Goal: Contribute content: Contribute content

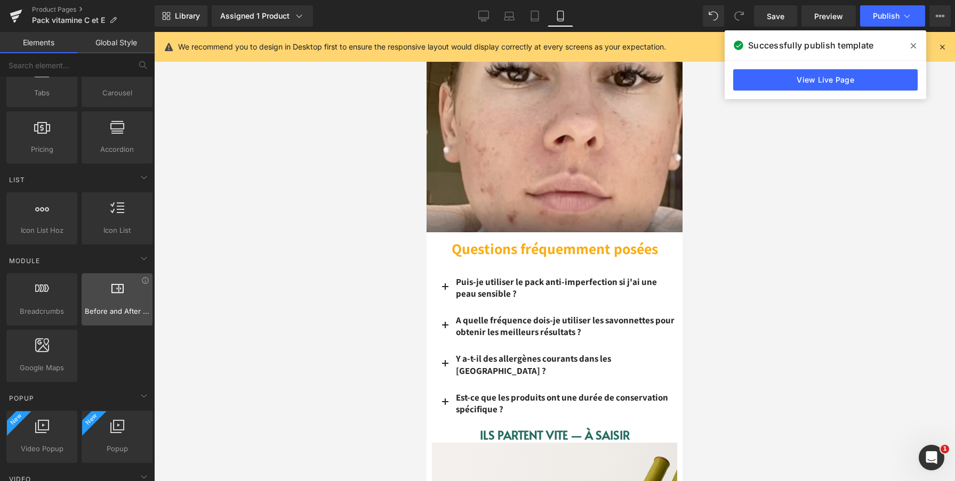
scroll to position [320, 0]
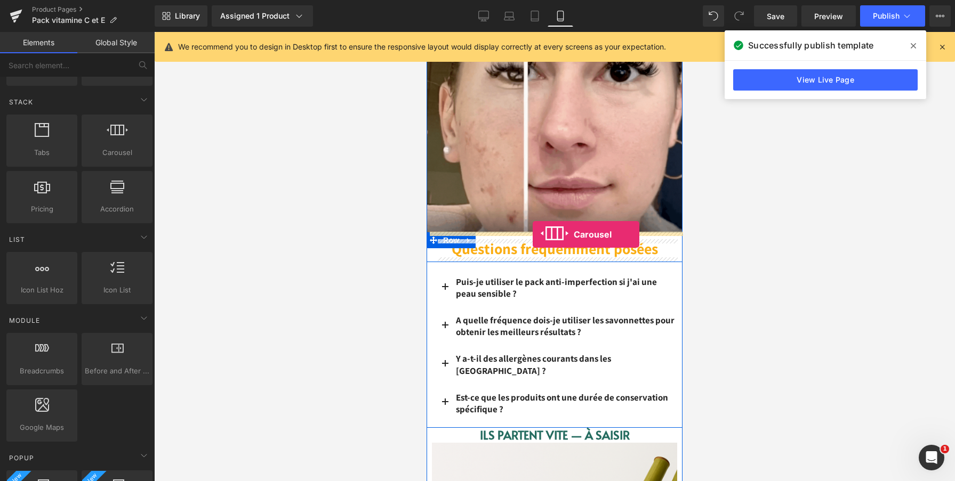
drag, startPoint x: 536, startPoint y: 179, endPoint x: 532, endPoint y: 234, distance: 55.6
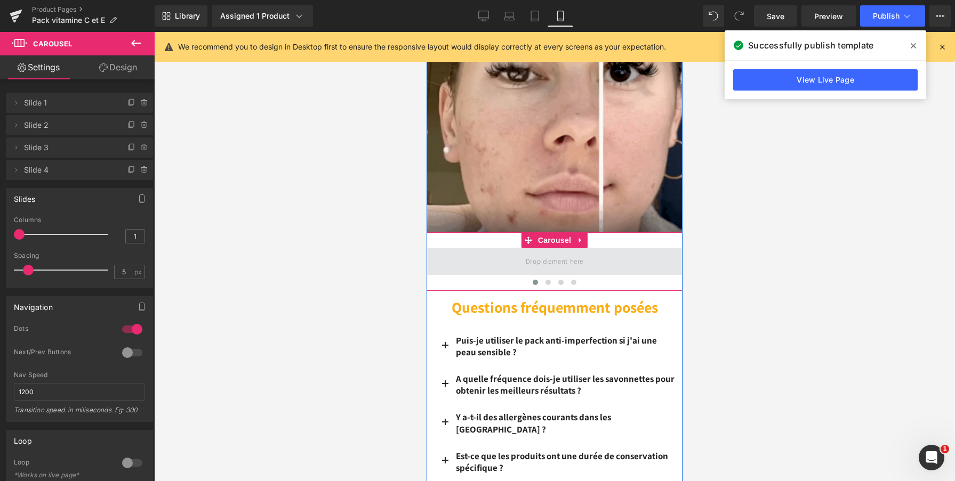
click at [515, 263] on span at bounding box center [554, 261] width 256 height 27
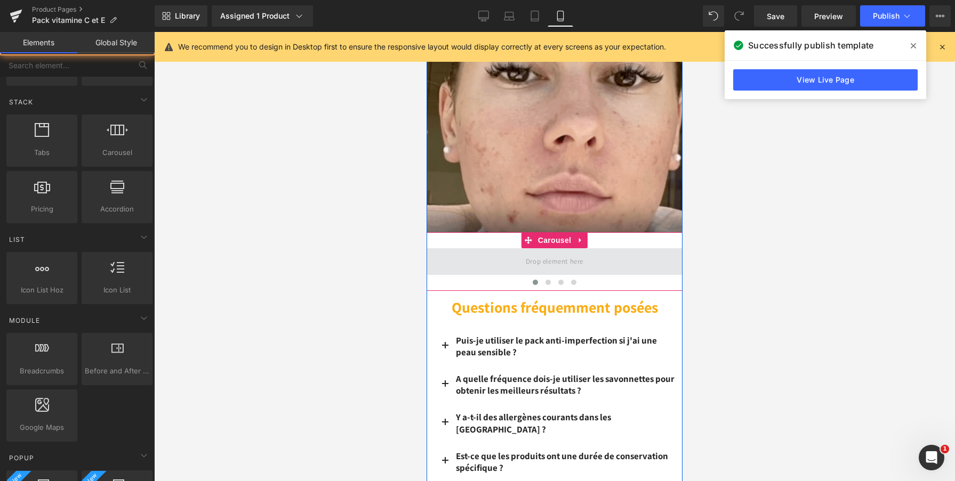
click at [532, 263] on span at bounding box center [554, 262] width 65 height 18
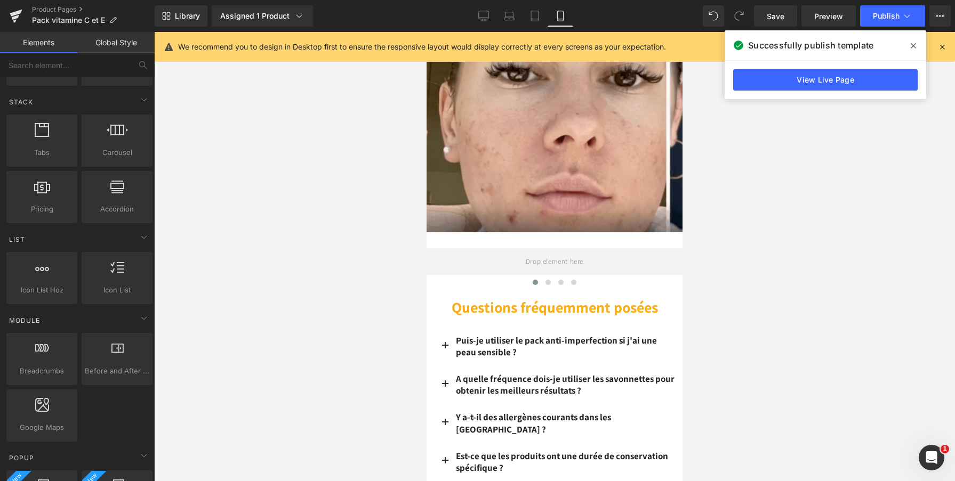
scroll to position [0, 0]
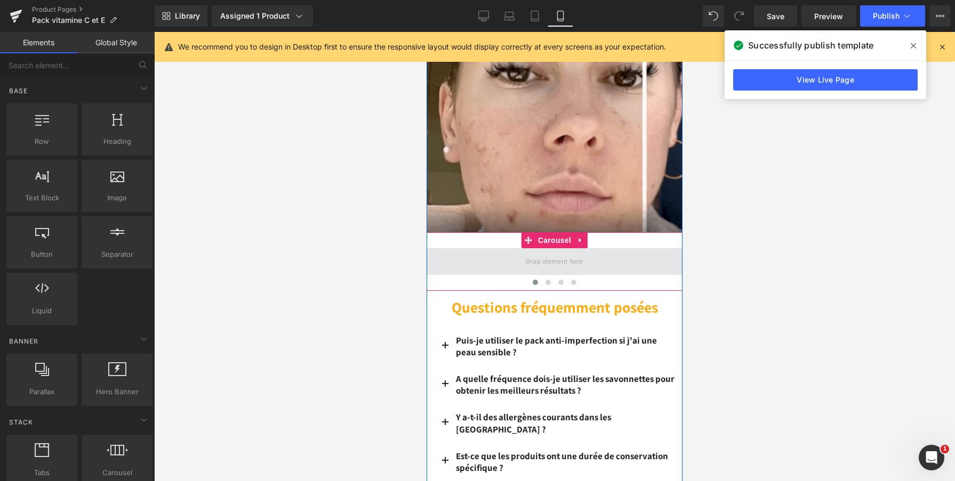
click at [561, 261] on span at bounding box center [554, 262] width 65 height 18
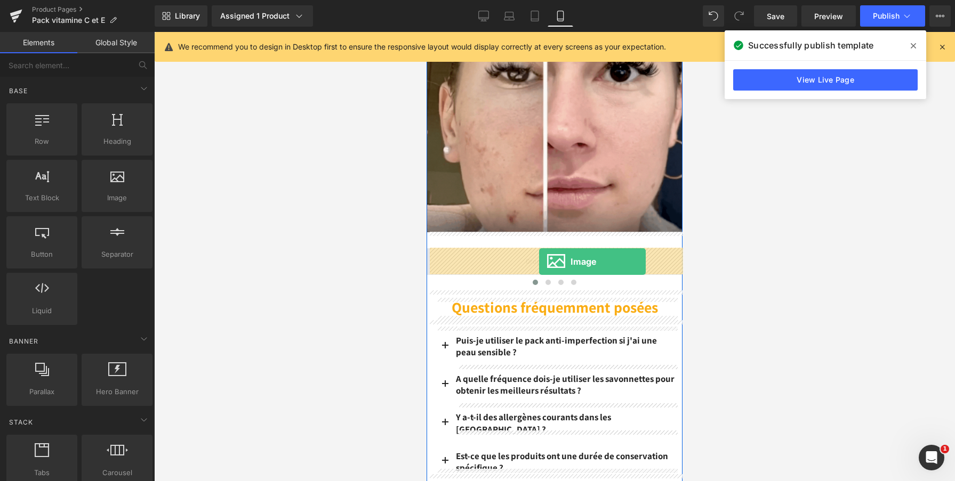
drag, startPoint x: 537, startPoint y: 221, endPoint x: 539, endPoint y: 262, distance: 40.6
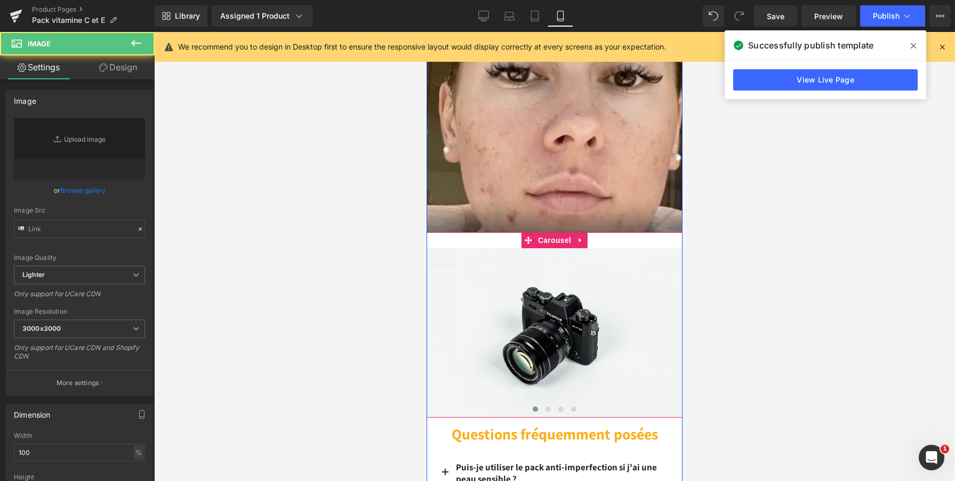
type input "//[DOMAIN_NAME][URL]"
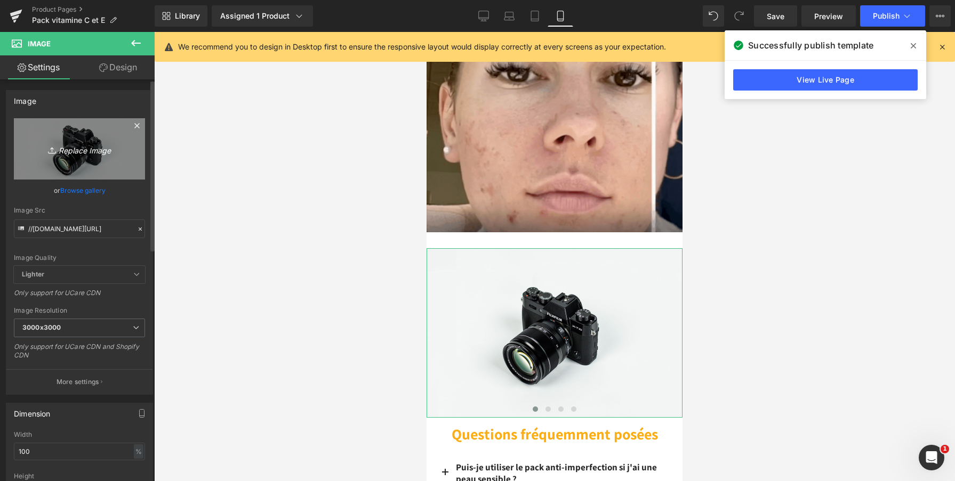
click at [80, 145] on icon "Replace Image" at bounding box center [79, 148] width 85 height 13
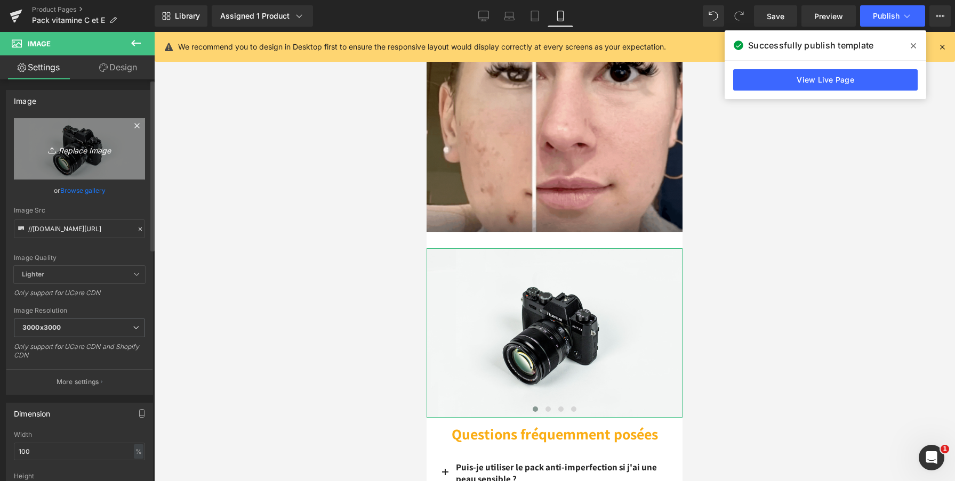
click at [49, 149] on icon at bounding box center [53, 150] width 11 height 11
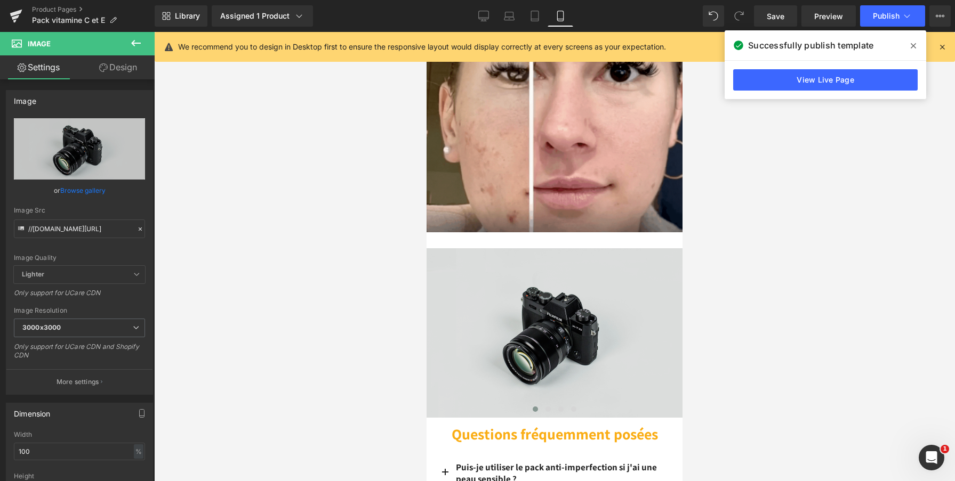
type input "C:\fakepath\Capture d’écran [DATE] 16.41.26.png"
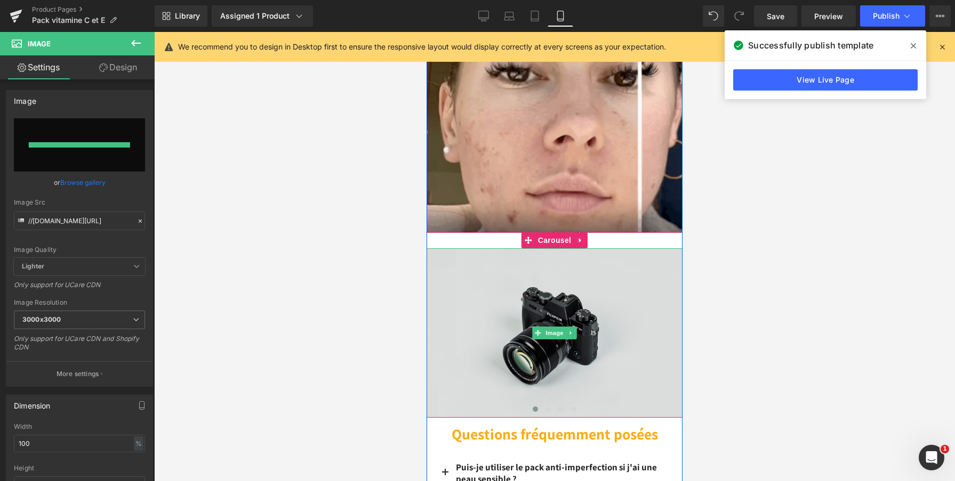
type input "[URL][DOMAIN_NAME]"
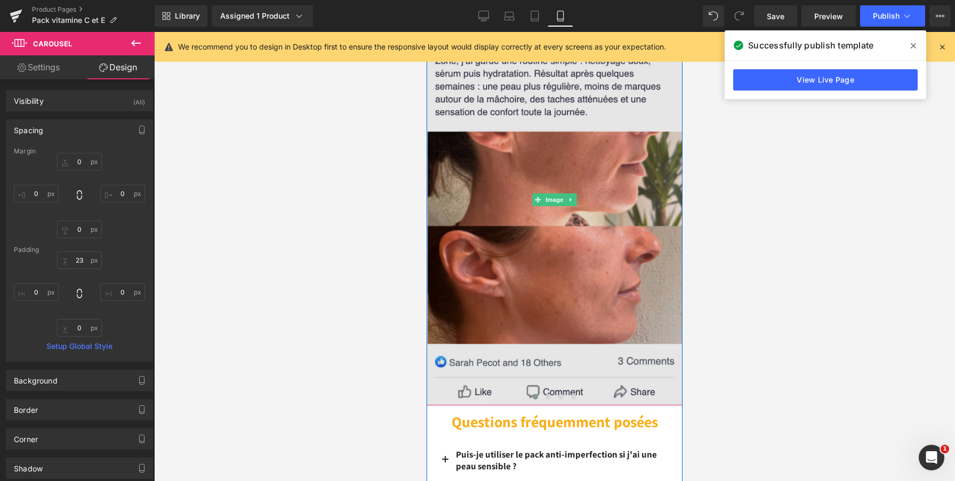
scroll to position [2532, 0]
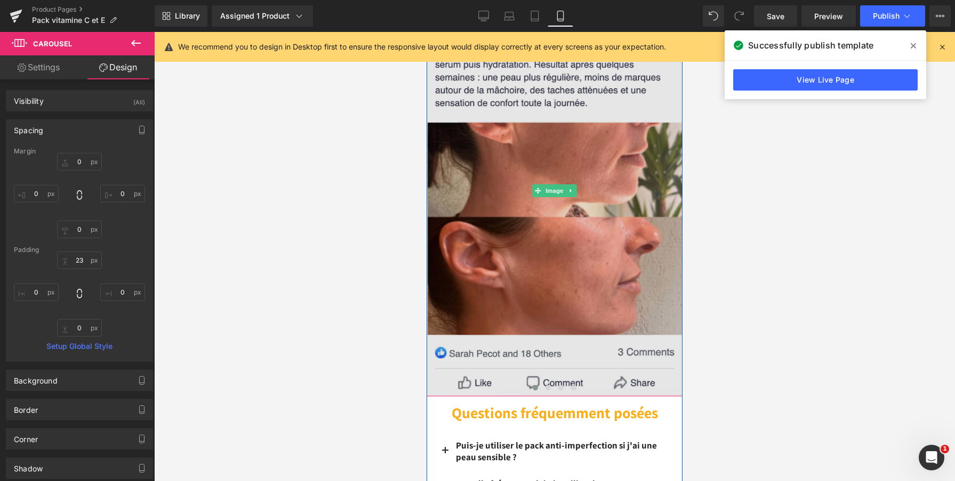
click at [510, 320] on img at bounding box center [554, 190] width 256 height 411
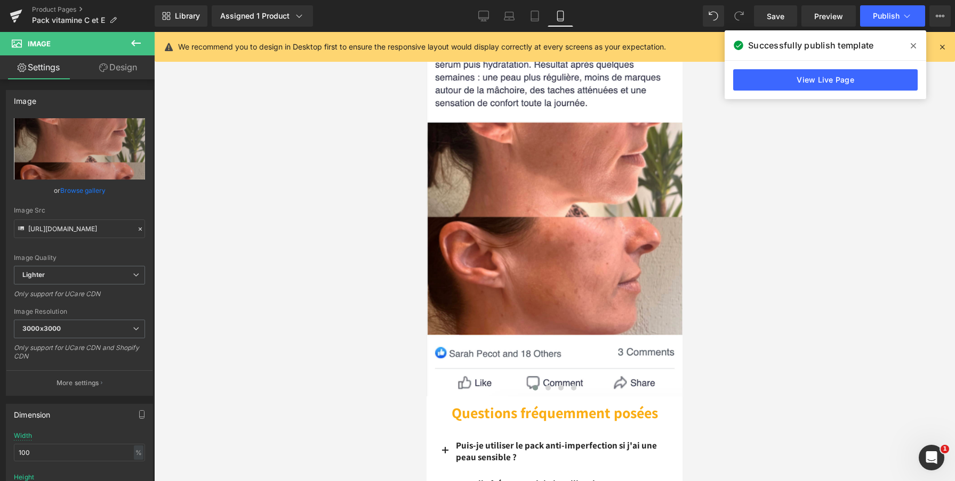
click at [126, 44] on button at bounding box center [135, 43] width 37 height 23
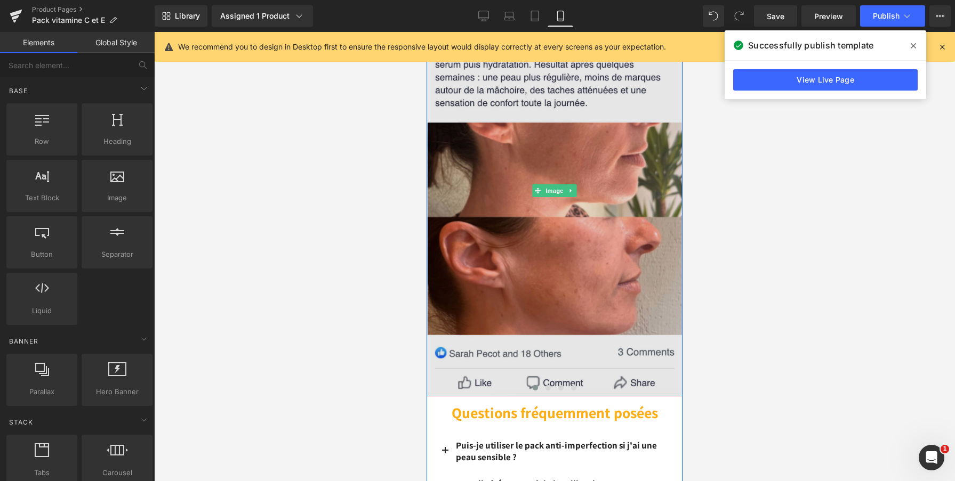
click at [582, 375] on img at bounding box center [554, 190] width 256 height 411
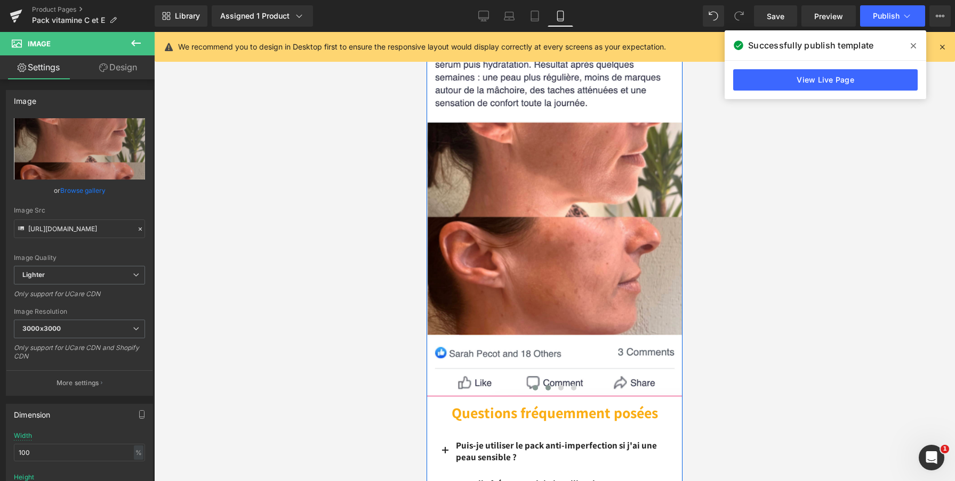
click at [544, 388] on button at bounding box center [547, 388] width 13 height 11
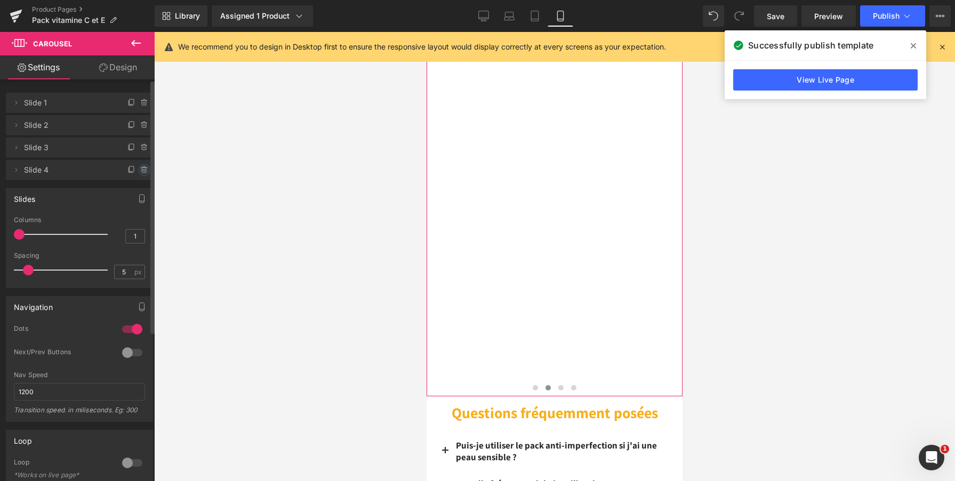
click at [144, 169] on icon at bounding box center [144, 170] width 0 height 2
click at [127, 176] on button "Delete" at bounding box center [133, 171] width 34 height 14
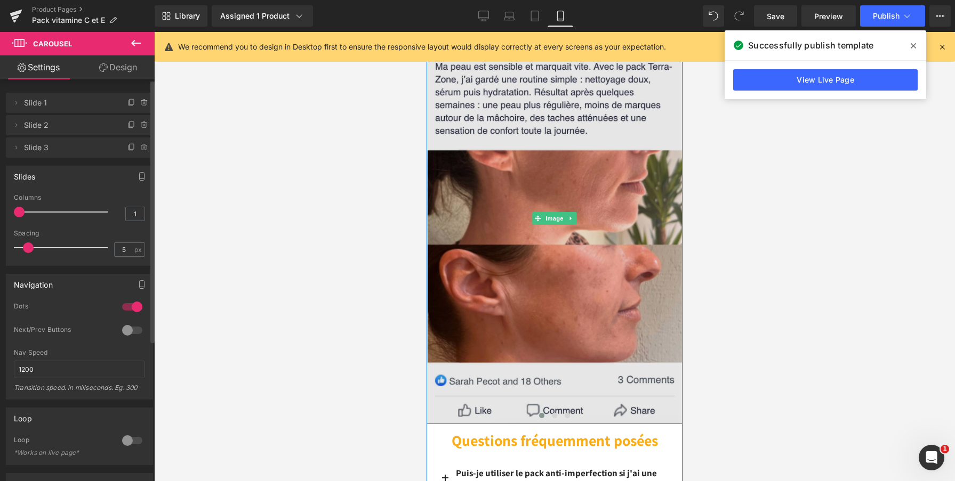
scroll to position [2509, 0]
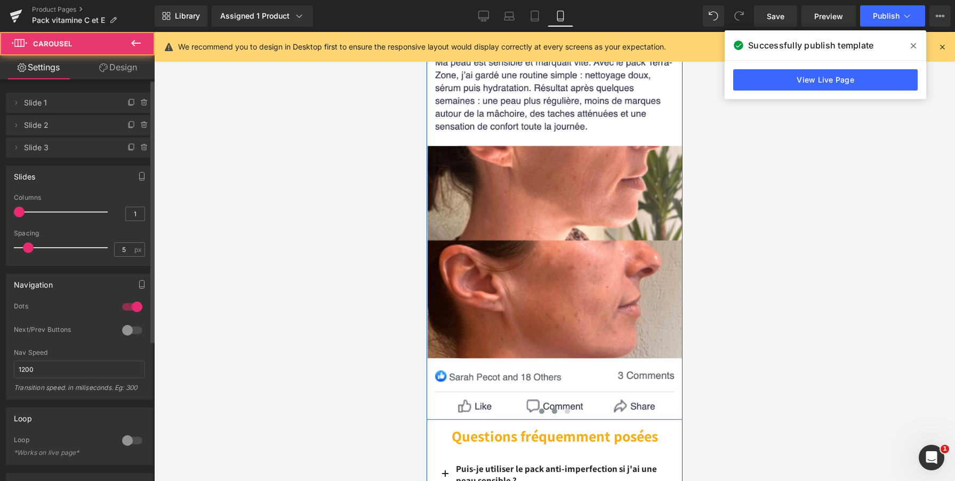
click at [554, 409] on span at bounding box center [554, 411] width 5 height 5
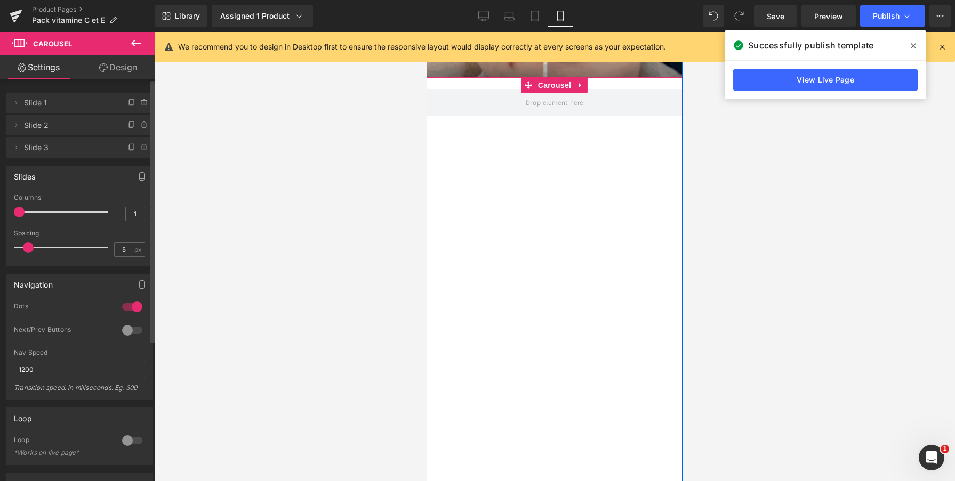
scroll to position [2401, 0]
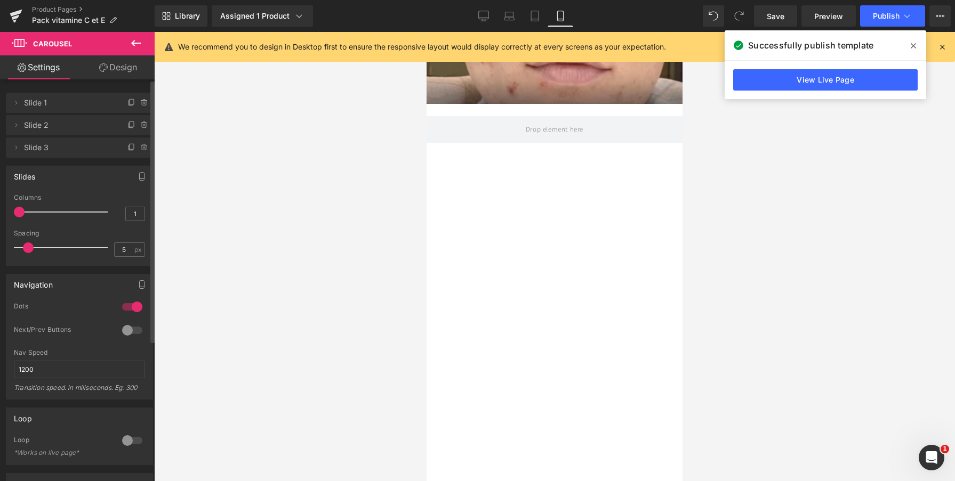
click at [138, 43] on icon at bounding box center [136, 43] width 10 height 6
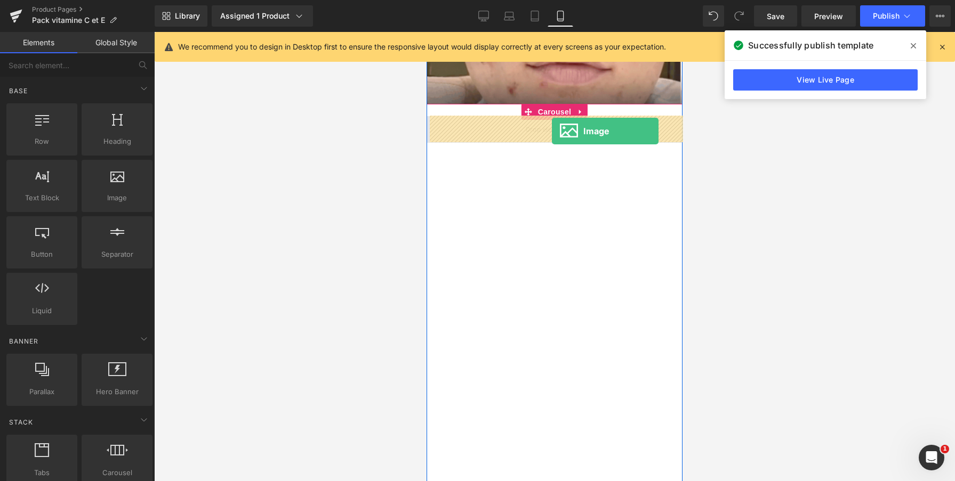
drag, startPoint x: 532, startPoint y: 209, endPoint x: 552, endPoint y: 131, distance: 80.3
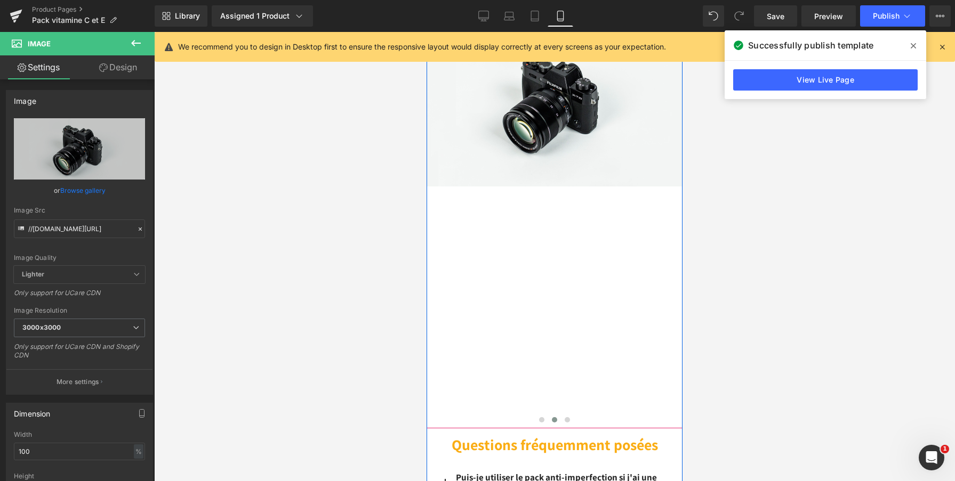
scroll to position [2500, 0]
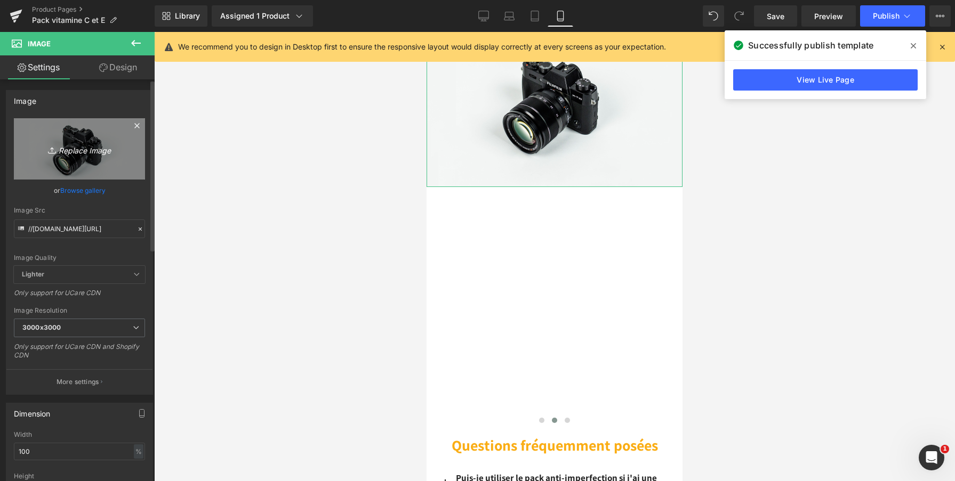
click at [72, 152] on icon "Replace Image" at bounding box center [79, 148] width 85 height 13
type input "C:\fakepath\Capture d’écran [DATE] 16.55.28.png"
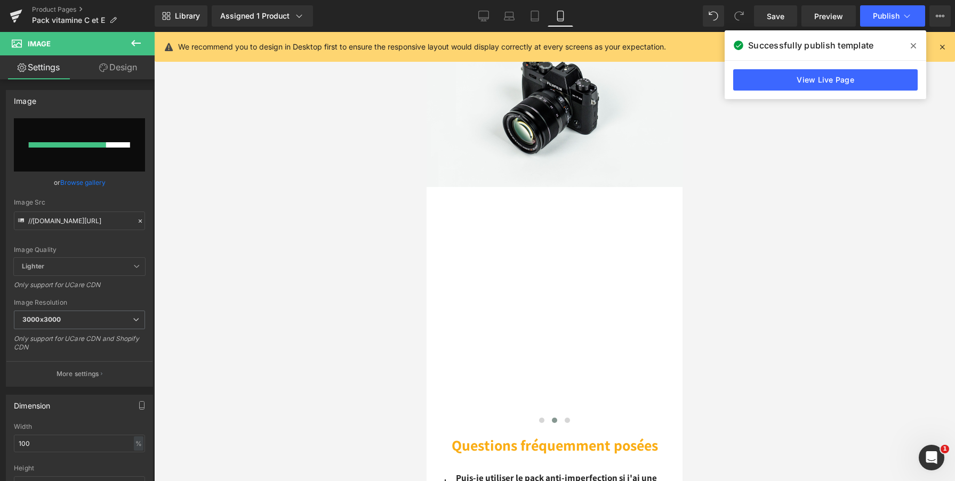
type input "[URL][DOMAIN_NAME]"
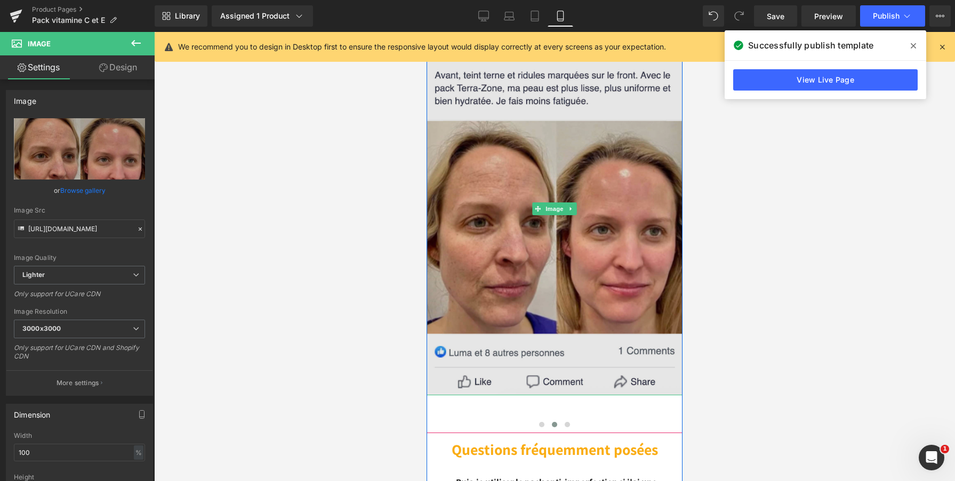
scroll to position [2495, 0]
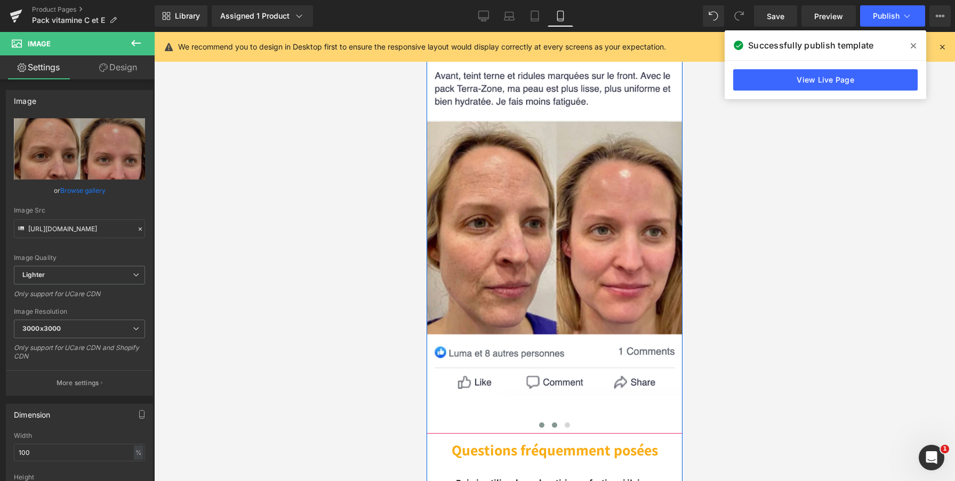
click at [542, 428] on button at bounding box center [541, 425] width 13 height 11
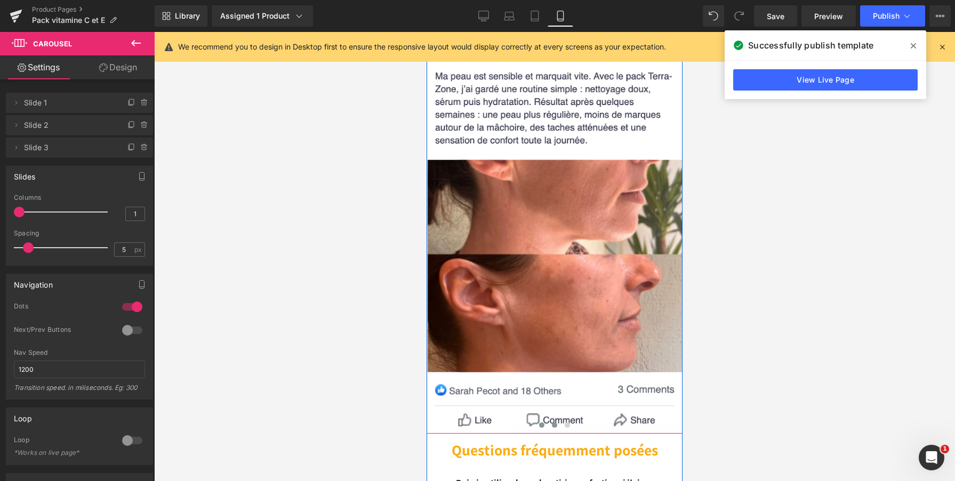
click at [557, 427] on button at bounding box center [554, 425] width 13 height 11
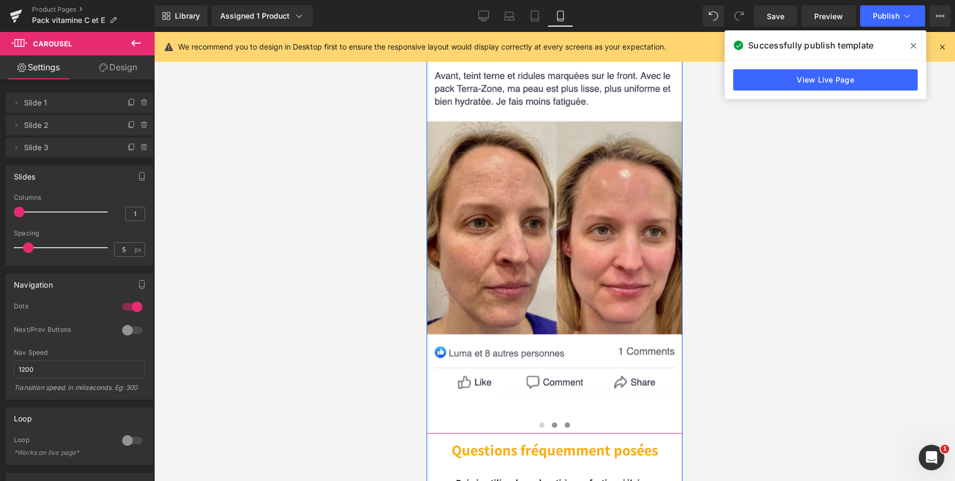
click at [570, 423] on button at bounding box center [567, 425] width 13 height 11
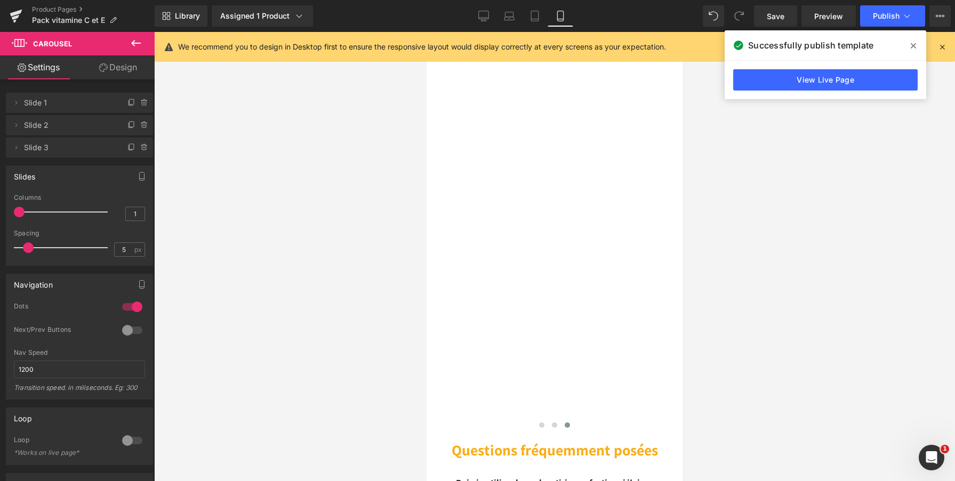
click at [133, 41] on icon at bounding box center [136, 43] width 13 height 13
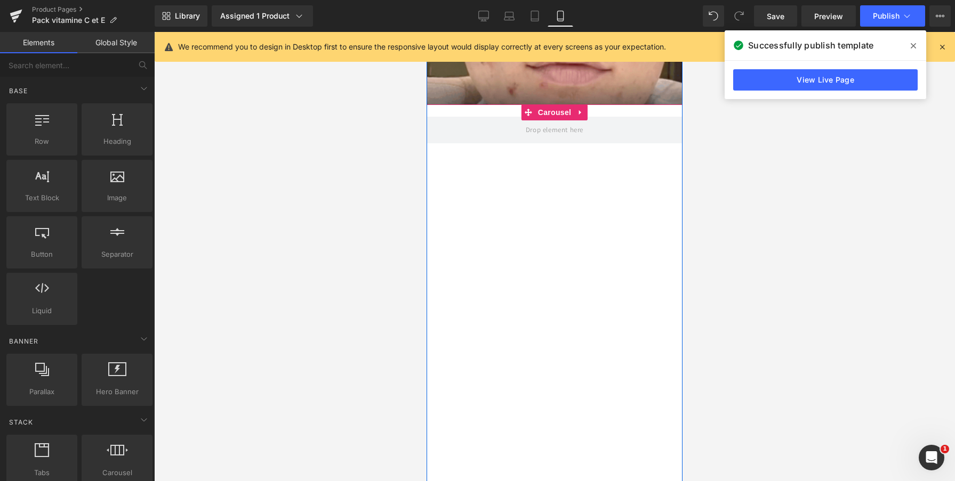
scroll to position [2398, 0]
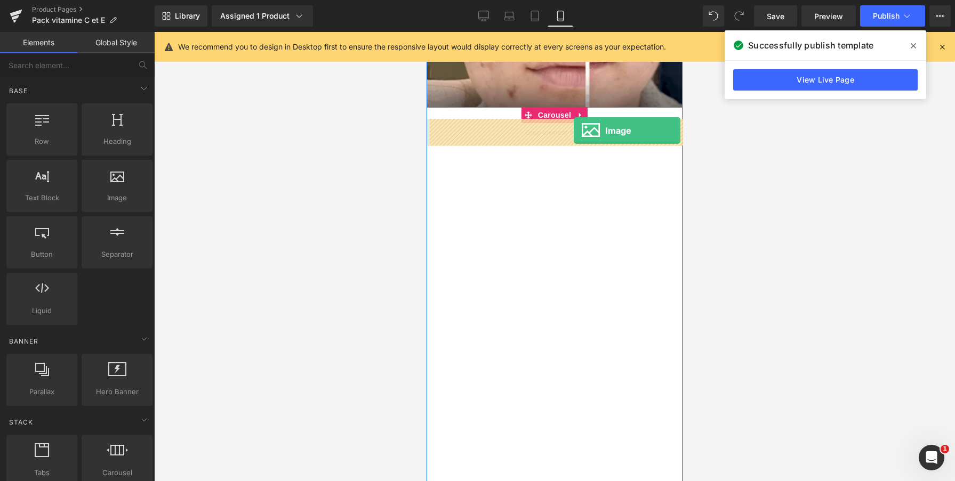
drag, startPoint x: 529, startPoint y: 214, endPoint x: 573, endPoint y: 131, distance: 94.2
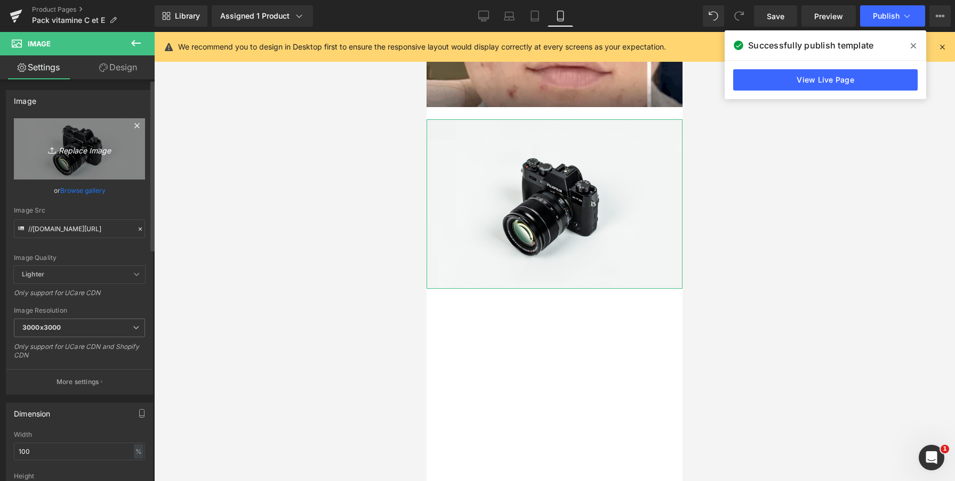
click at [79, 145] on icon "Replace Image" at bounding box center [79, 148] width 85 height 13
click at [52, 155] on icon at bounding box center [53, 150] width 11 height 11
type input "C:\fakepath\Capture d’écran [DATE] 17.01.43.png"
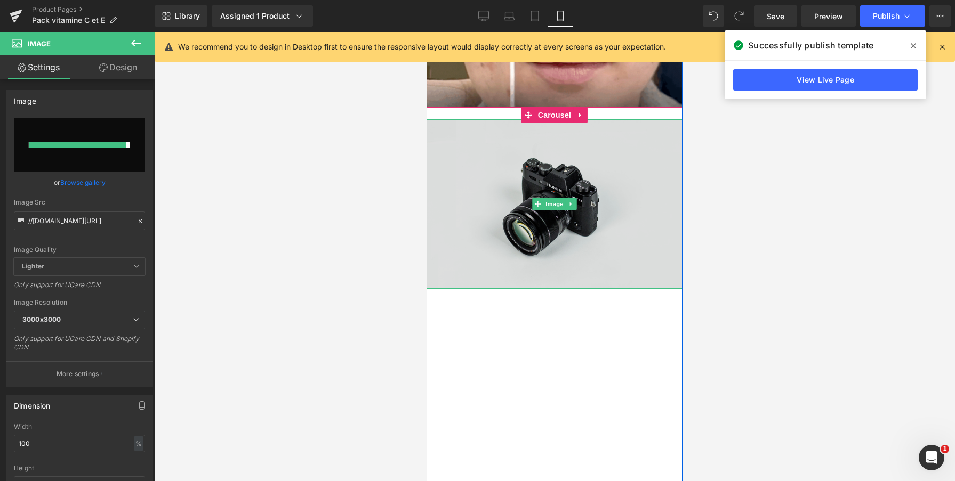
type input "[URL][DOMAIN_NAME]"
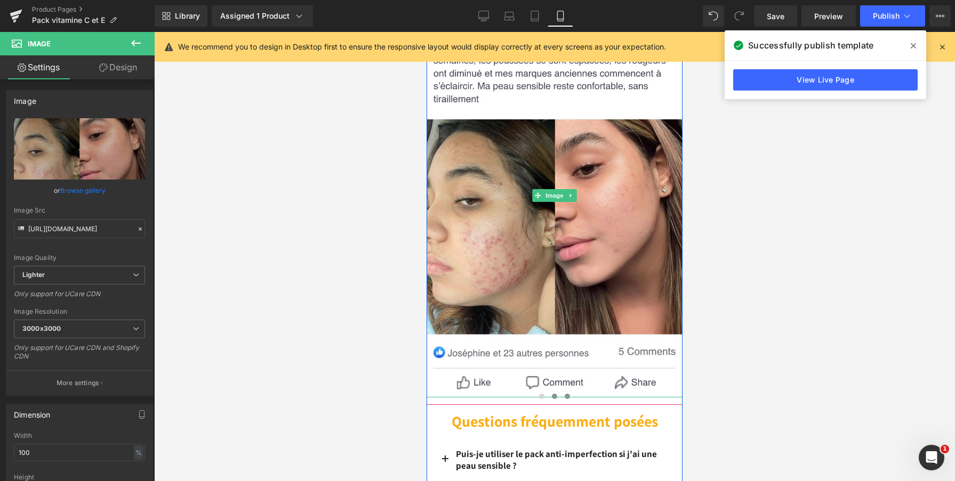
scroll to position [2525, 0]
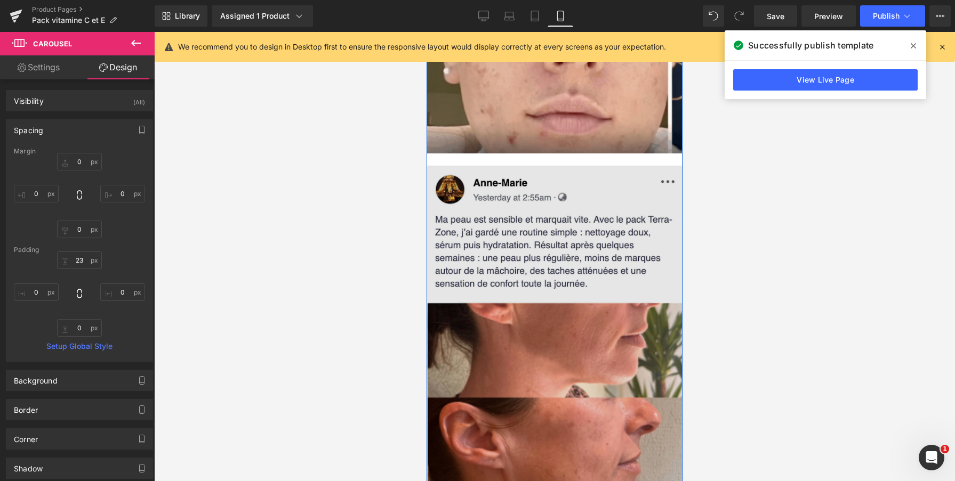
scroll to position [2347, 0]
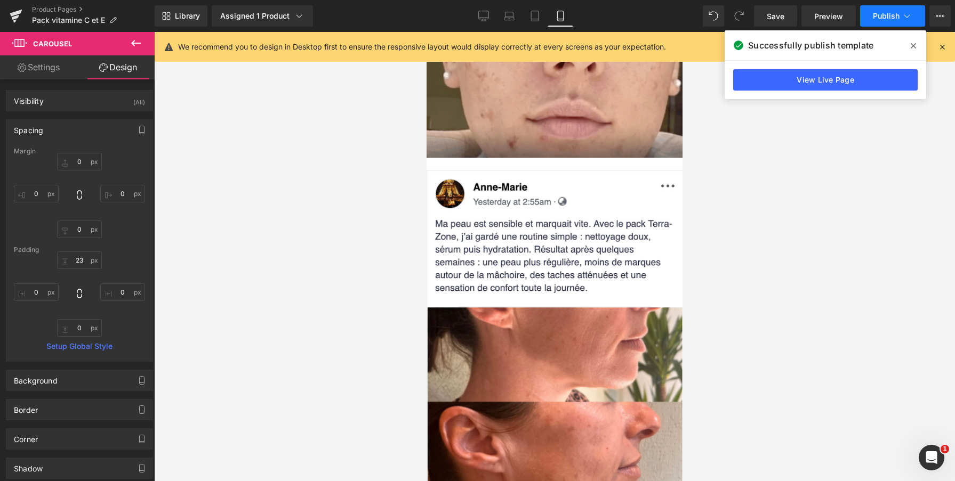
click at [871, 19] on button "Publish" at bounding box center [892, 15] width 65 height 21
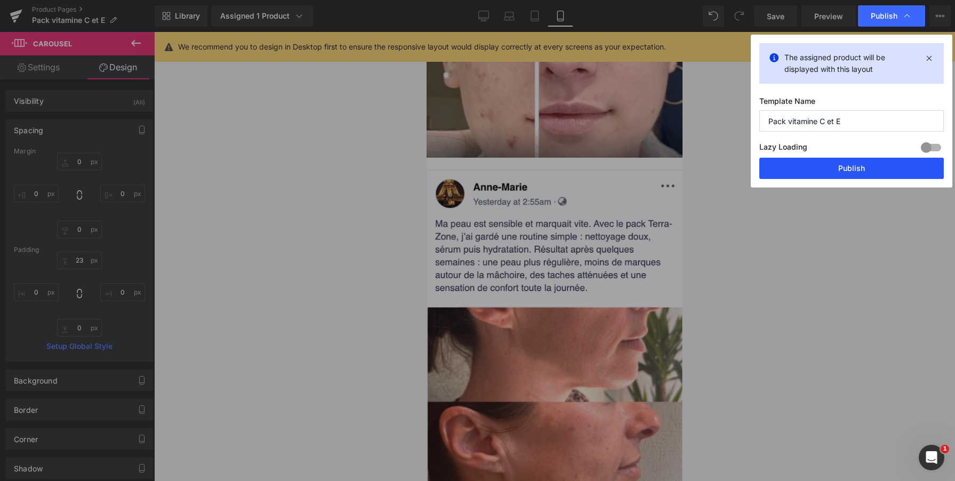
drag, startPoint x: 831, startPoint y: 165, endPoint x: 823, endPoint y: 147, distance: 20.0
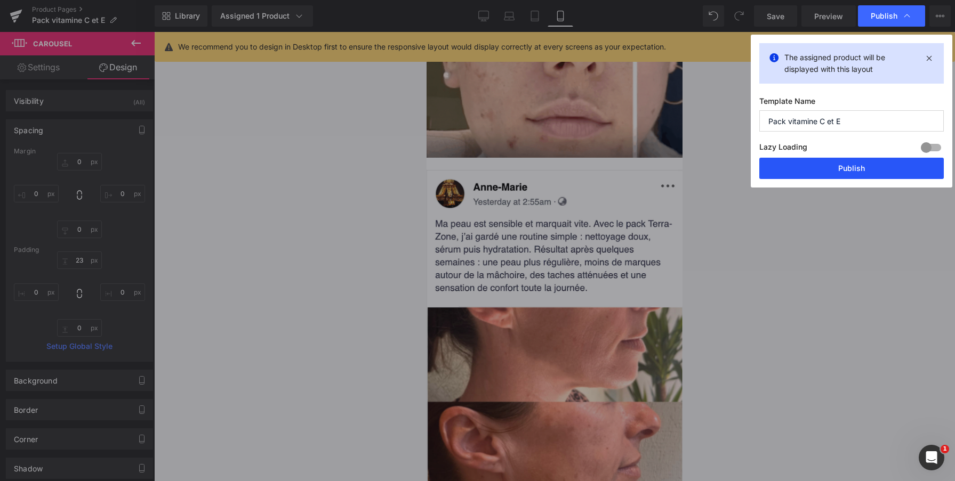
click at [831, 165] on button "Publish" at bounding box center [851, 168] width 184 height 21
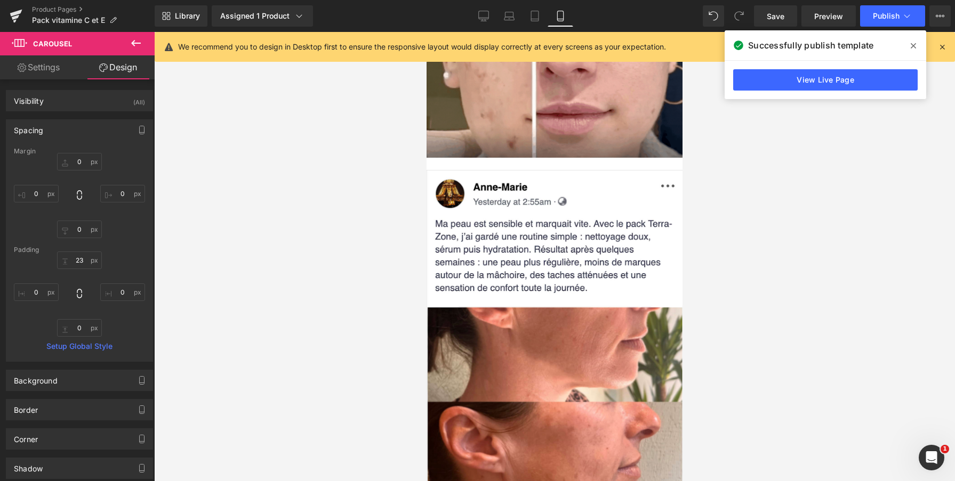
click at [140, 43] on icon at bounding box center [136, 43] width 10 height 6
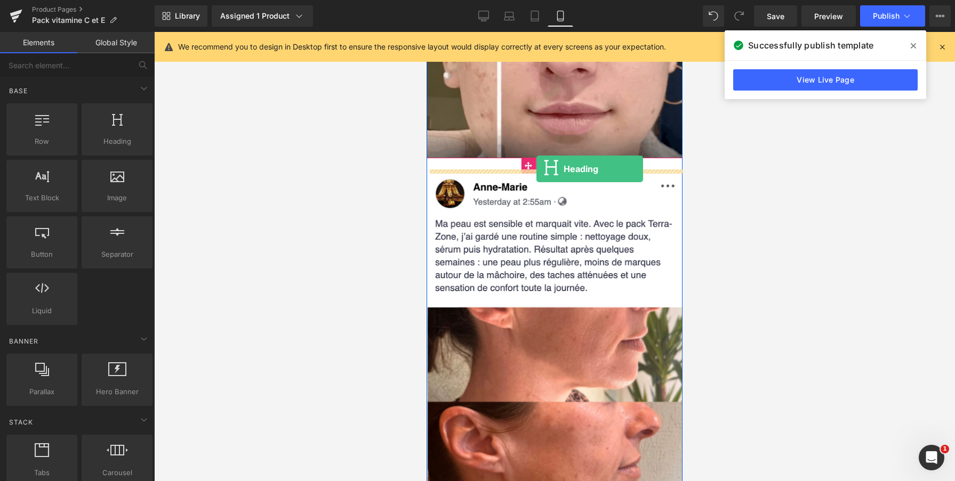
drag, startPoint x: 649, startPoint y: 193, endPoint x: 536, endPoint y: 169, distance: 115.5
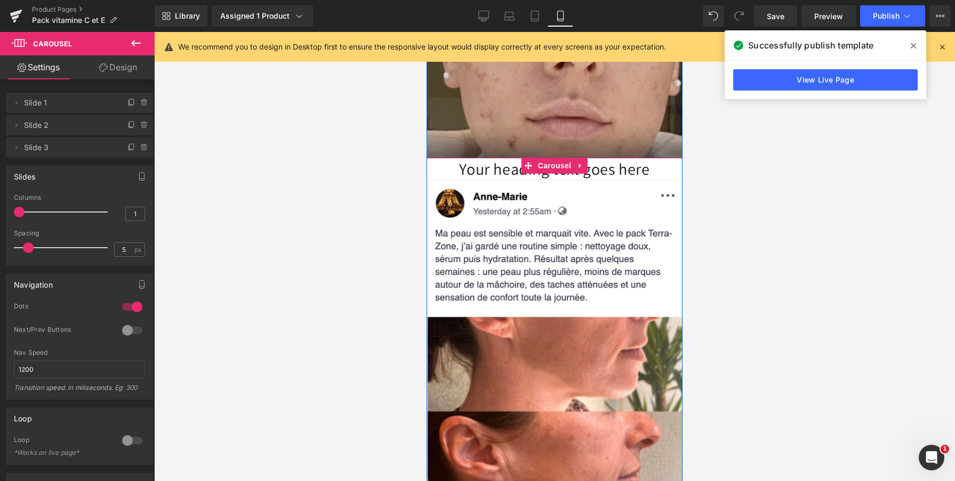
drag, startPoint x: 598, startPoint y: 161, endPoint x: 602, endPoint y: 150, distance: 11.8
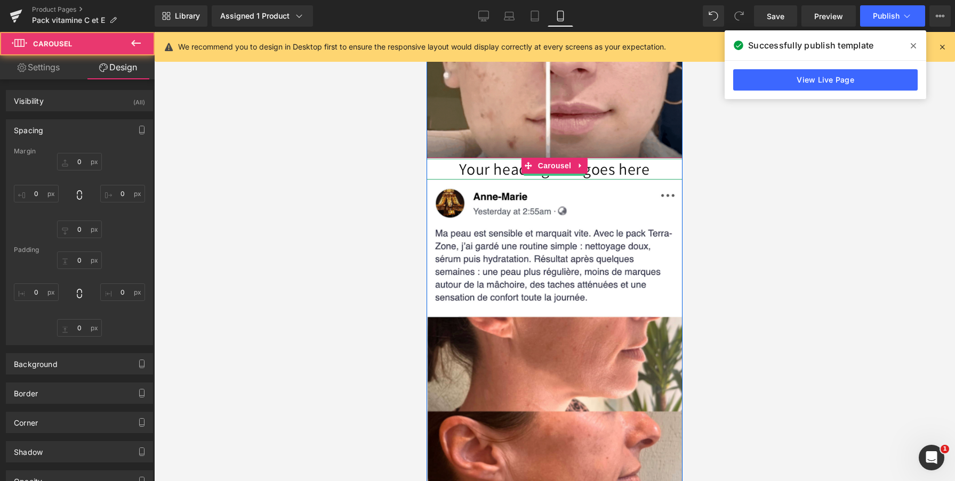
type input "0"
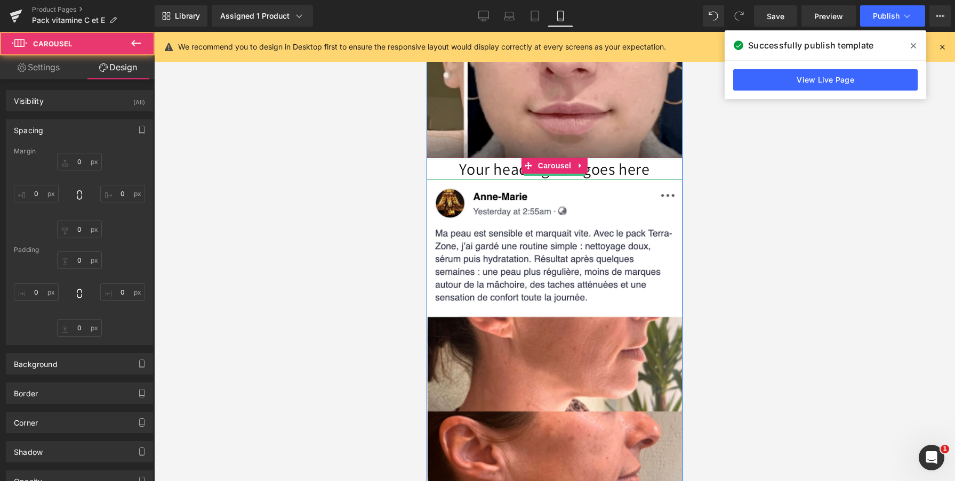
type input "0"
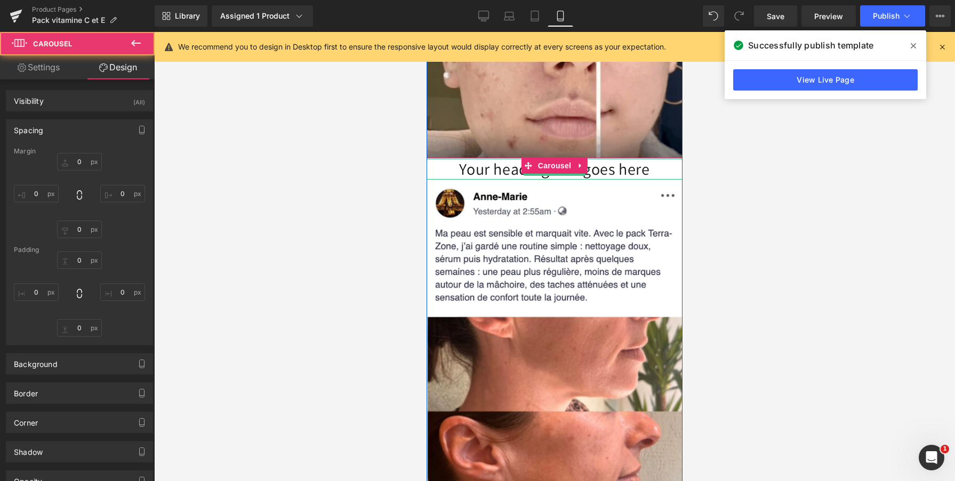
type input "0"
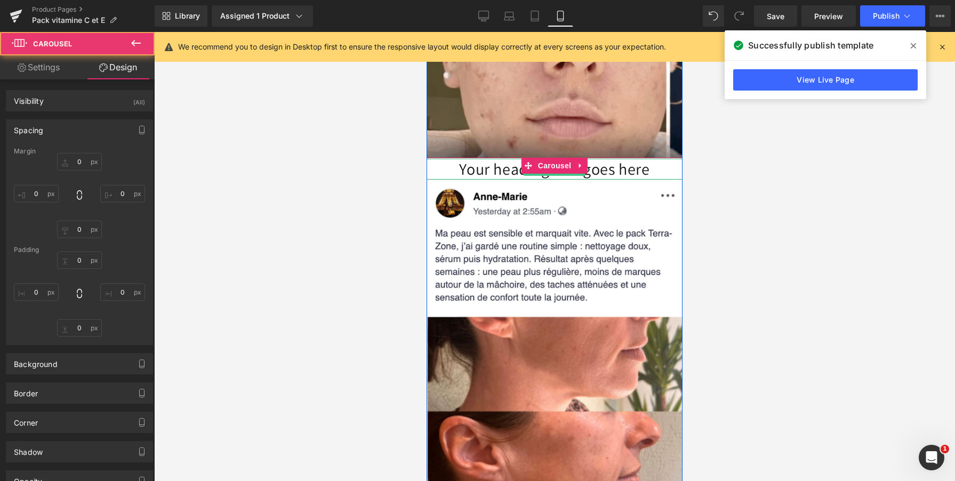
type input "0"
type input "2"
type input "0"
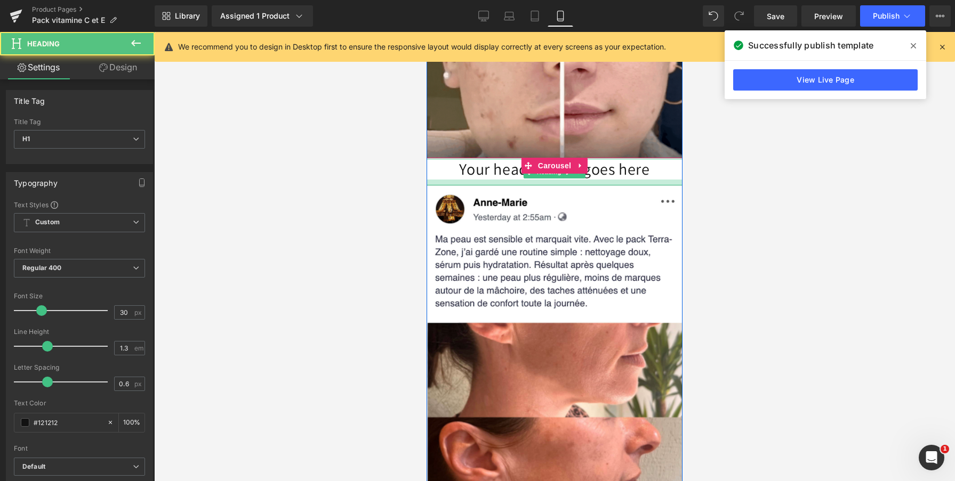
drag, startPoint x: 597, startPoint y: 177, endPoint x: 598, endPoint y: 183, distance: 5.9
click at [598, 183] on div at bounding box center [554, 183] width 256 height 6
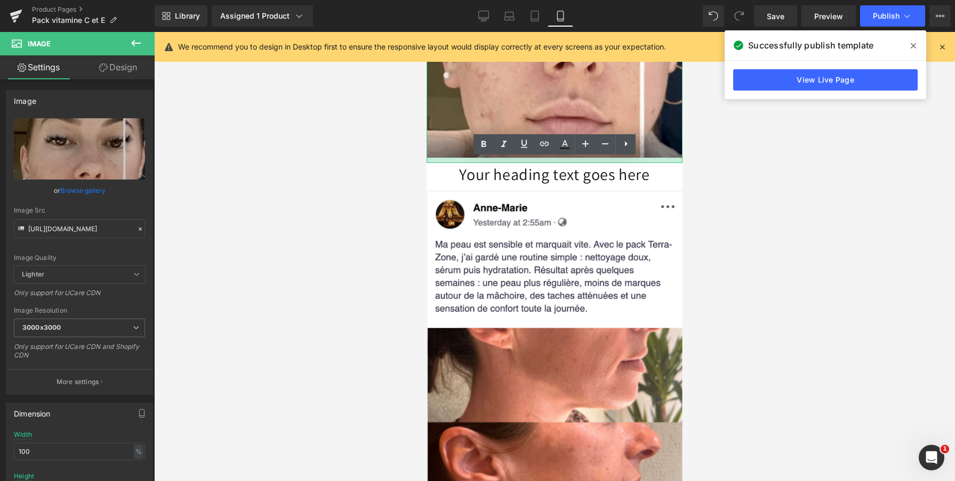
drag, startPoint x: 604, startPoint y: 157, endPoint x: 603, endPoint y: 163, distance: 5.4
click at [603, 163] on div at bounding box center [554, 160] width 256 height 5
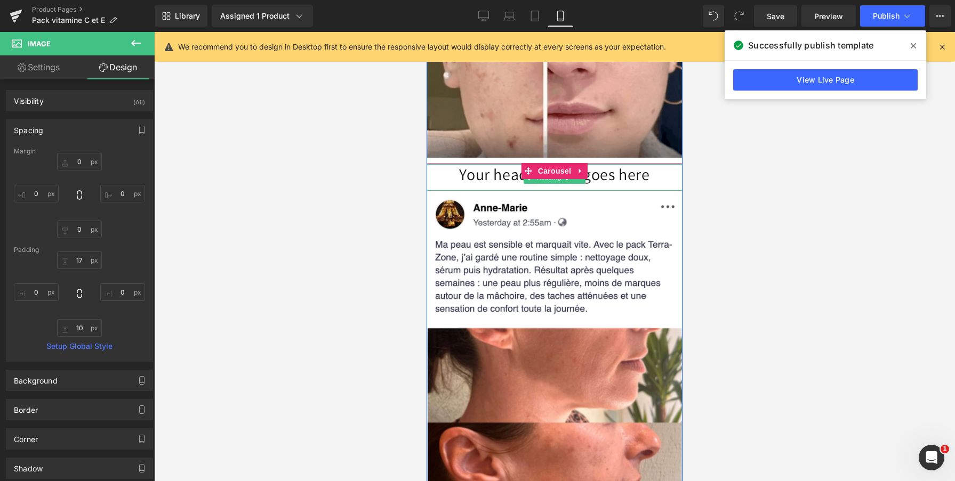
click at [488, 176] on h1 "Your heading text goes here" at bounding box center [554, 174] width 256 height 21
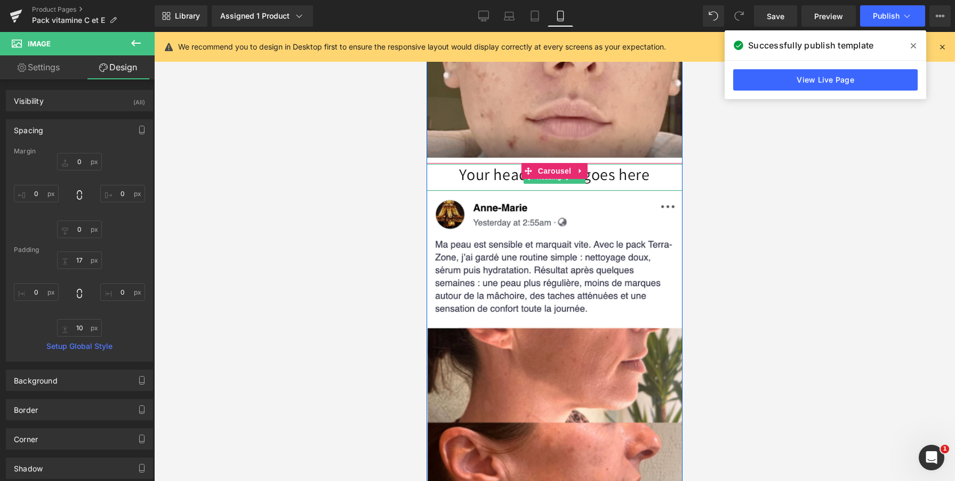
click at [488, 176] on h1 "Your heading text goes here" at bounding box center [554, 174] width 256 height 21
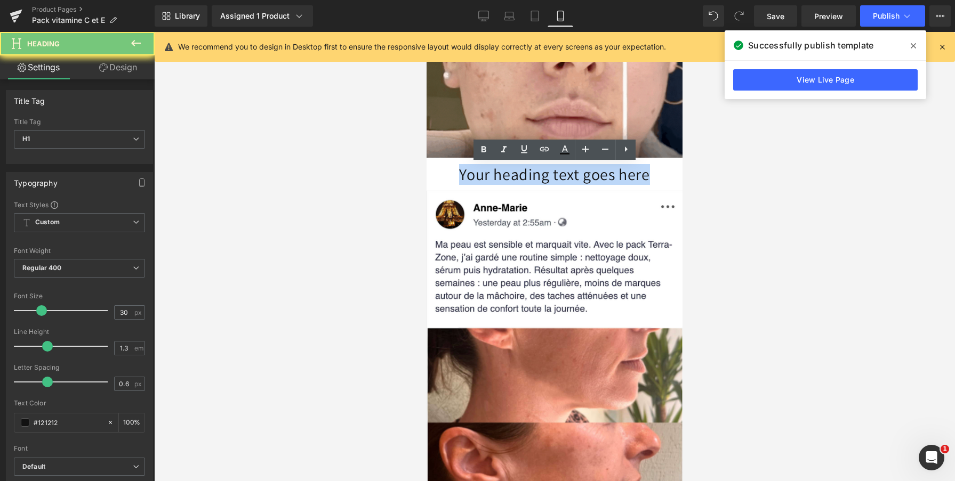
click at [488, 176] on h1 "Your heading text goes here" at bounding box center [554, 174] width 256 height 21
paste div
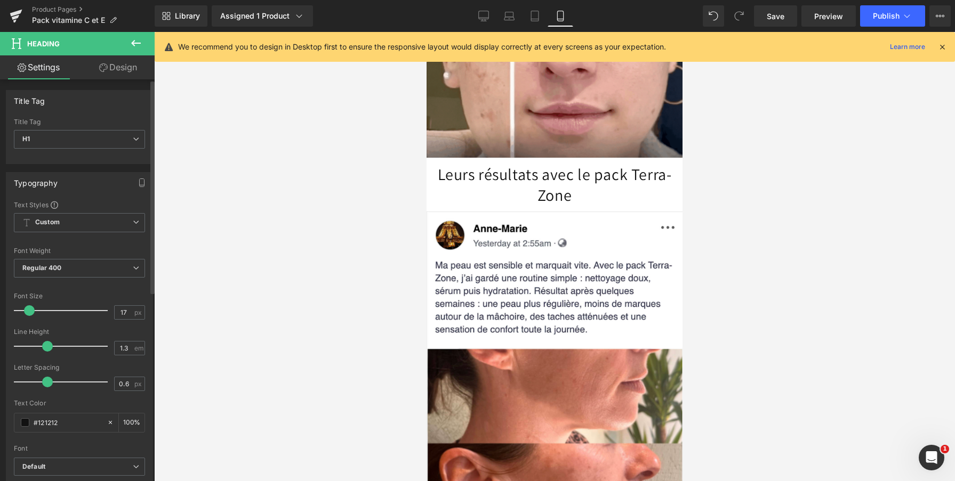
click at [29, 308] on div at bounding box center [63, 310] width 88 height 21
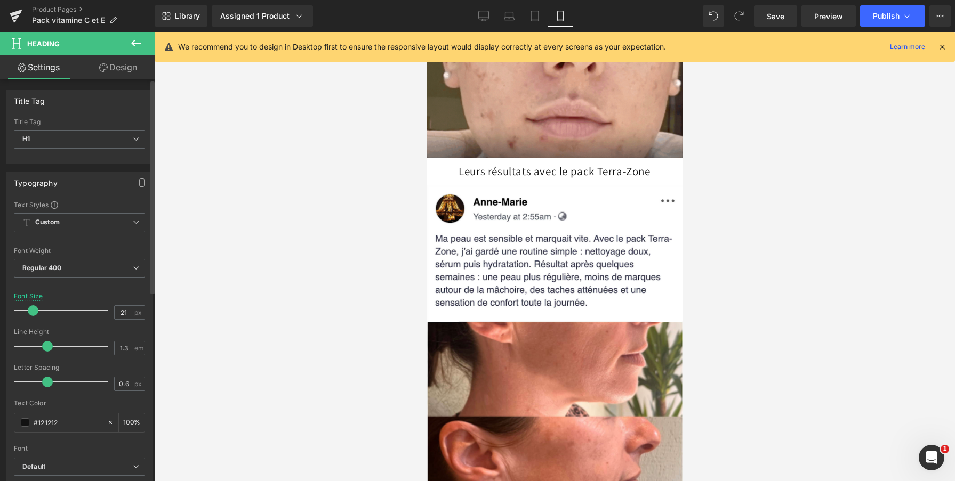
click at [33, 309] on span at bounding box center [33, 310] width 11 height 11
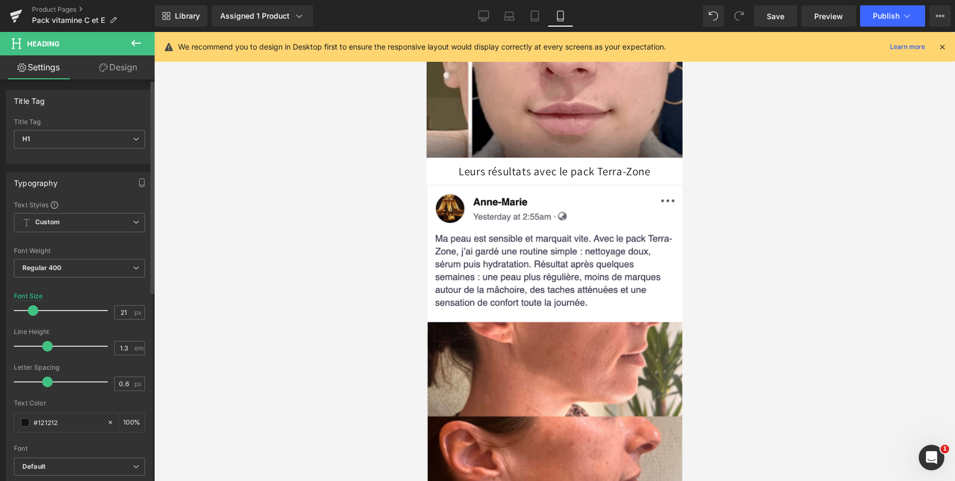
type input "20"
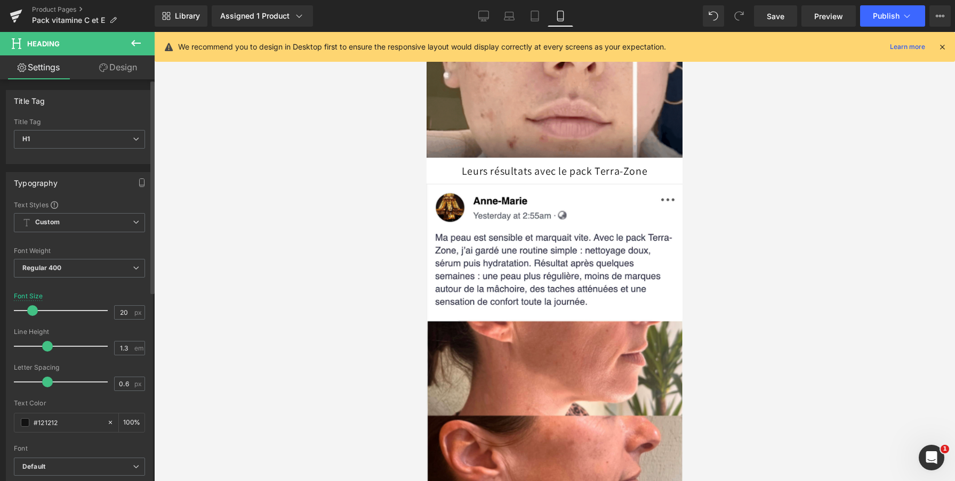
click at [33, 309] on span at bounding box center [32, 310] width 11 height 11
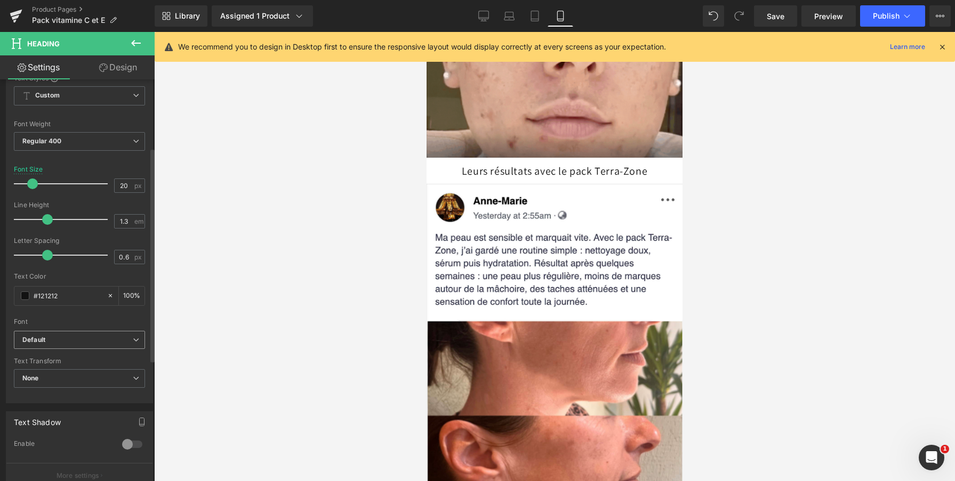
scroll to position [128, 0]
click at [60, 341] on b "Default" at bounding box center [77, 339] width 110 height 9
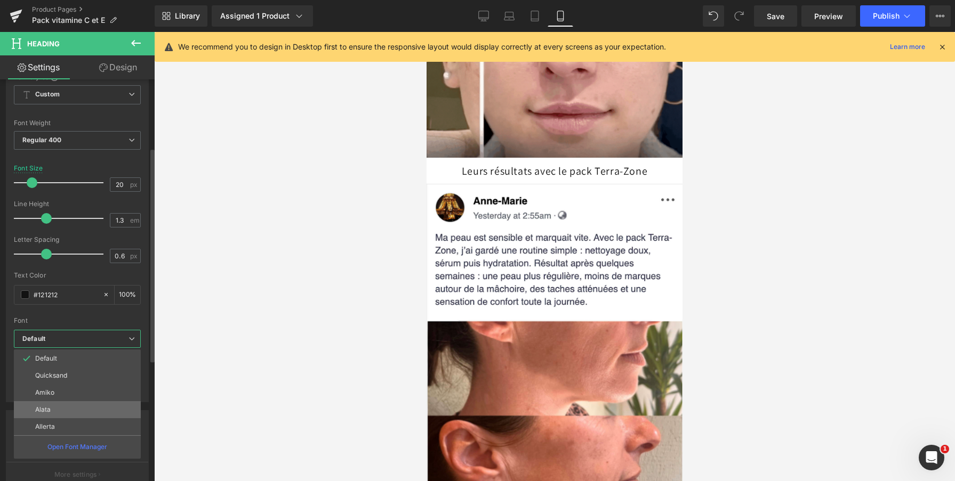
click at [43, 415] on li "Alata" at bounding box center [77, 409] width 127 height 17
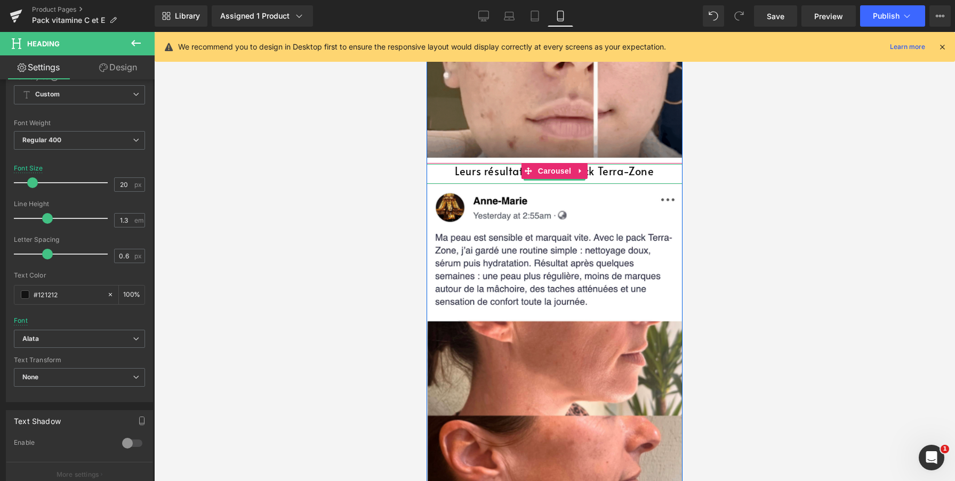
click at [462, 174] on h1 "Leurs résultats avec le pack Terra-Zone" at bounding box center [554, 171] width 256 height 14
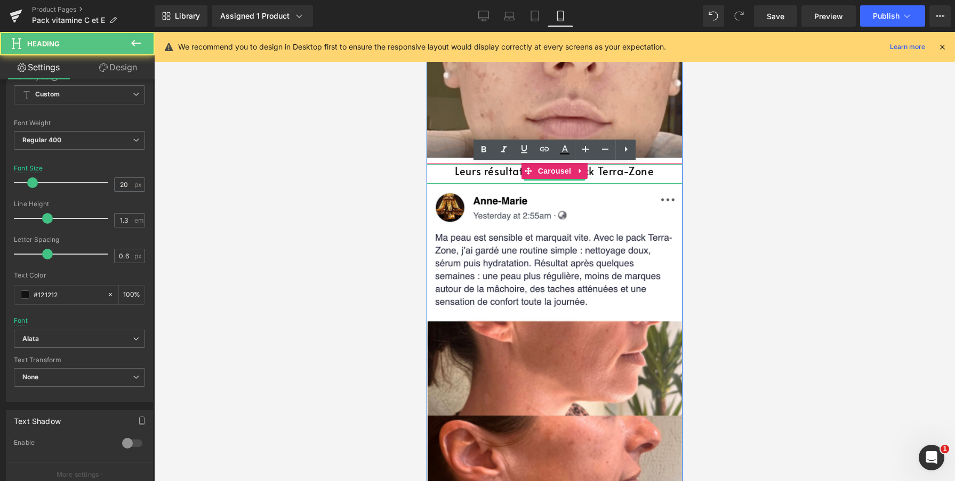
click at [462, 174] on h1 "Leurs résultats avec le pack Terra-Zone" at bounding box center [554, 171] width 256 height 14
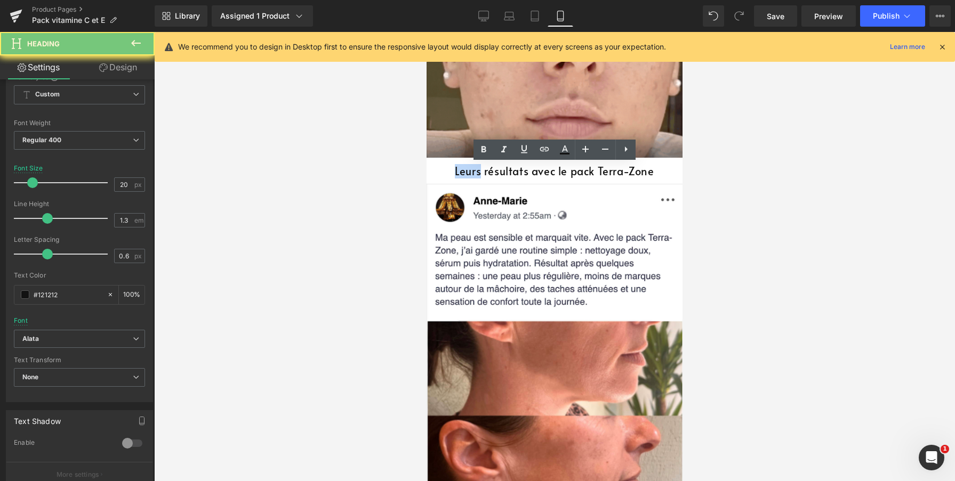
click at [462, 174] on h1 "Leurs résultats avec le pack Terra-Zone" at bounding box center [554, 171] width 256 height 14
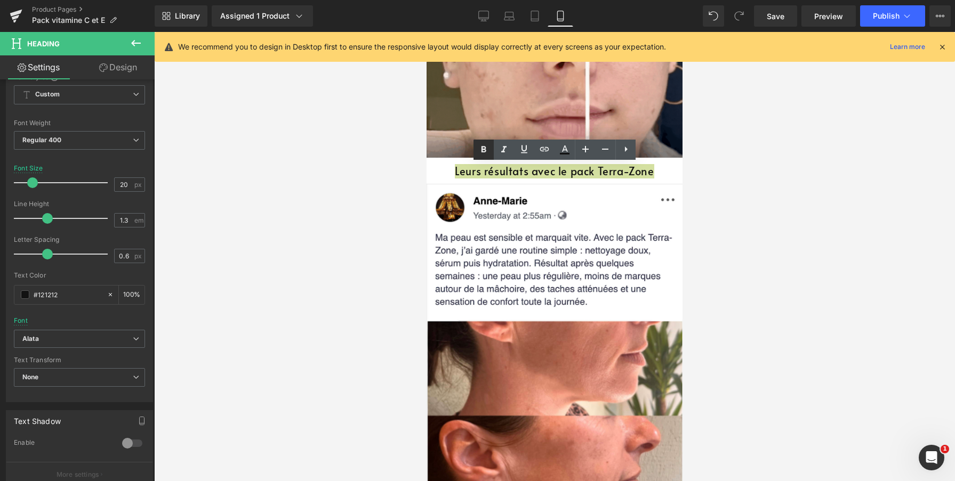
click at [481, 153] on icon at bounding box center [483, 149] width 13 height 13
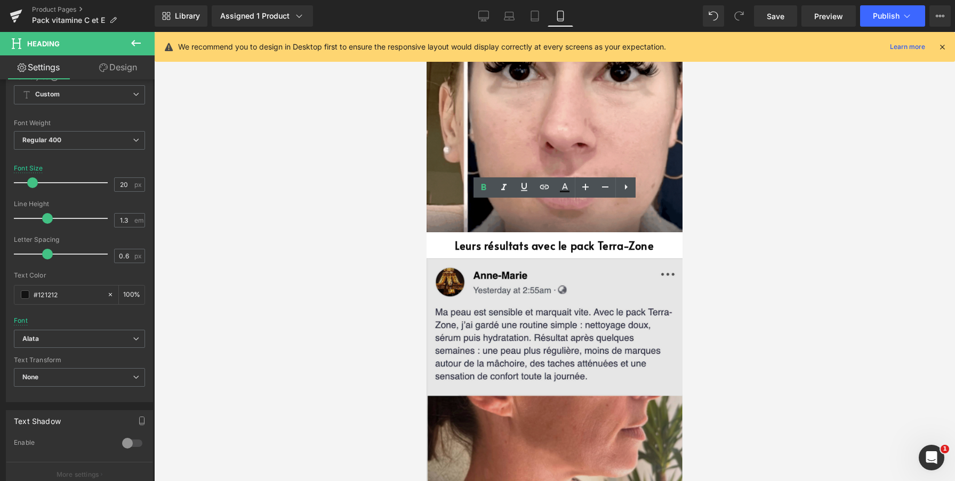
scroll to position [2309, 0]
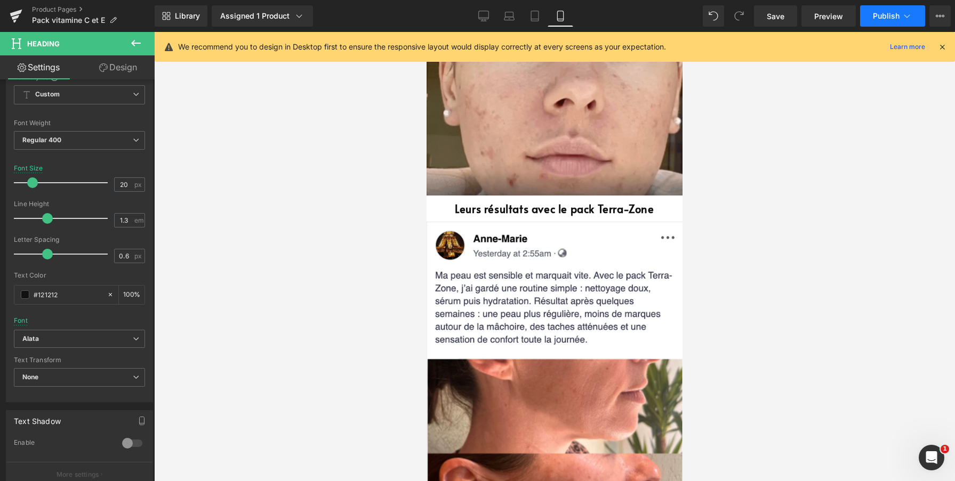
click at [881, 19] on span "Publish" at bounding box center [885, 16] width 27 height 9
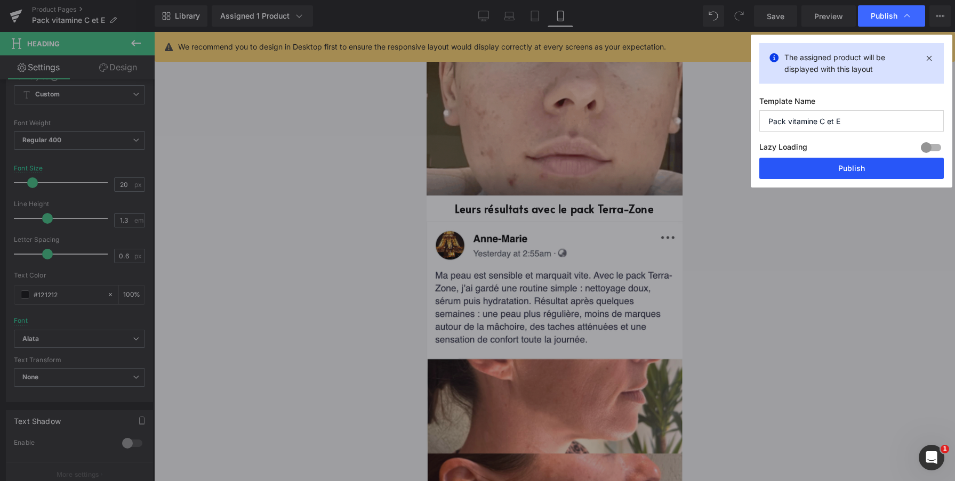
click at [819, 163] on button "Publish" at bounding box center [851, 168] width 184 height 21
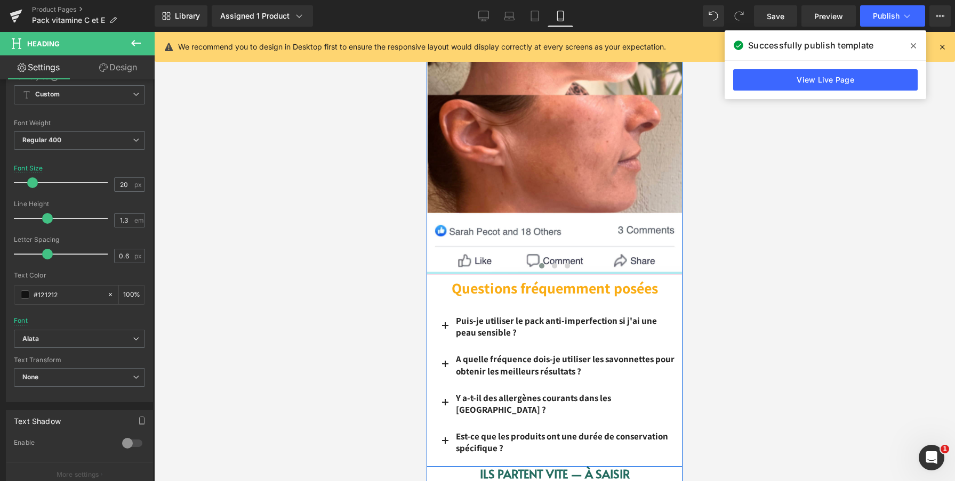
scroll to position [2671, 0]
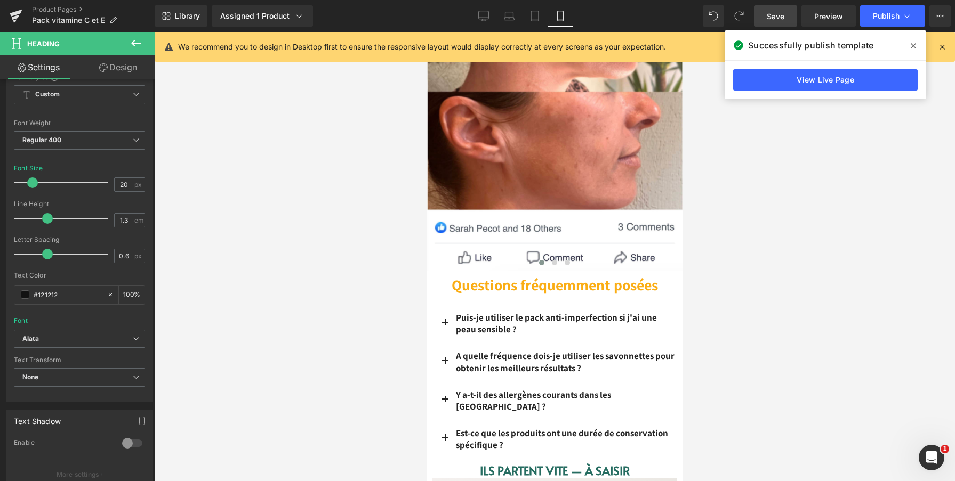
click at [783, 22] on link "Save" at bounding box center [775, 15] width 43 height 21
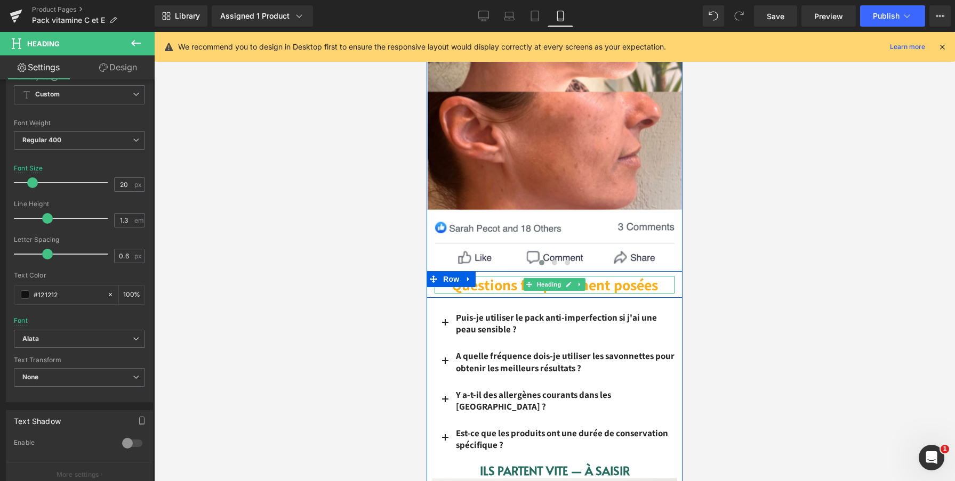
click at [503, 286] on font "Questions fréquemment posées" at bounding box center [554, 285] width 206 height 20
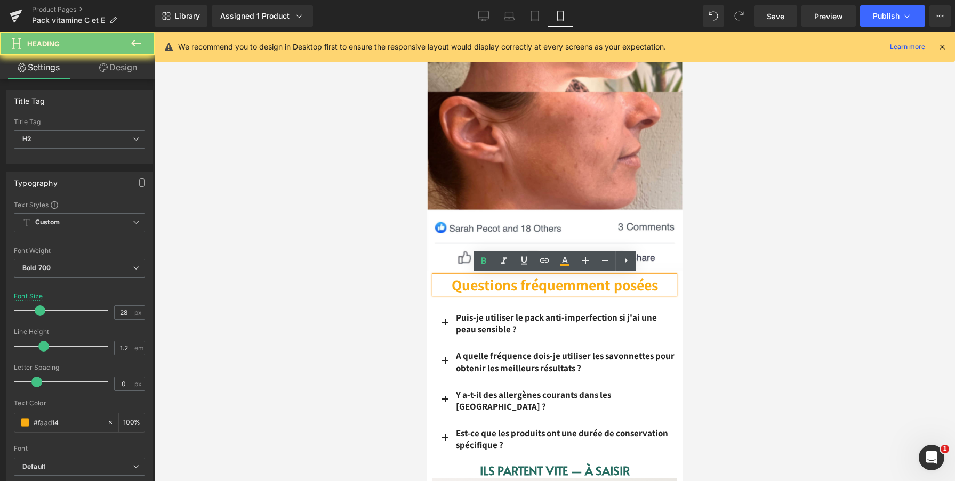
click at [503, 286] on font "Questions fréquemment posées" at bounding box center [554, 285] width 206 height 20
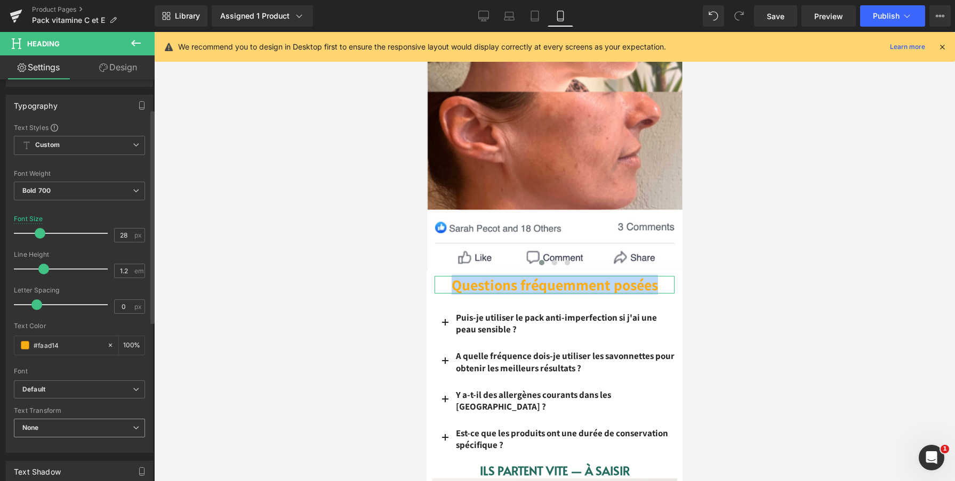
scroll to position [79, 0]
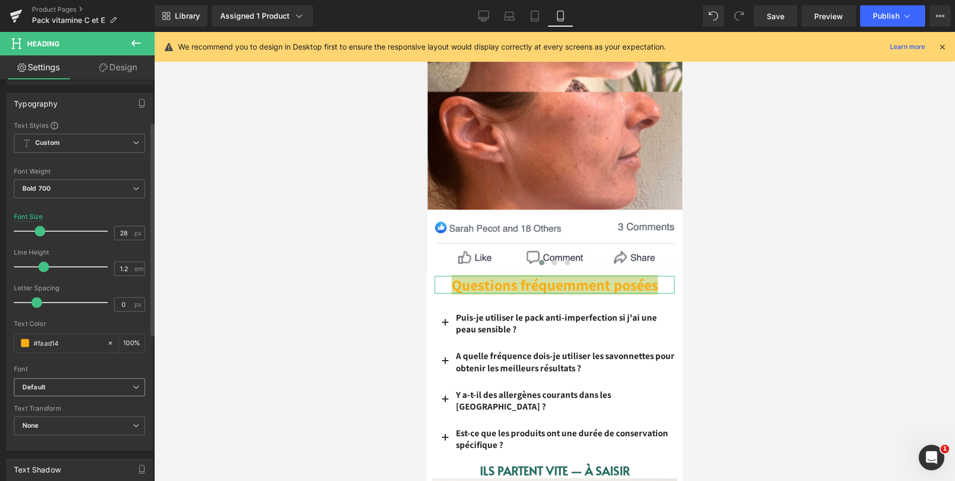
click at [70, 393] on span "Default" at bounding box center [79, 387] width 131 height 19
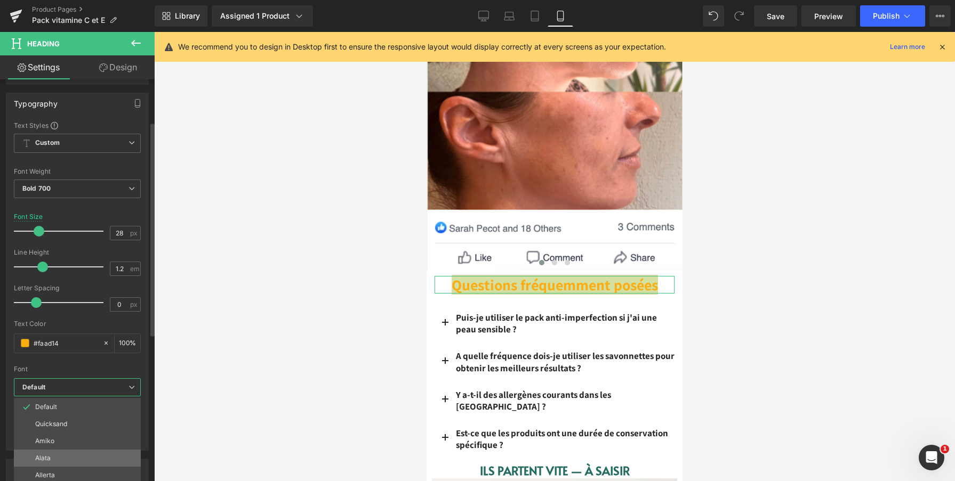
click at [69, 457] on li "Alata" at bounding box center [77, 458] width 127 height 17
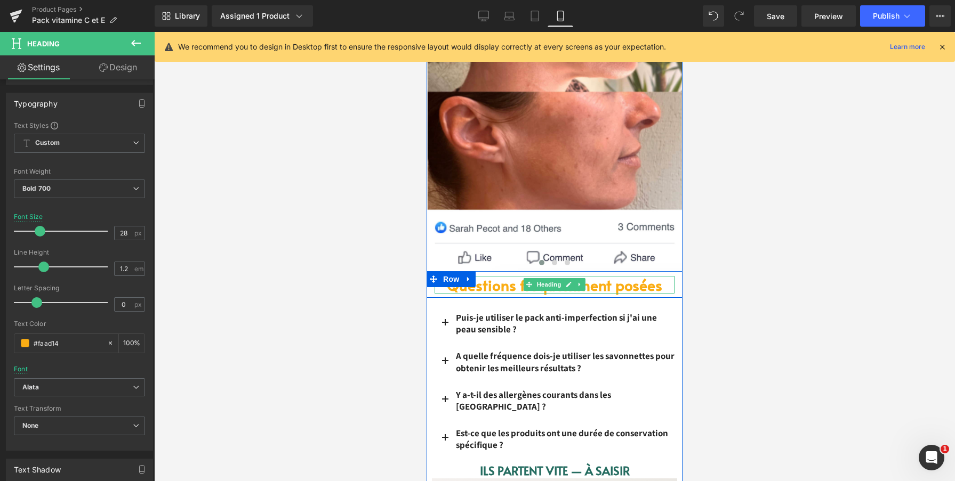
click at [496, 286] on font "Questions fréquemment posées" at bounding box center [554, 284] width 215 height 21
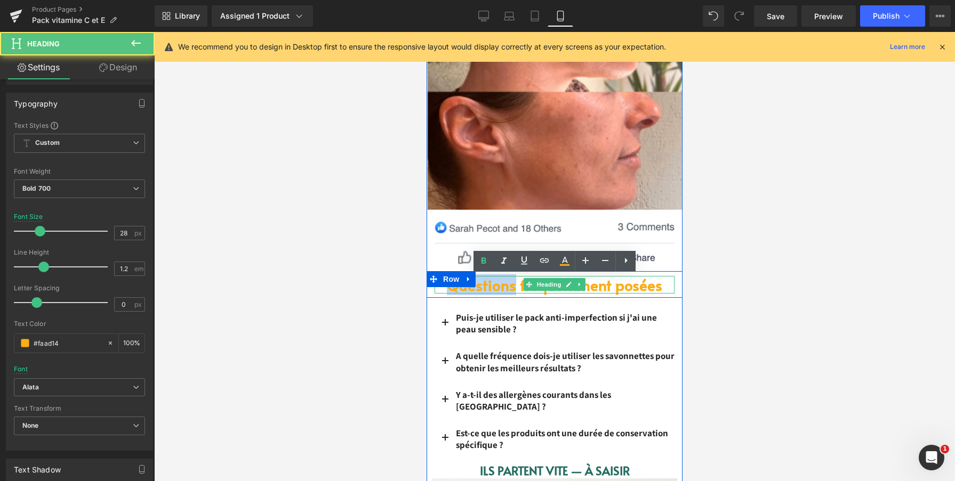
click at [496, 286] on font "Questions fréquemment posées" at bounding box center [554, 284] width 215 height 21
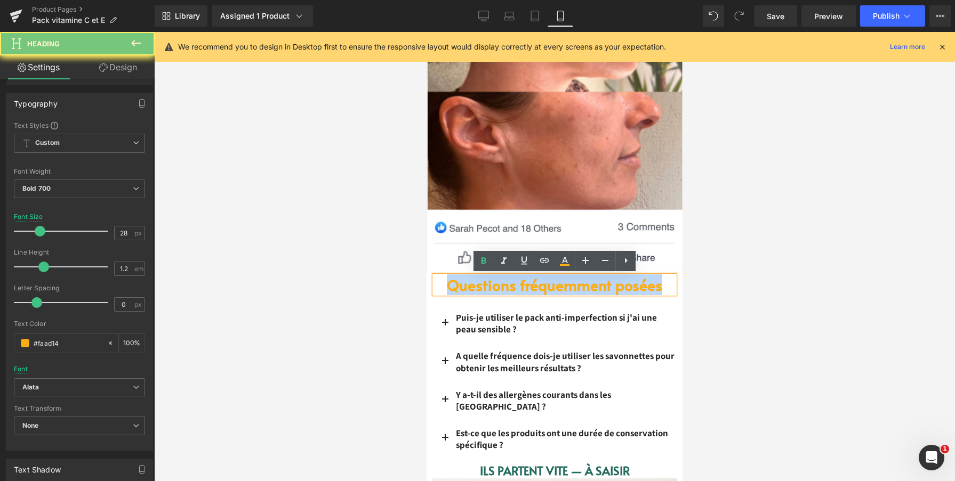
click at [496, 286] on font "Questions fréquemment posées" at bounding box center [554, 284] width 215 height 21
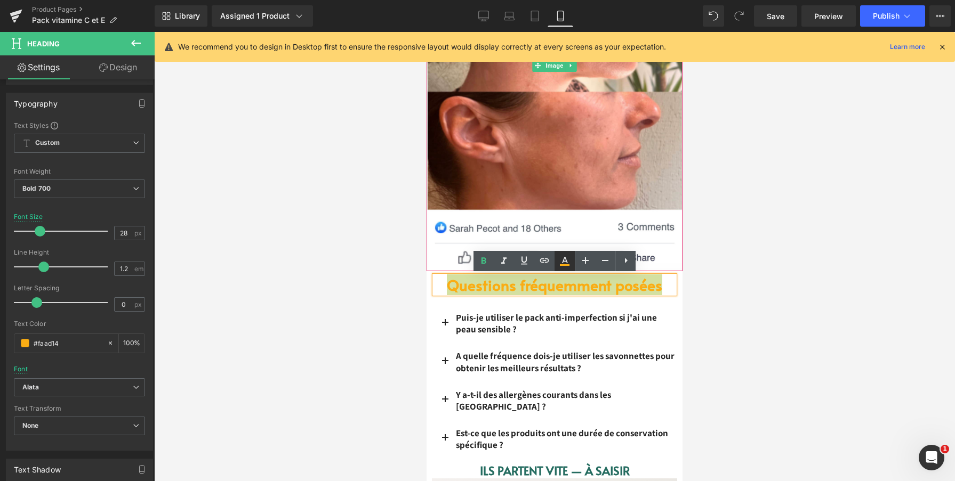
click at [565, 257] on icon at bounding box center [565, 260] width 6 height 6
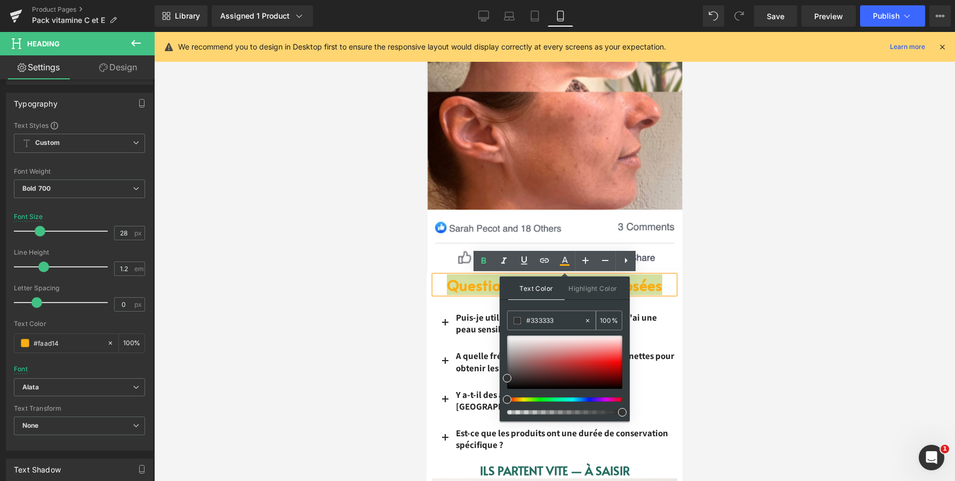
click at [546, 323] on input "#333333" at bounding box center [555, 321] width 58 height 12
paste input "24705e"
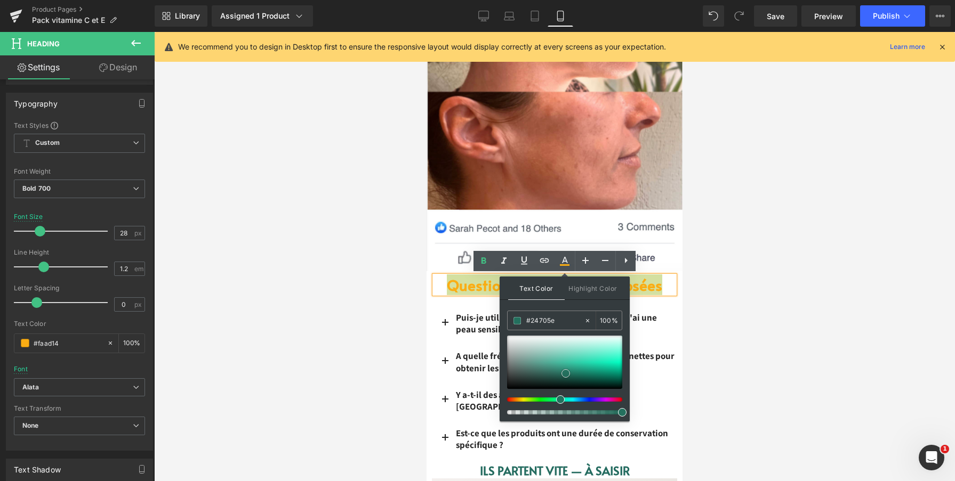
click at [565, 376] on span at bounding box center [565, 373] width 9 height 9
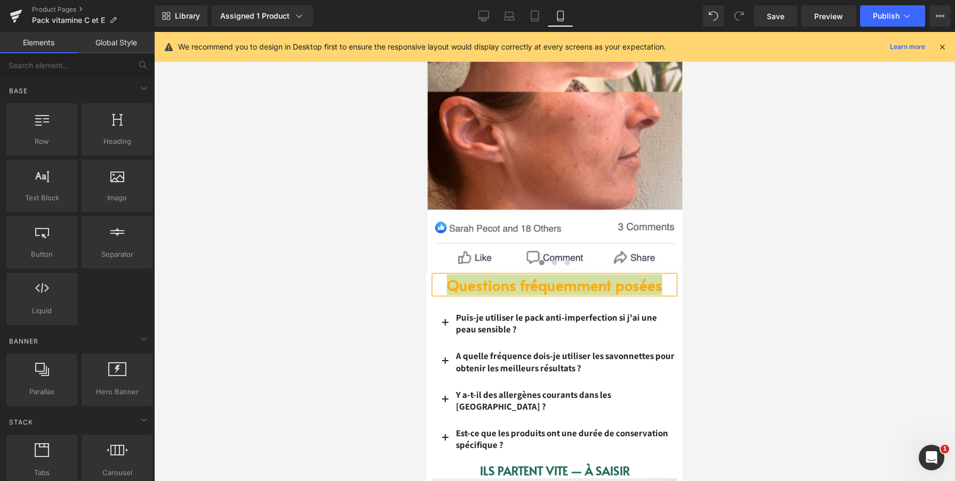
click at [773, 295] on div at bounding box center [554, 256] width 800 height 449
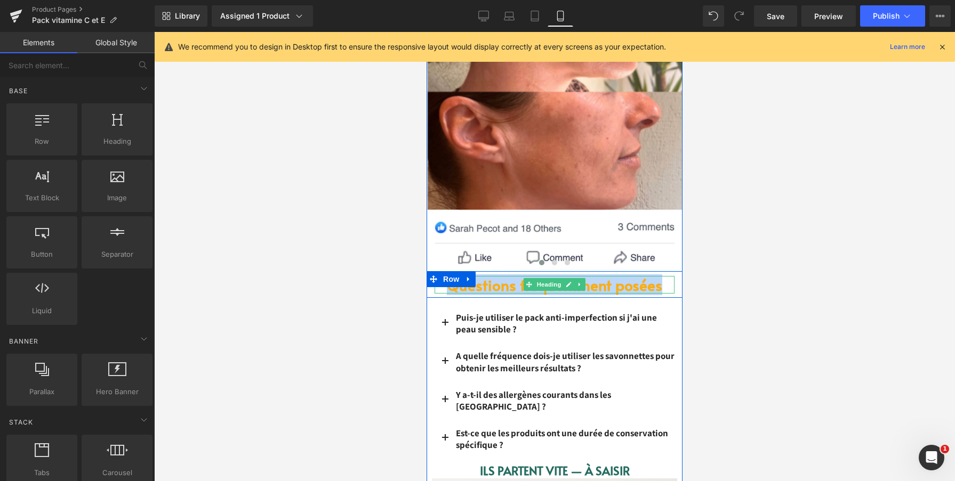
click at [634, 286] on font "Questions fréquemment posées" at bounding box center [554, 284] width 215 height 21
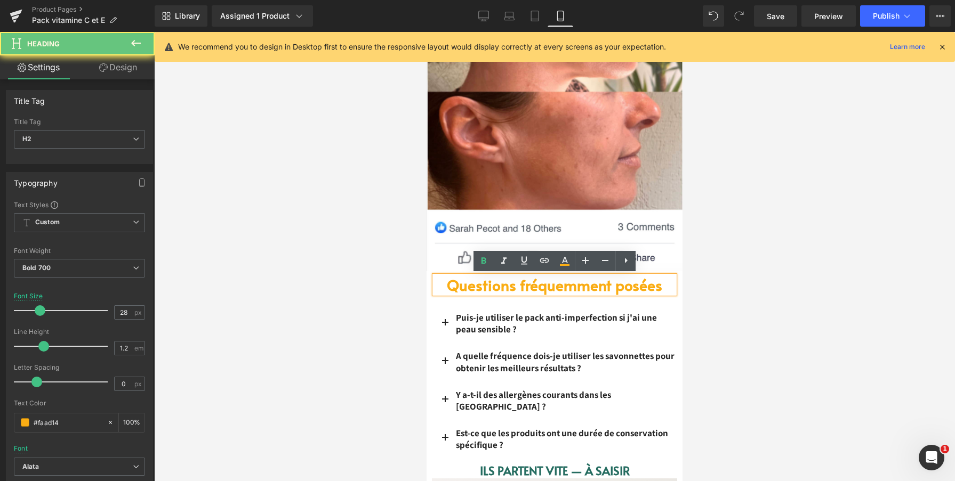
click at [641, 288] on font "Questions fréquemment posées" at bounding box center [554, 284] width 215 height 21
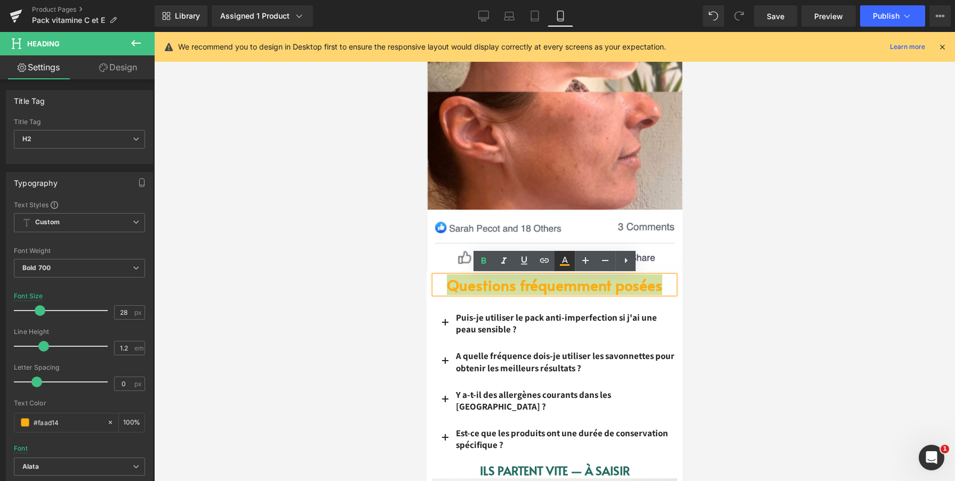
click at [564, 266] on icon at bounding box center [564, 261] width 13 height 13
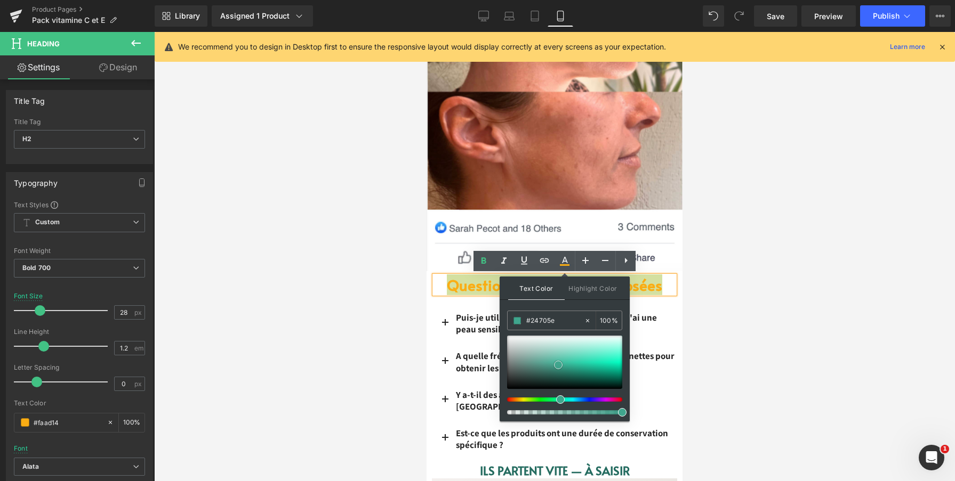
type input "#40a58d"
click at [558, 365] on div at bounding box center [564, 362] width 115 height 53
click at [559, 320] on input "#40a58d" at bounding box center [555, 321] width 58 height 12
paste input "24705e"
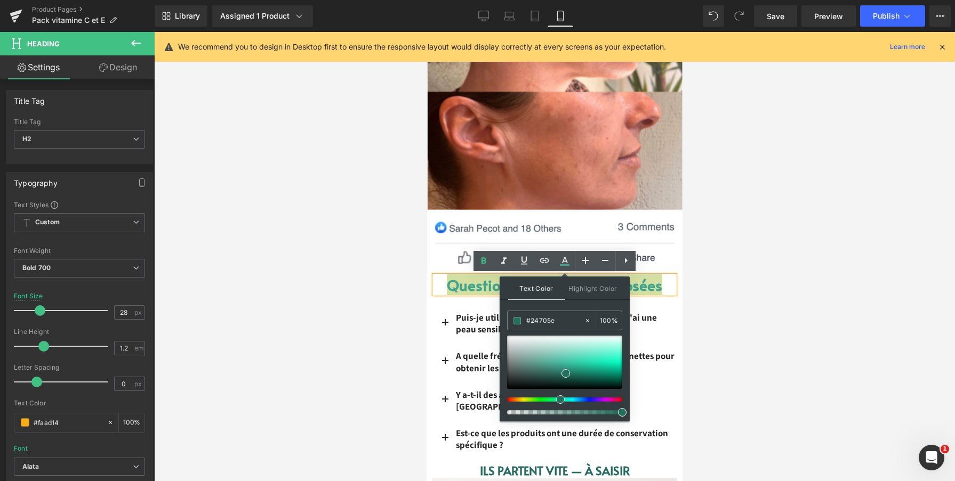
type input "#24705e"
click at [565, 373] on span at bounding box center [565, 373] width 9 height 9
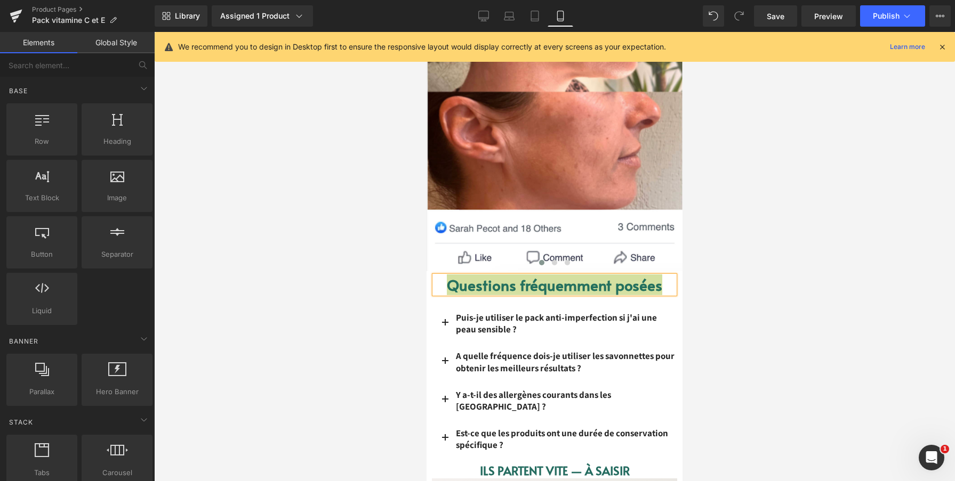
click at [772, 302] on div at bounding box center [554, 256] width 800 height 449
click at [702, 278] on div at bounding box center [554, 256] width 800 height 449
click at [426, 32] on div at bounding box center [426, 32] width 0 height 0
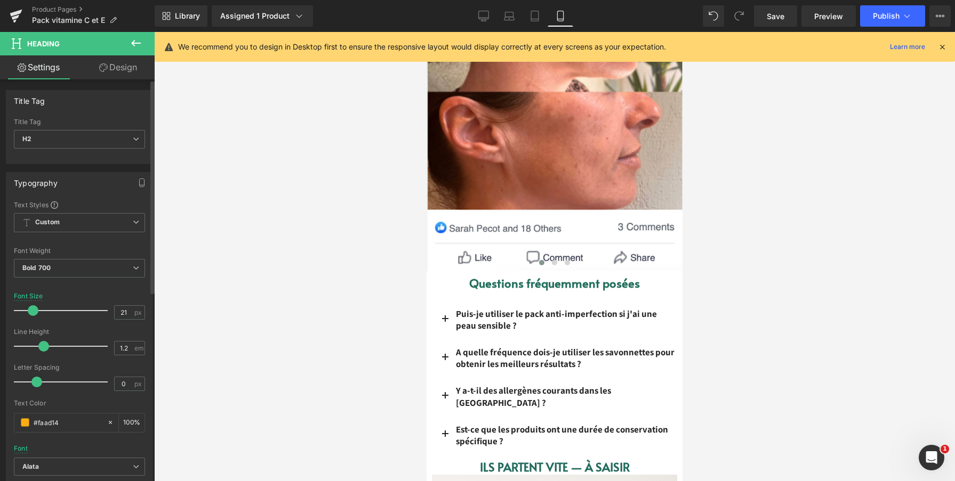
type input "20"
drag, startPoint x: 38, startPoint y: 309, endPoint x: 31, endPoint y: 309, distance: 6.9
click at [31, 309] on span at bounding box center [32, 310] width 11 height 11
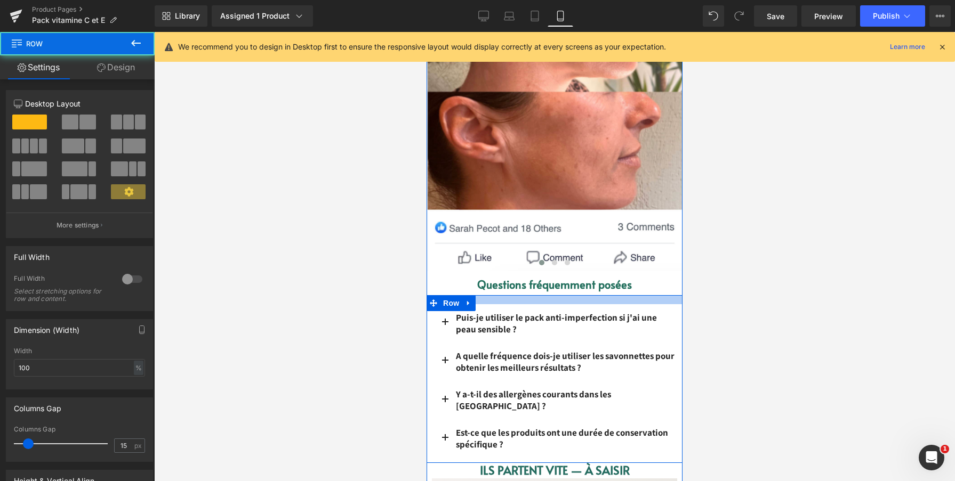
click at [558, 300] on div at bounding box center [554, 299] width 256 height 9
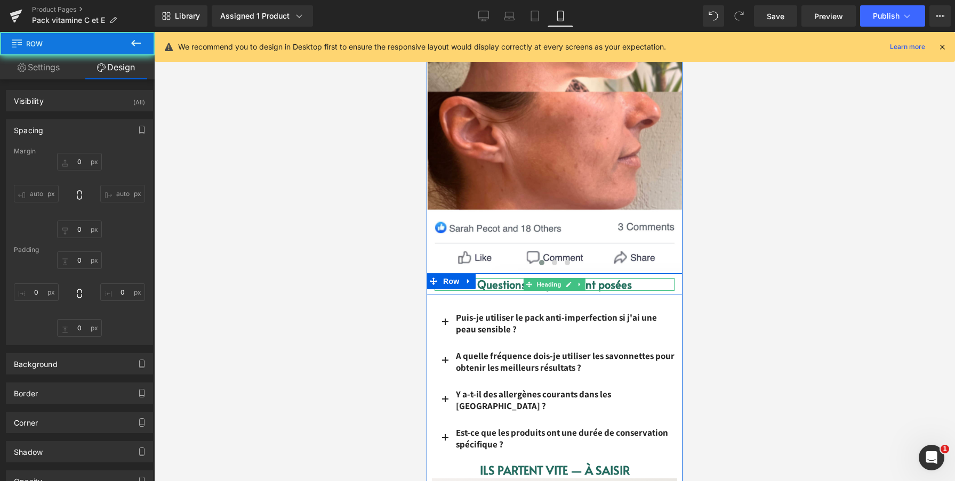
type input "0"
type input "17"
type input "0"
type input "10"
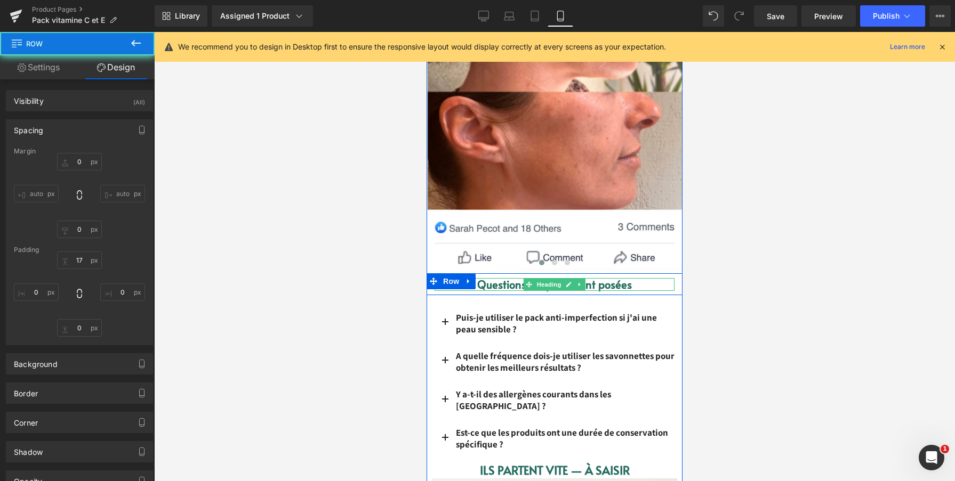
type input "0"
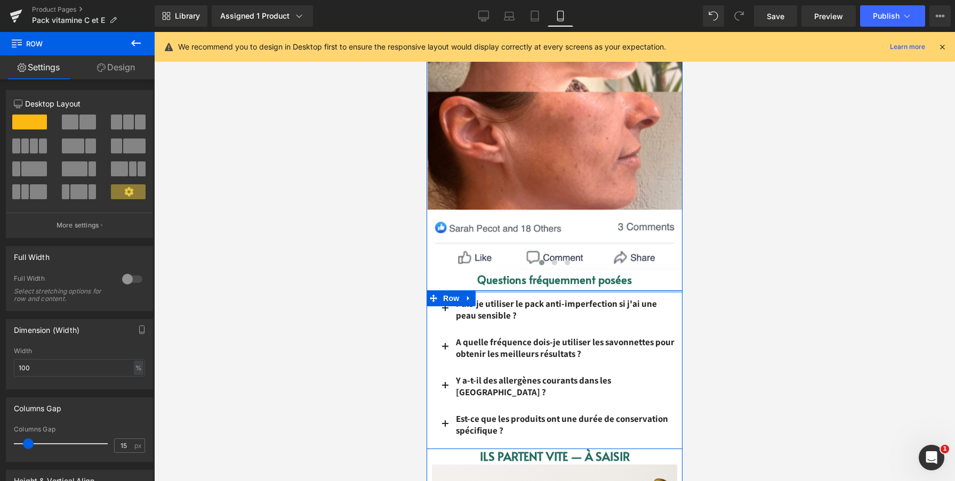
drag, startPoint x: 593, startPoint y: 290, endPoint x: 594, endPoint y: 278, distance: 12.3
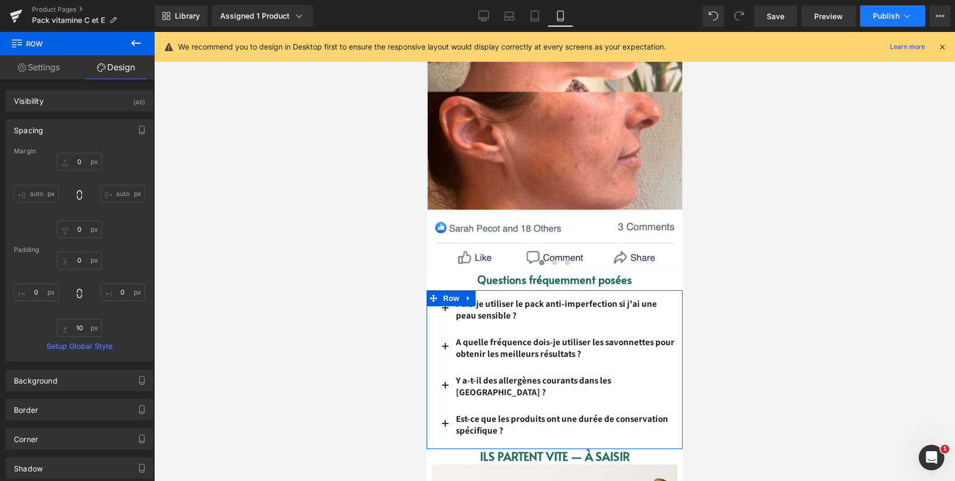
click at [872, 17] on button "Publish" at bounding box center [892, 15] width 65 height 21
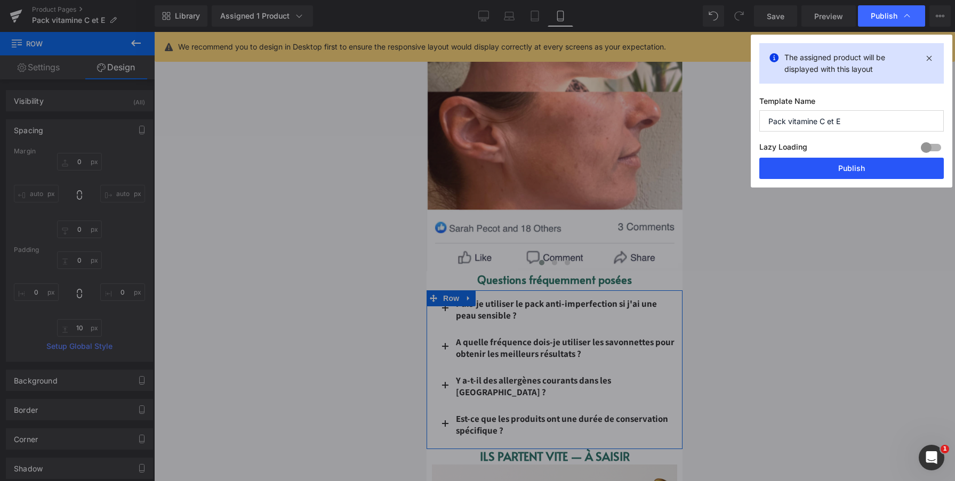
click at [823, 161] on button "Publish" at bounding box center [851, 168] width 184 height 21
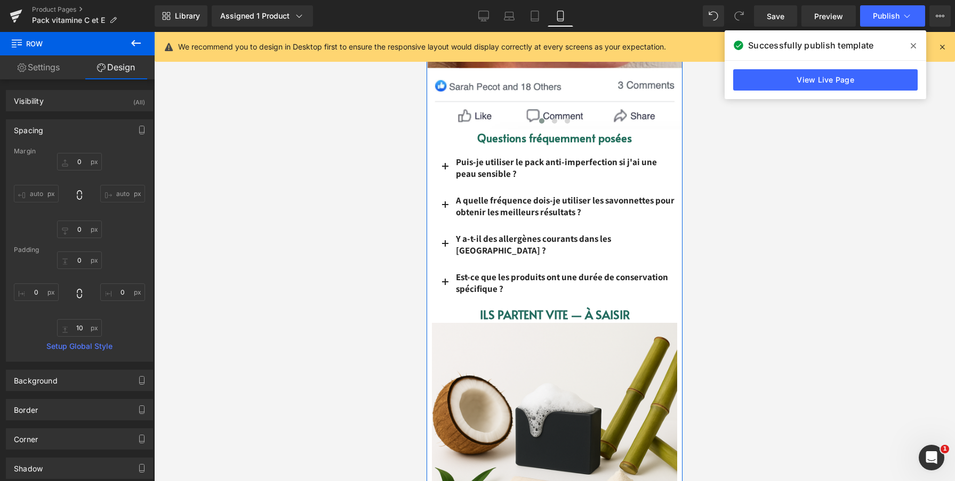
scroll to position [2827, 0]
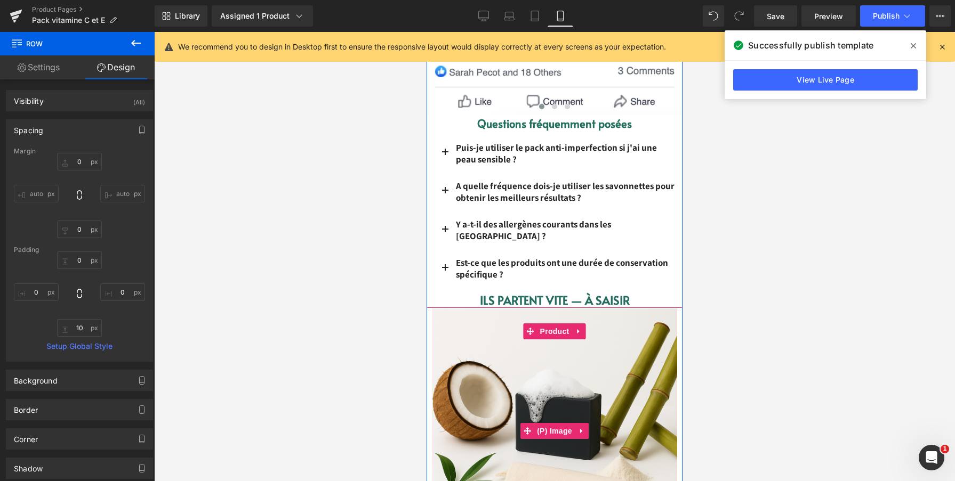
click at [441, 309] on img at bounding box center [554, 431] width 245 height 245
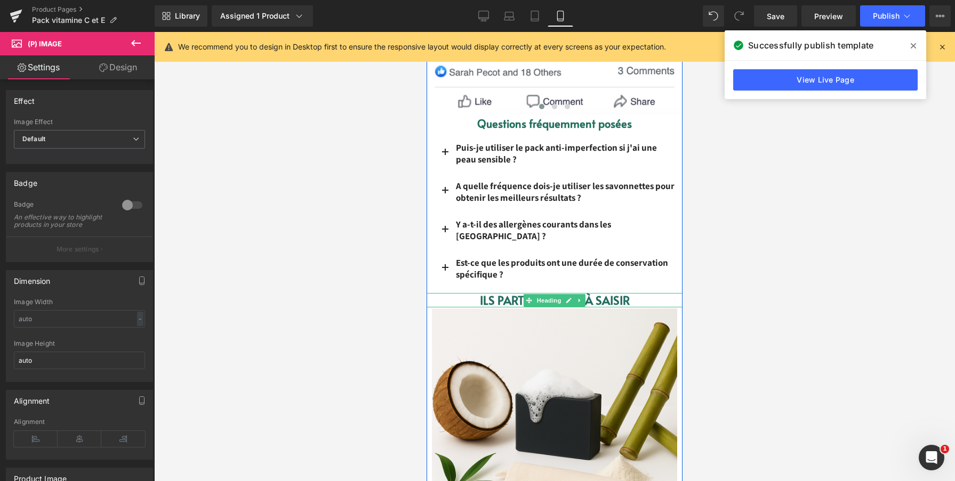
click at [443, 293] on h1 "Ils partent vite — à saisir" at bounding box center [554, 300] width 256 height 14
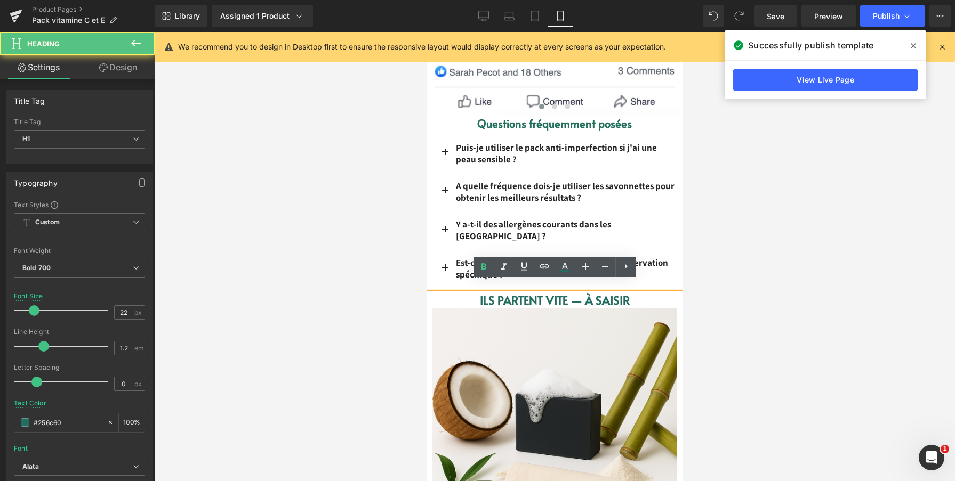
click at [444, 293] on h1 "Ils partent vite — à saisir" at bounding box center [554, 300] width 256 height 14
click at [583, 333] on img at bounding box center [554, 431] width 245 height 245
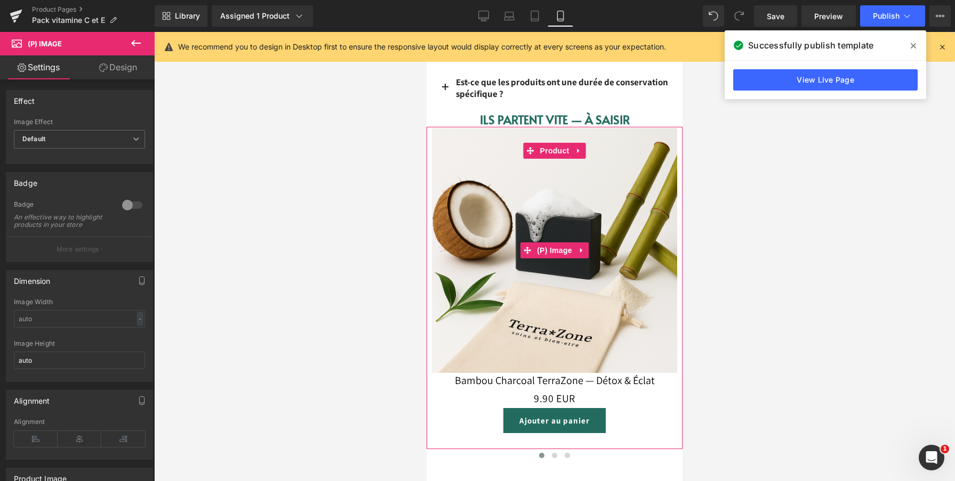
scroll to position [3012, 0]
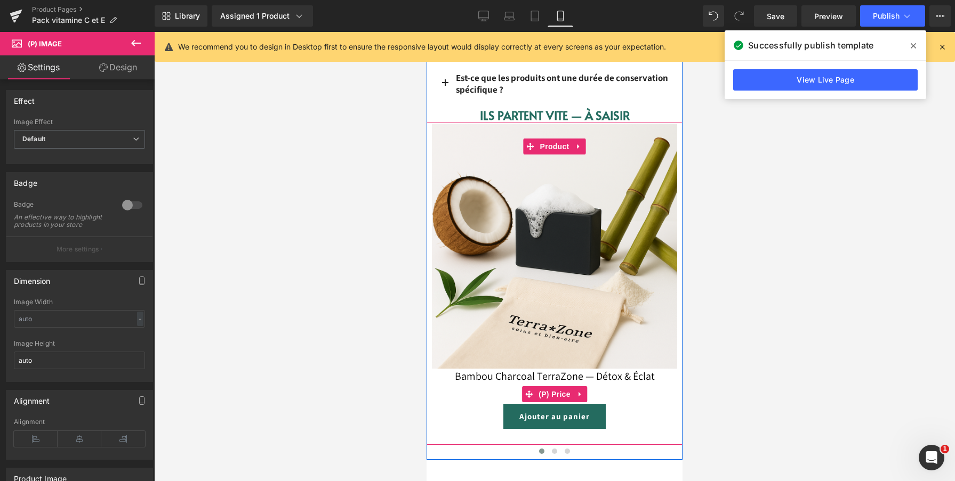
click at [649, 390] on div "0 EUR 9.90 EUR" at bounding box center [554, 394] width 245 height 19
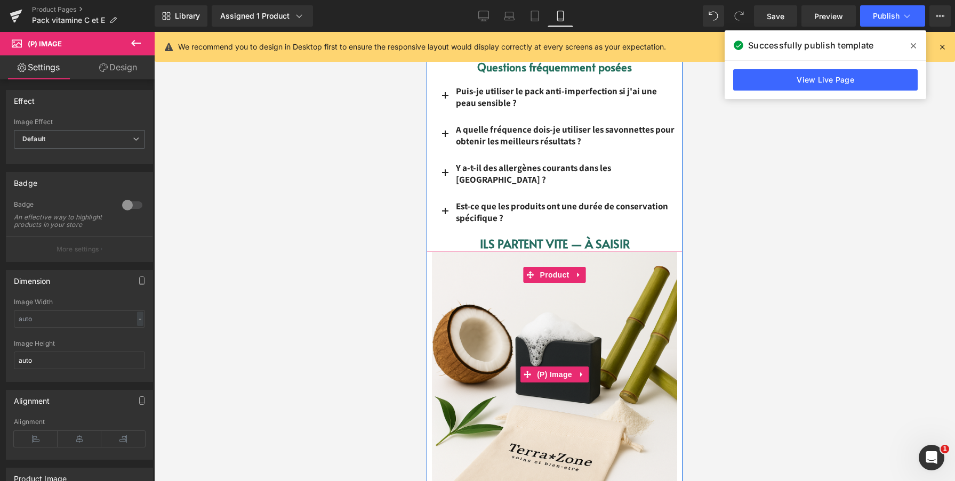
scroll to position [2872, 0]
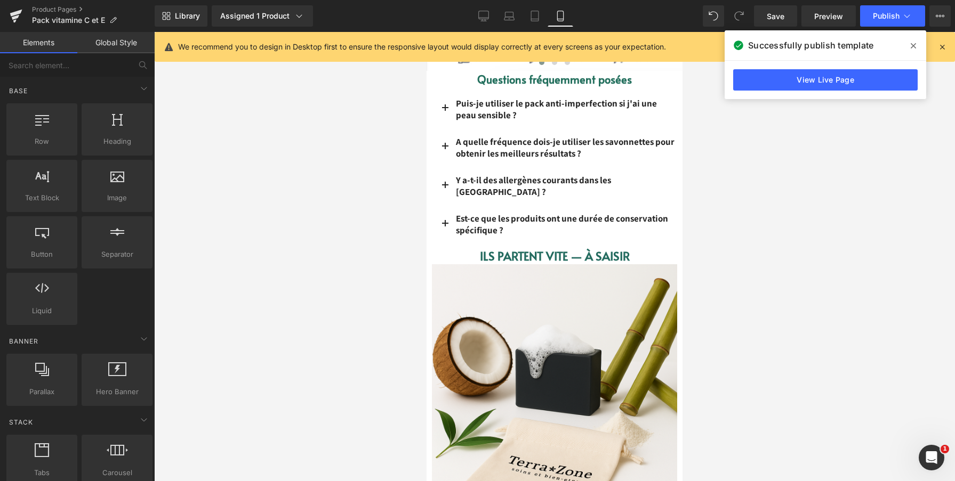
click at [389, 245] on div at bounding box center [554, 256] width 800 height 449
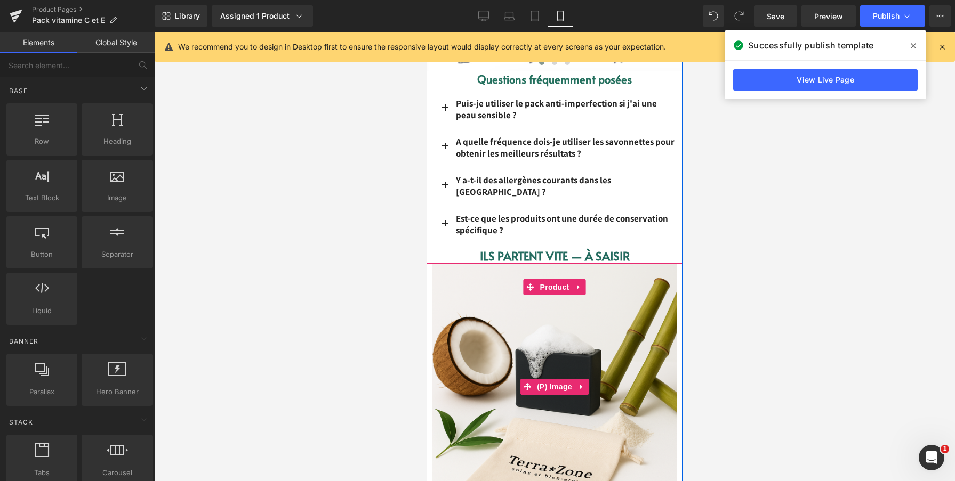
click at [436, 265] on img at bounding box center [554, 386] width 245 height 245
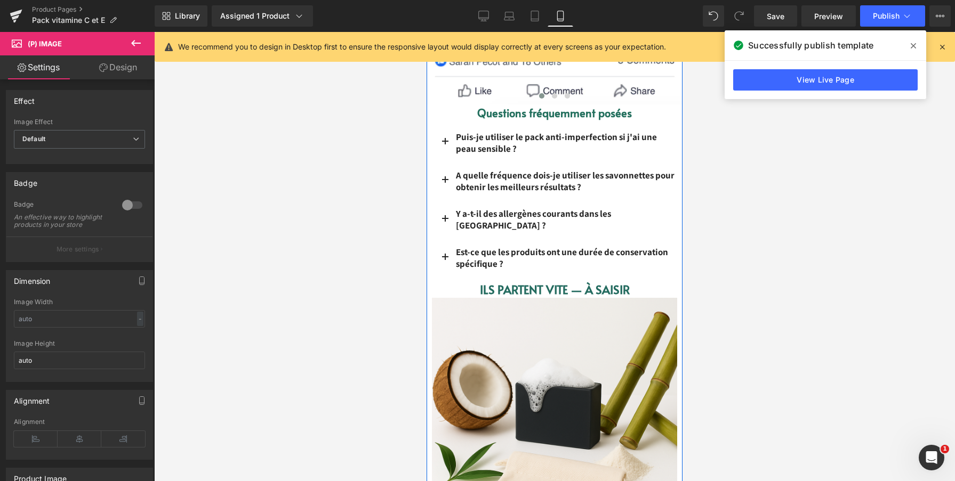
scroll to position [2837, 0]
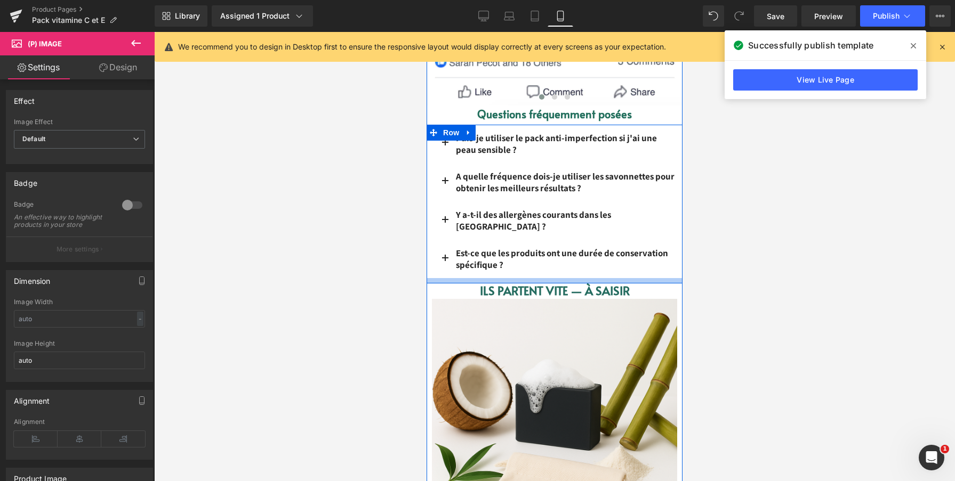
click at [649, 284] on h1 "Ils partent vite — à saisir" at bounding box center [554, 291] width 256 height 14
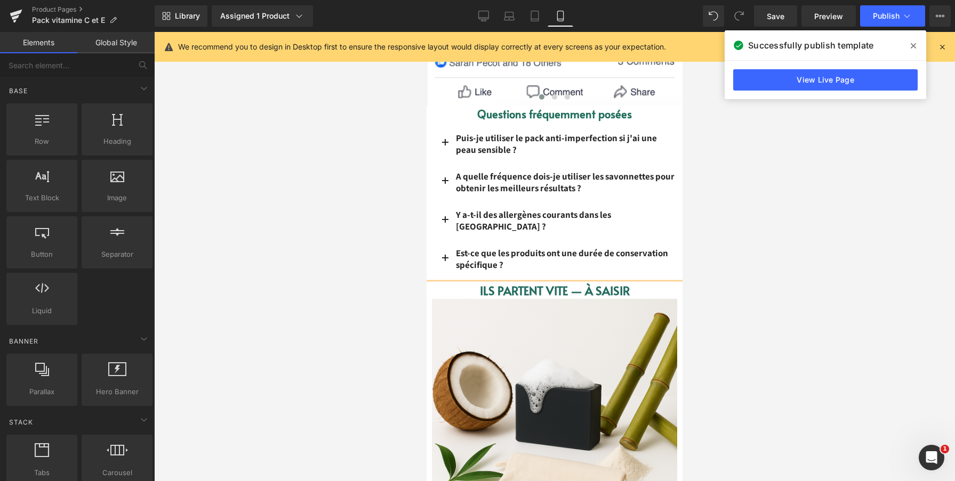
click at [752, 288] on div at bounding box center [554, 256] width 800 height 449
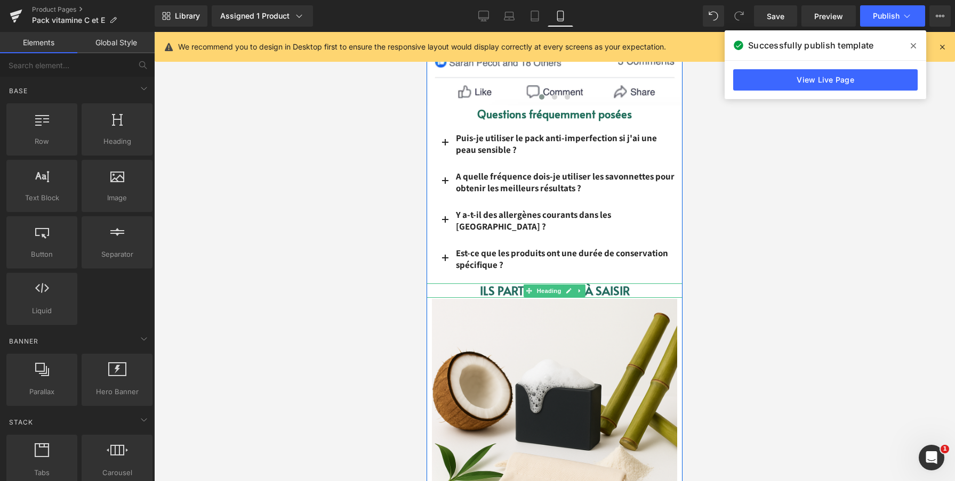
click at [666, 284] on h1 "Ils partent vite — à saisir" at bounding box center [554, 291] width 256 height 14
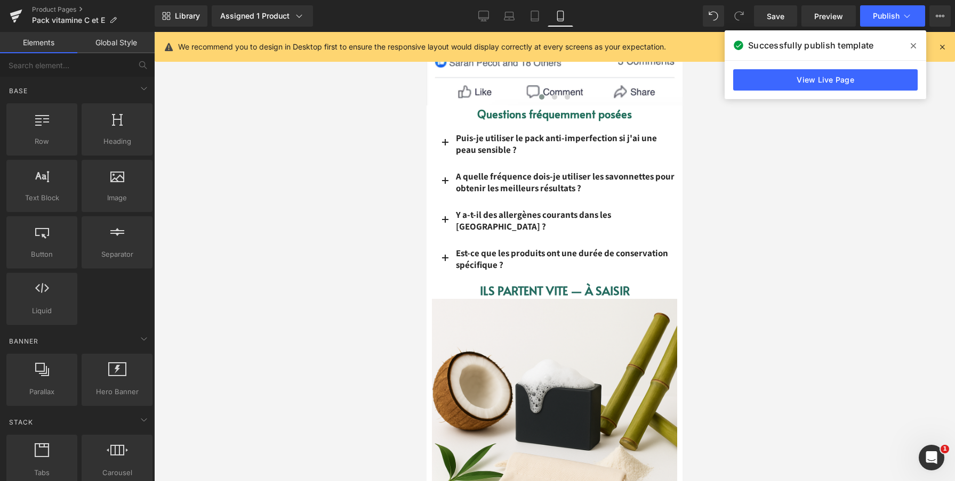
click at [715, 281] on div at bounding box center [554, 256] width 800 height 449
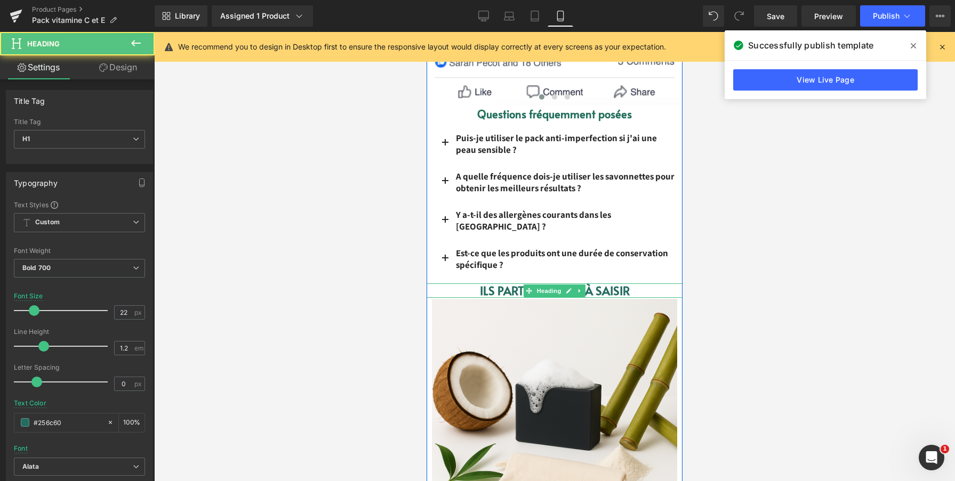
click at [665, 284] on h1 "Ils partent vite — à saisir" at bounding box center [554, 291] width 256 height 14
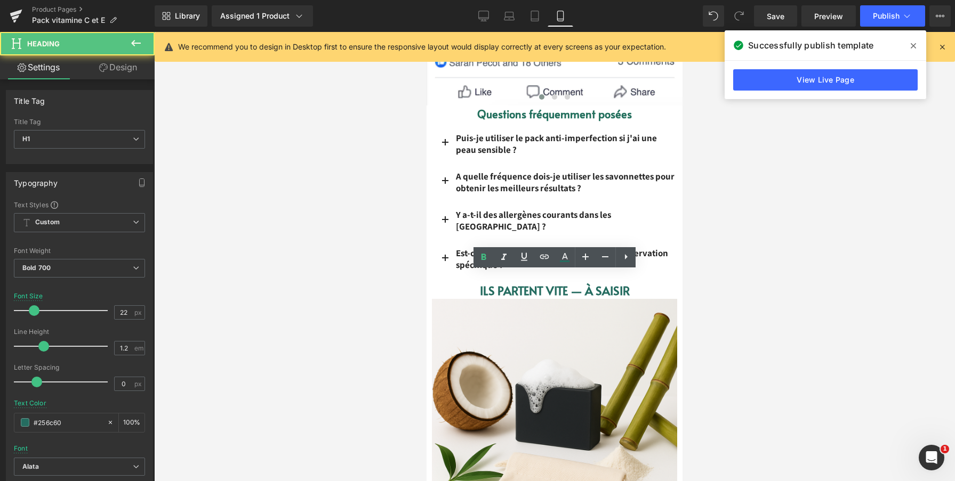
click at [718, 287] on div at bounding box center [554, 256] width 800 height 449
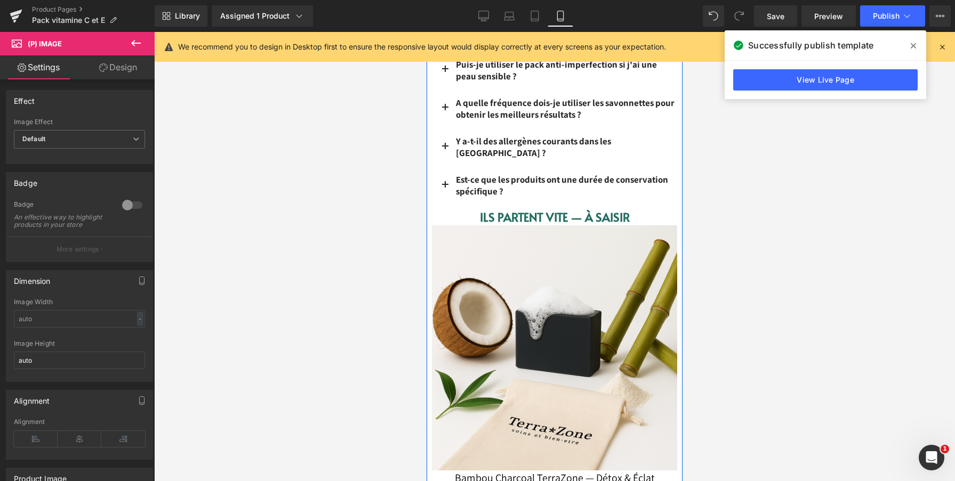
scroll to position [2913, 0]
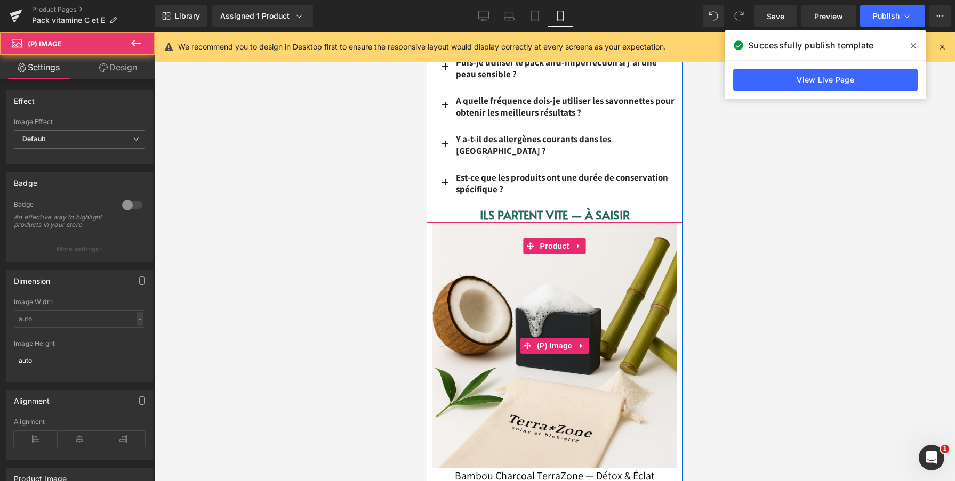
click at [552, 264] on img at bounding box center [554, 345] width 245 height 245
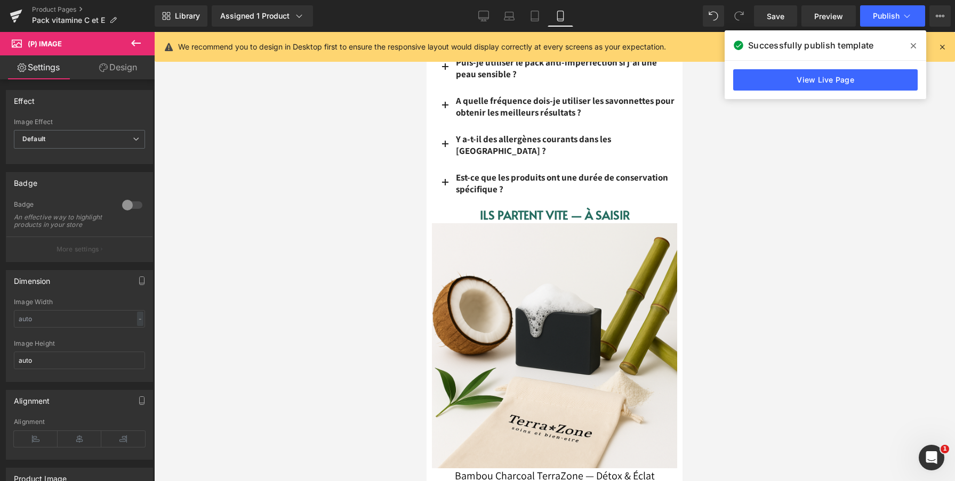
click at [355, 431] on div at bounding box center [554, 256] width 800 height 449
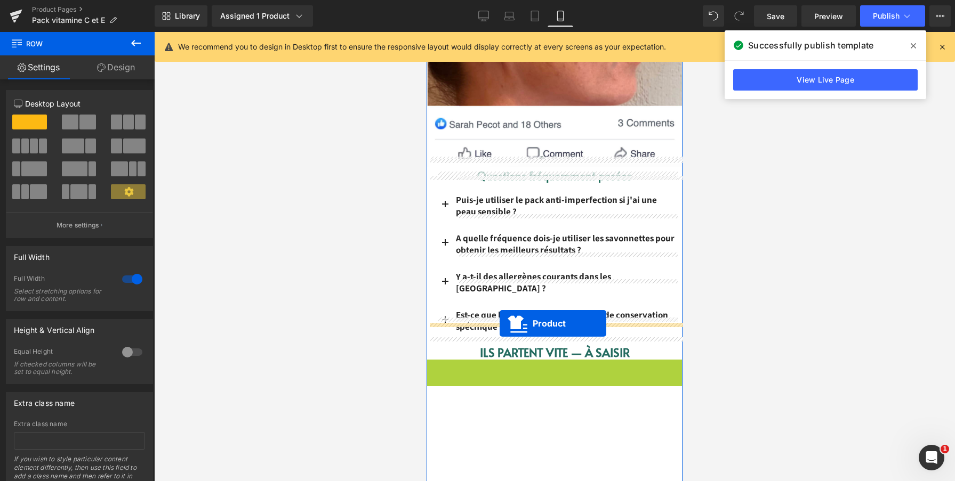
scroll to position [2773, 0]
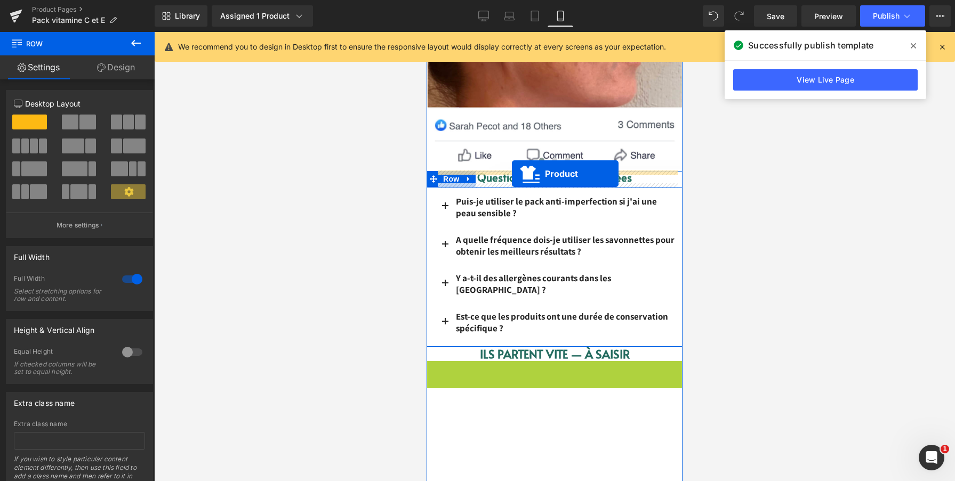
drag, startPoint x: 528, startPoint y: 233, endPoint x: 512, endPoint y: 174, distance: 61.4
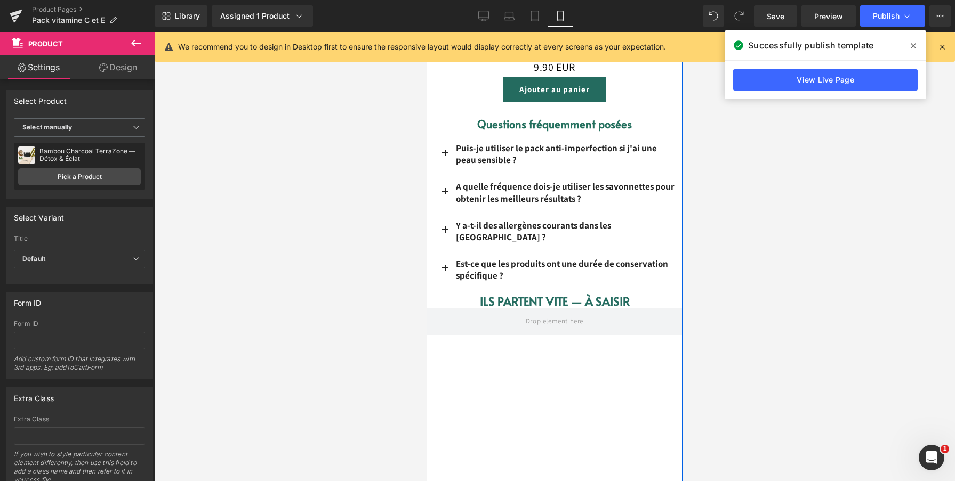
scroll to position [3136, 0]
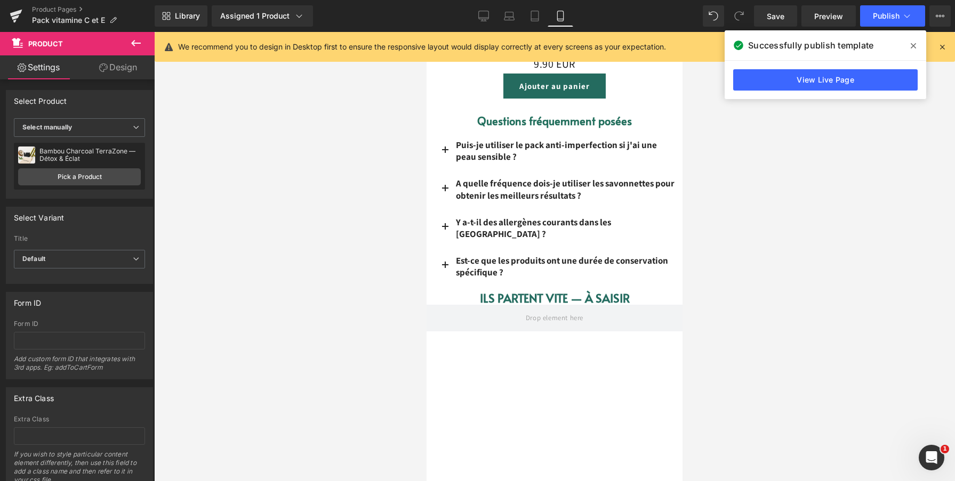
click at [375, 289] on div at bounding box center [554, 256] width 800 height 449
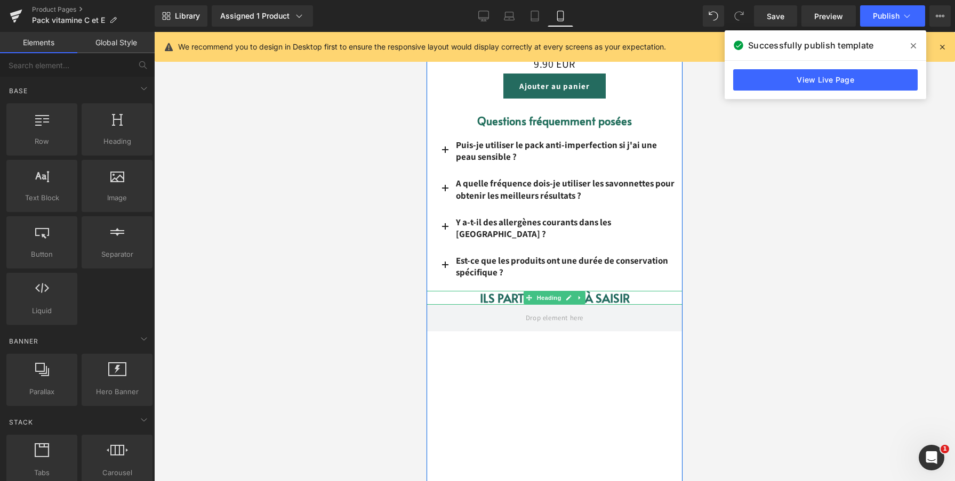
click at [447, 291] on h1 "Ils partent vite — à saisir" at bounding box center [554, 298] width 256 height 14
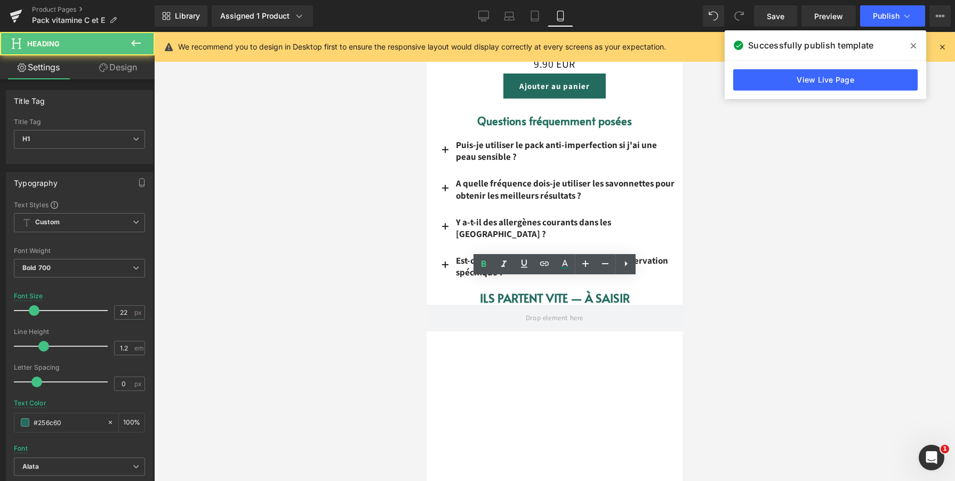
click at [389, 290] on div at bounding box center [554, 256] width 800 height 449
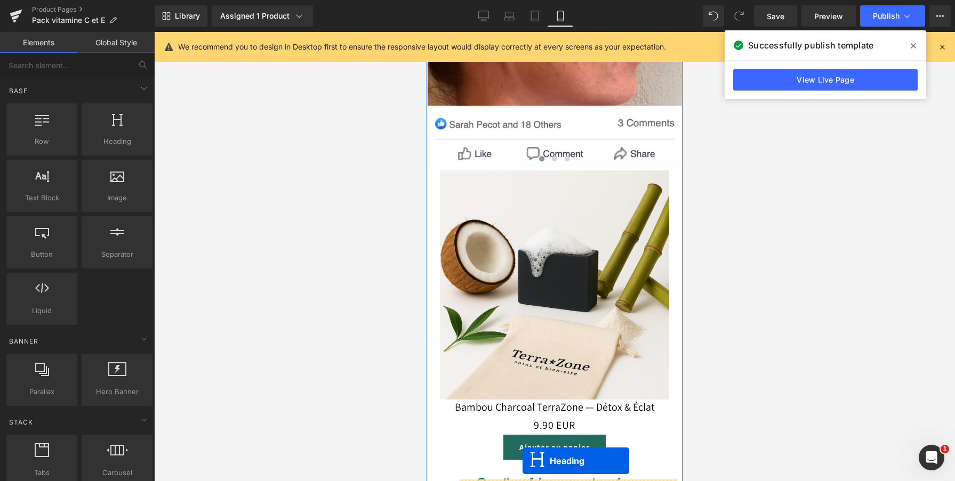
scroll to position [2775, 0]
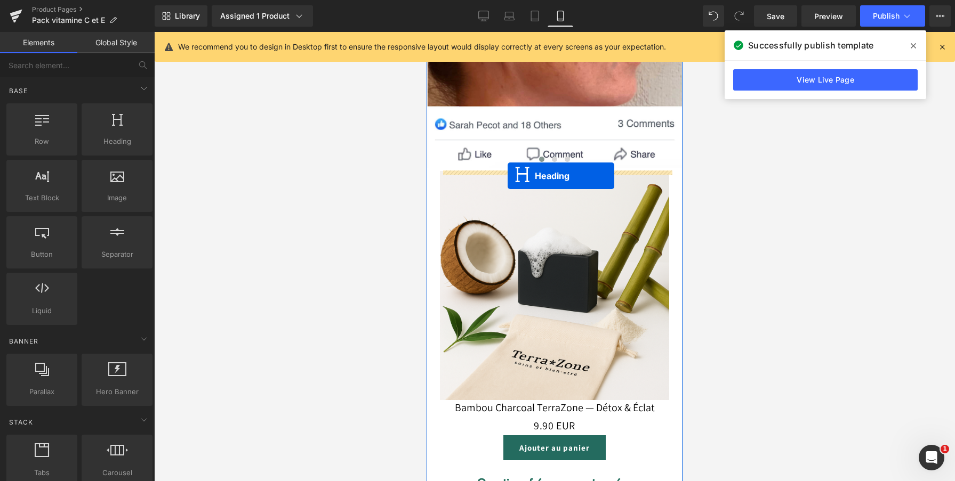
drag, startPoint x: 525, startPoint y: 287, endPoint x: 507, endPoint y: 176, distance: 112.3
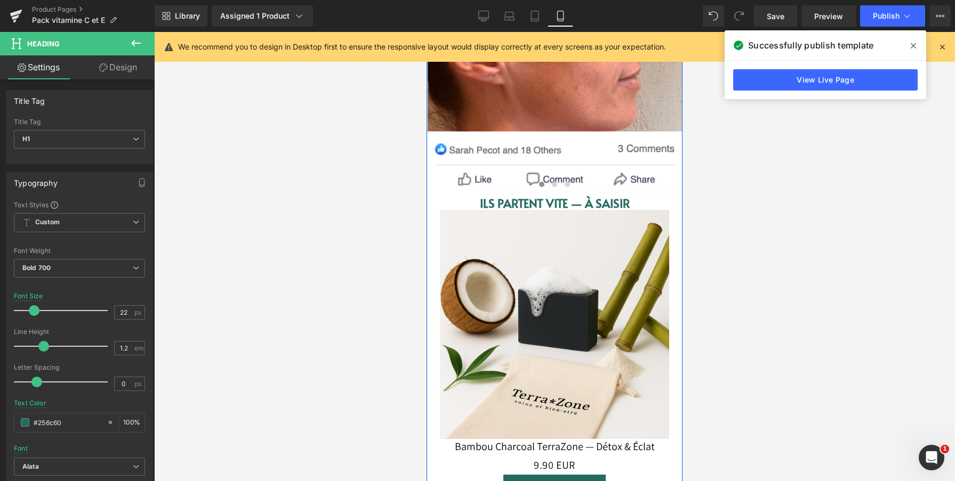
scroll to position [2725, 0]
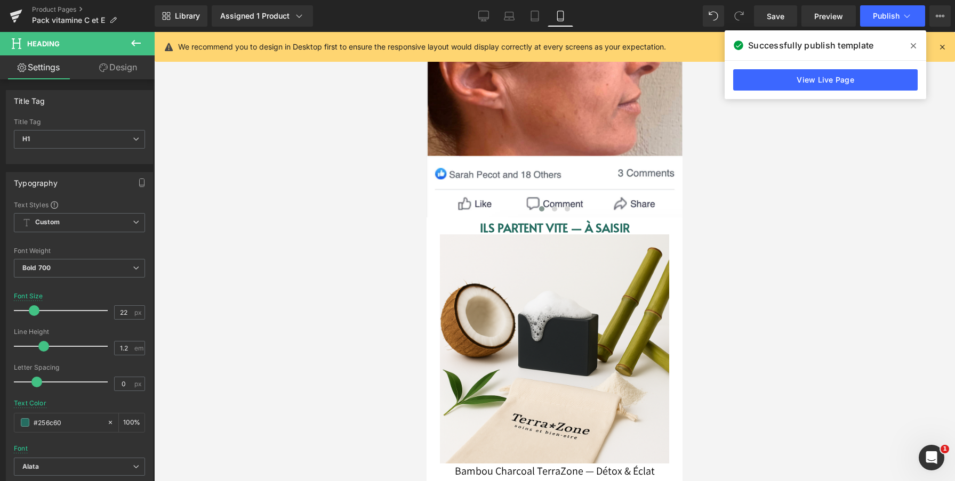
click at [735, 285] on div at bounding box center [554, 256] width 800 height 449
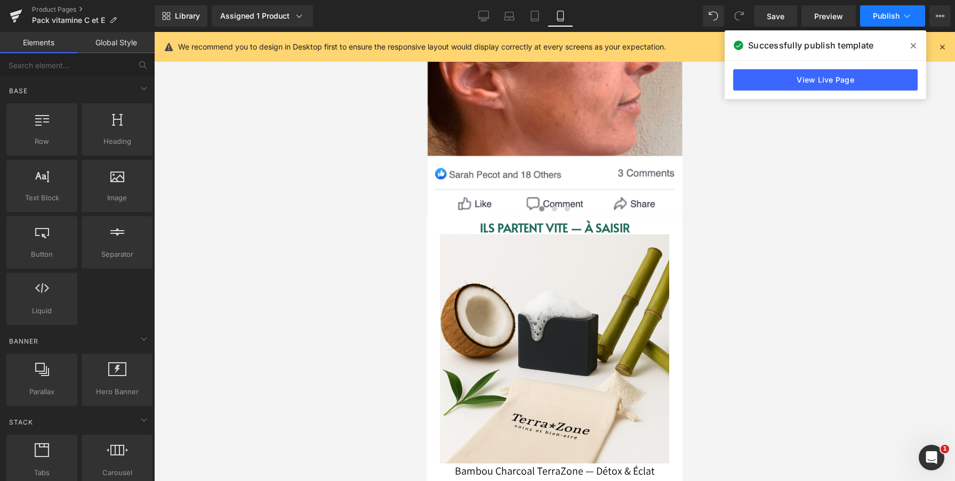
click at [888, 18] on span "Publish" at bounding box center [885, 16] width 27 height 9
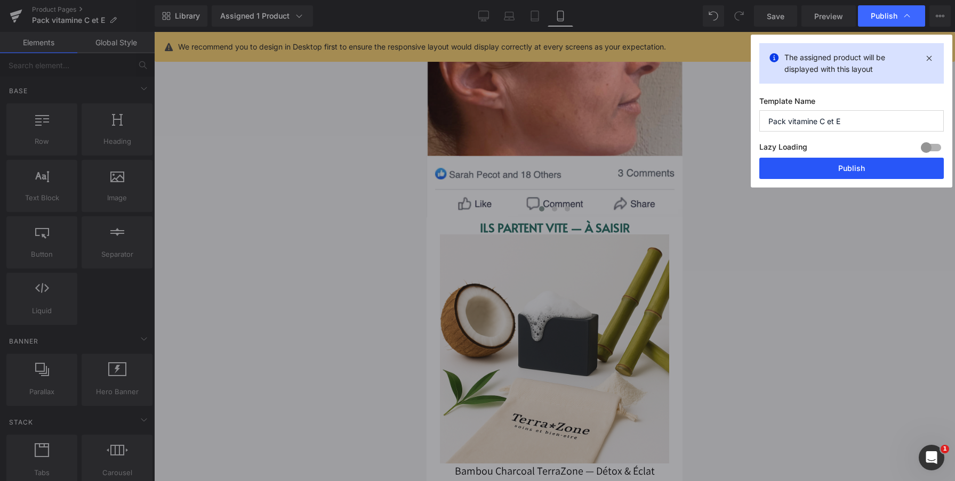
click at [827, 176] on button "Publish" at bounding box center [851, 168] width 184 height 21
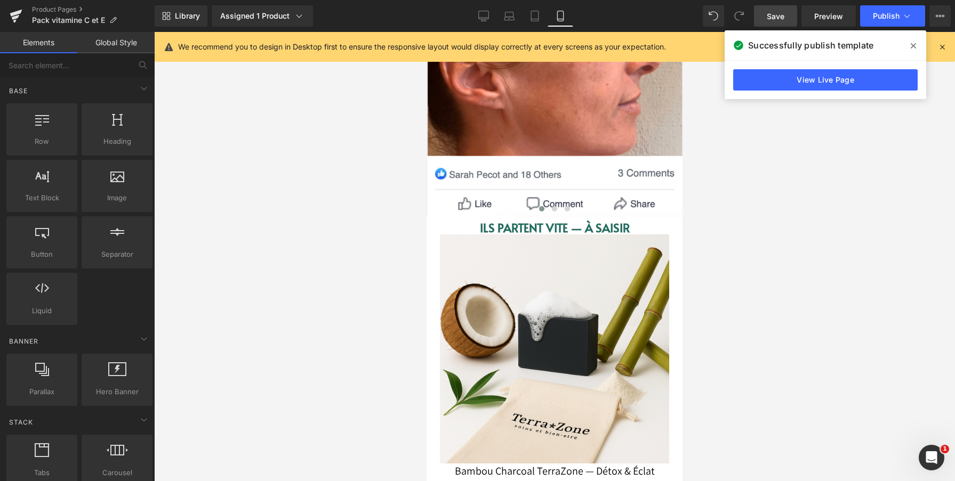
click at [777, 8] on link "Save" at bounding box center [775, 15] width 43 height 21
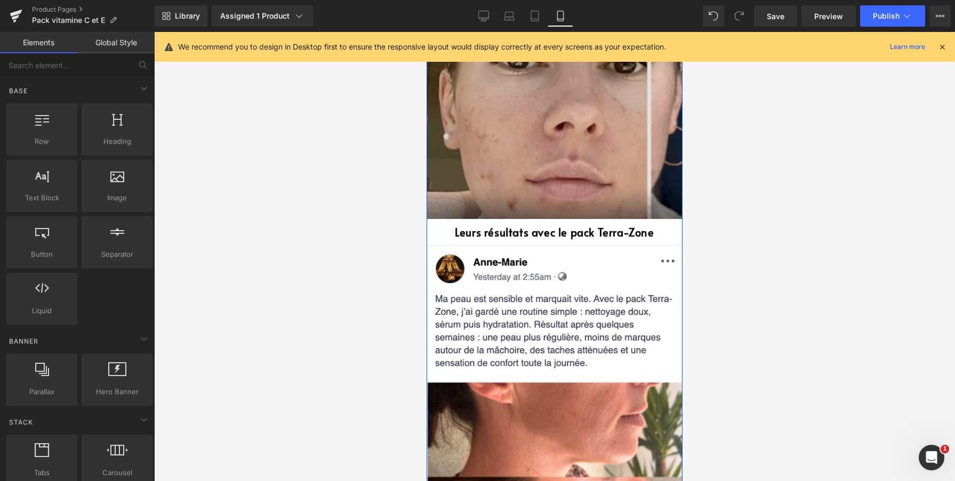
scroll to position [2283, 0]
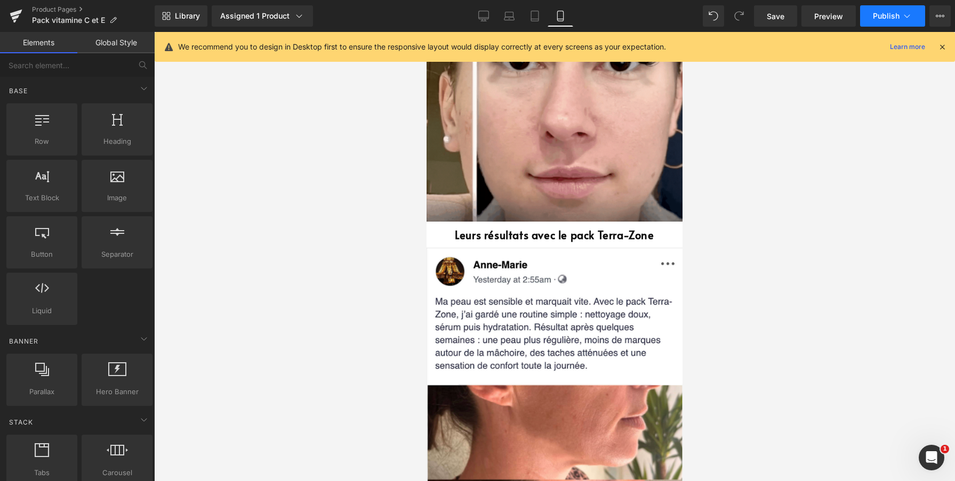
click at [868, 20] on button "Publish" at bounding box center [892, 15] width 65 height 21
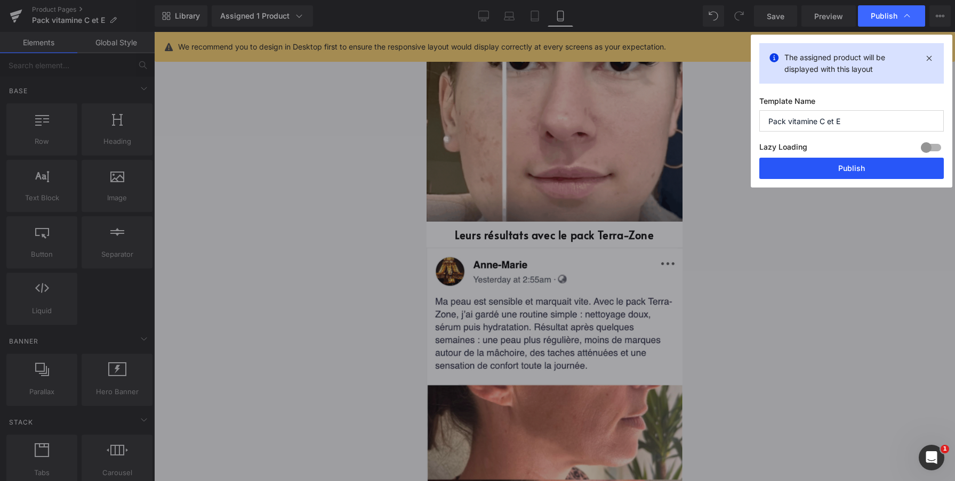
click at [844, 177] on button "Publish" at bounding box center [851, 168] width 184 height 21
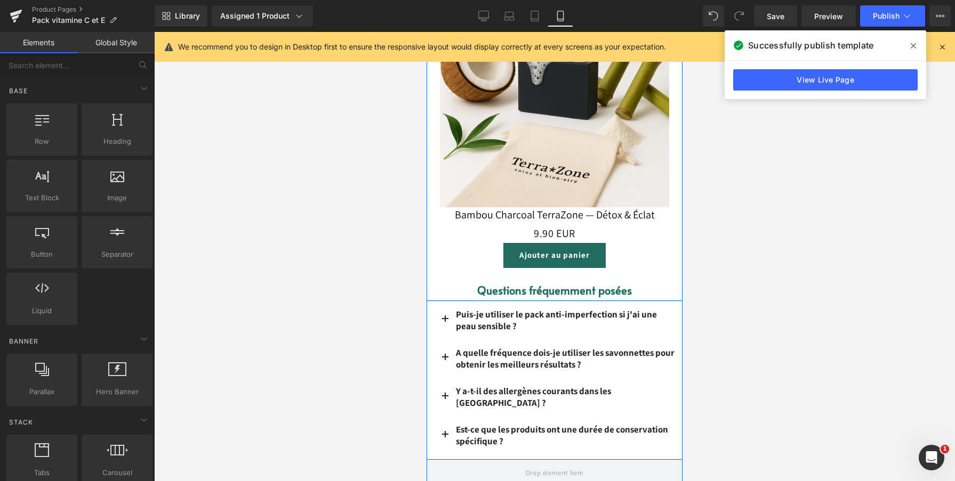
scroll to position [3008, 0]
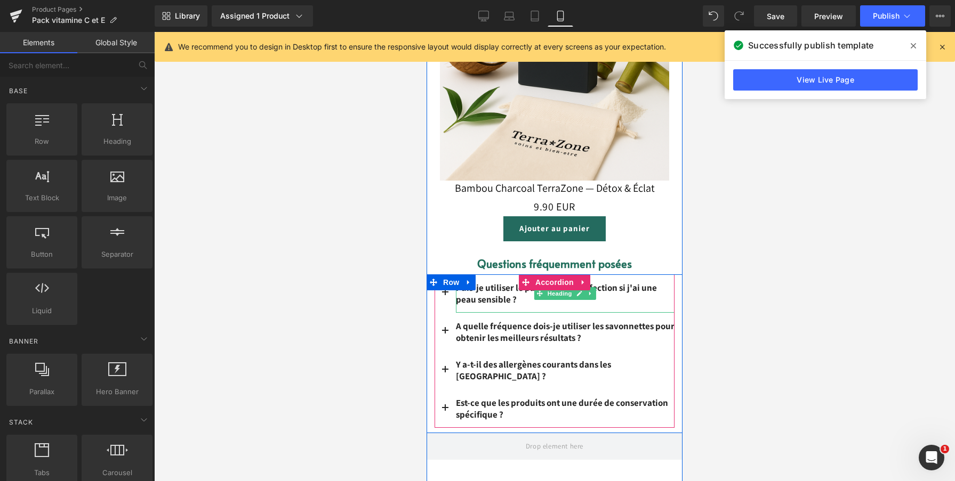
click at [650, 297] on h3 "Puis-je utiliser le pack anti-imperfection si j'ai une peau sensible ?" at bounding box center [565, 293] width 219 height 23
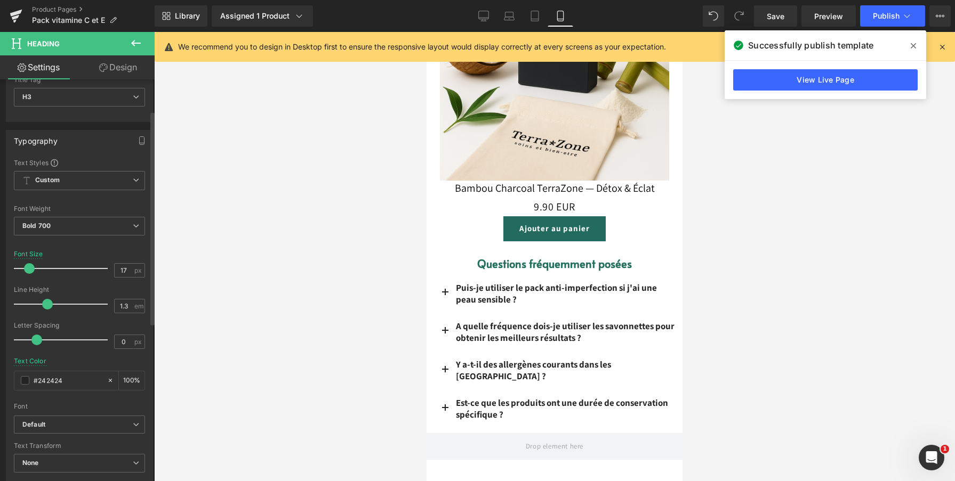
scroll to position [63, 0]
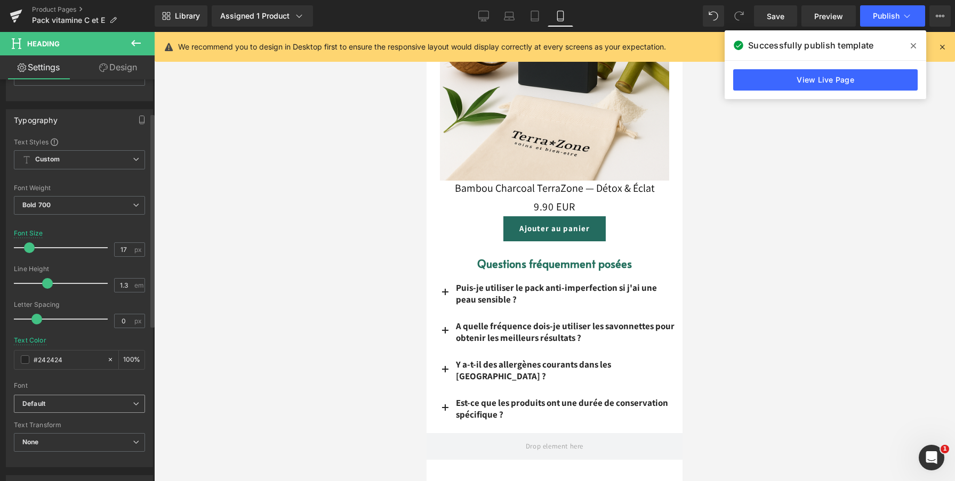
click at [51, 402] on b "Default" at bounding box center [77, 404] width 110 height 9
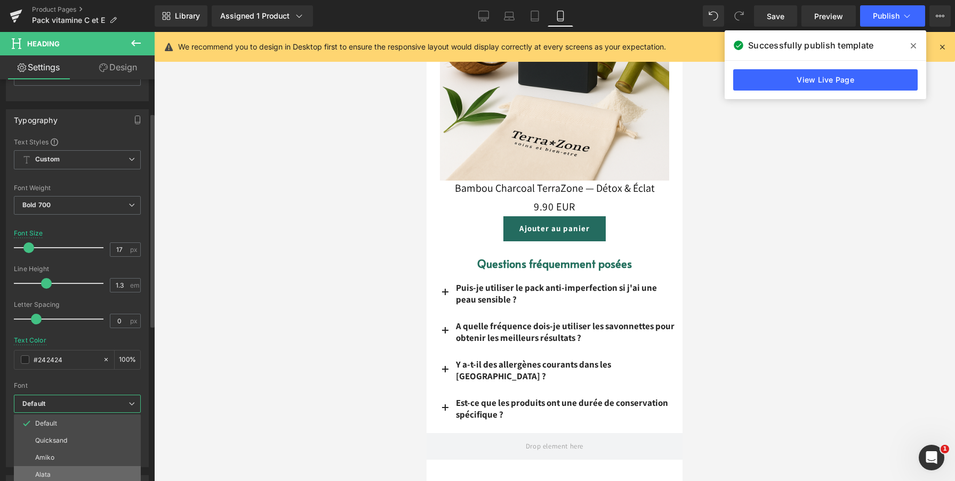
click at [50, 467] on li "Alata" at bounding box center [77, 474] width 127 height 17
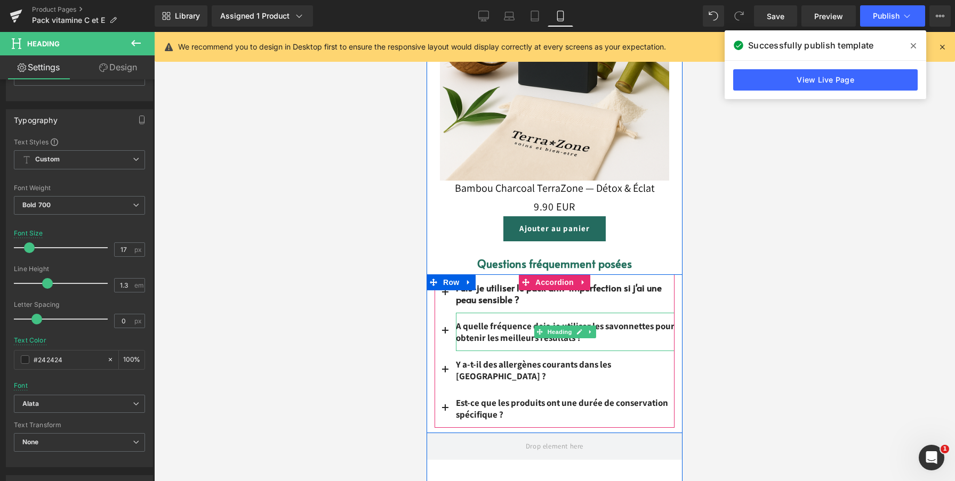
click at [487, 333] on font "A quelle fréquence dois-je utiliser les savonnettes pour obtenir les meilleurs …" at bounding box center [565, 331] width 219 height 23
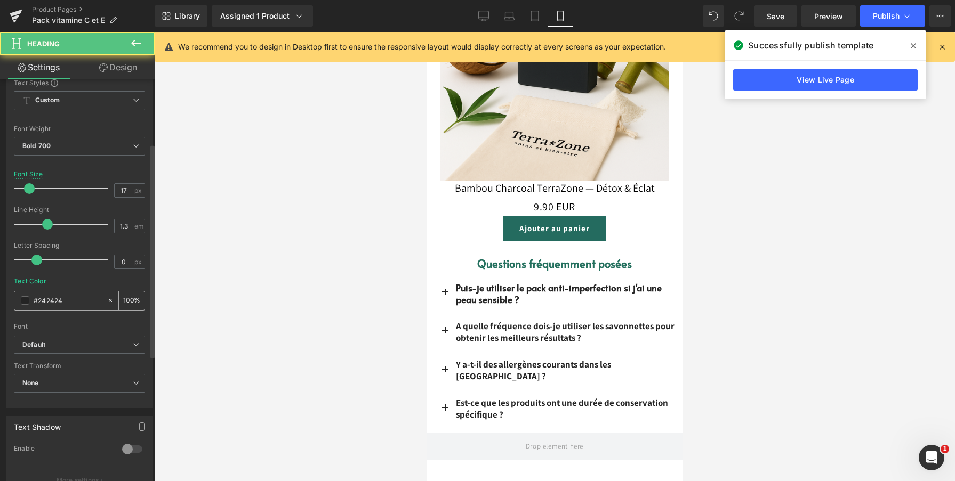
scroll to position [124, 0]
click at [75, 342] on b "Default" at bounding box center [77, 343] width 110 height 9
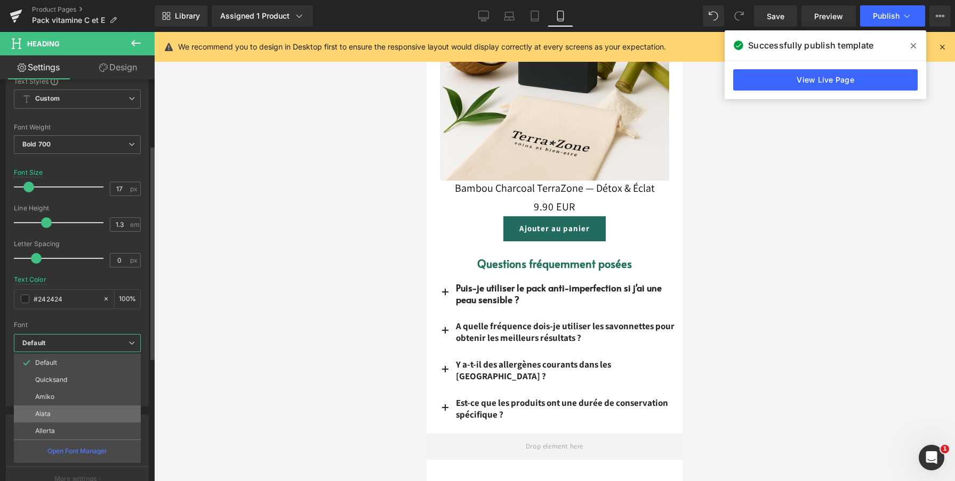
click at [70, 416] on li "Alata" at bounding box center [77, 414] width 127 height 17
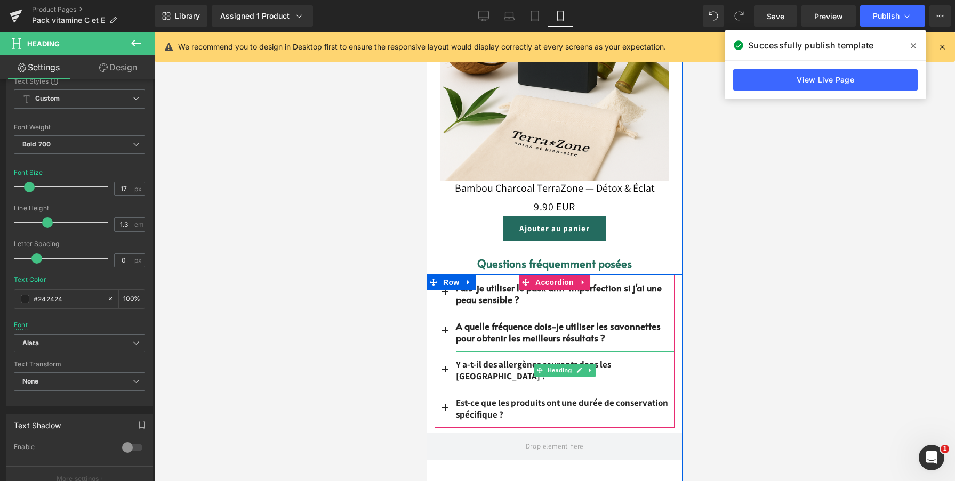
click at [461, 363] on font "Y a-t-il des allergènes courants dans les [GEOGRAPHIC_DATA] ?" at bounding box center [533, 370] width 155 height 23
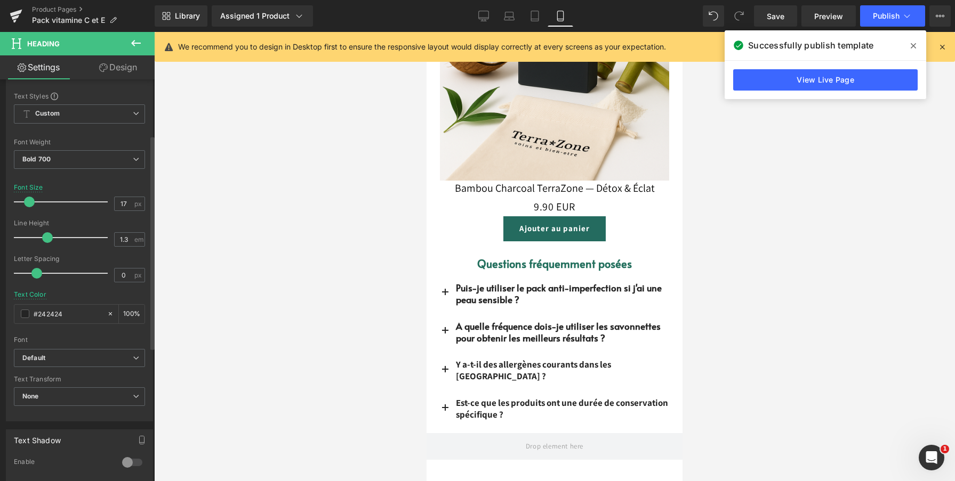
scroll to position [111, 0]
click at [96, 358] on b "Default" at bounding box center [77, 356] width 110 height 9
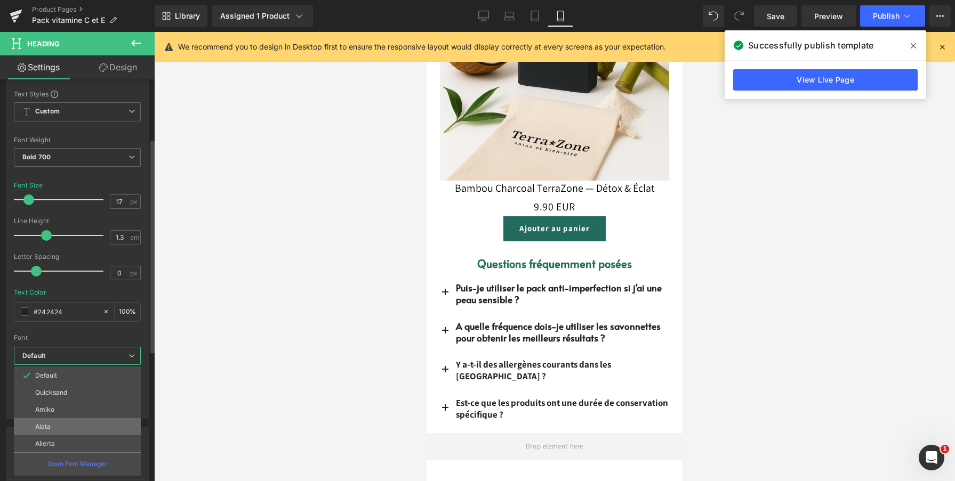
click at [91, 424] on li "Alata" at bounding box center [77, 426] width 127 height 17
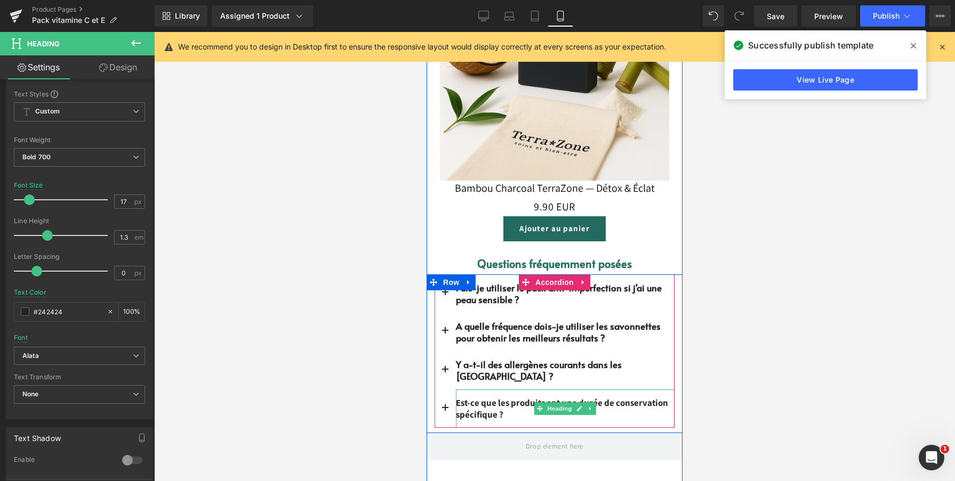
click at [460, 397] on font "Est-ce que les produits ont une durée de conservation spécifique ?" at bounding box center [562, 408] width 212 height 23
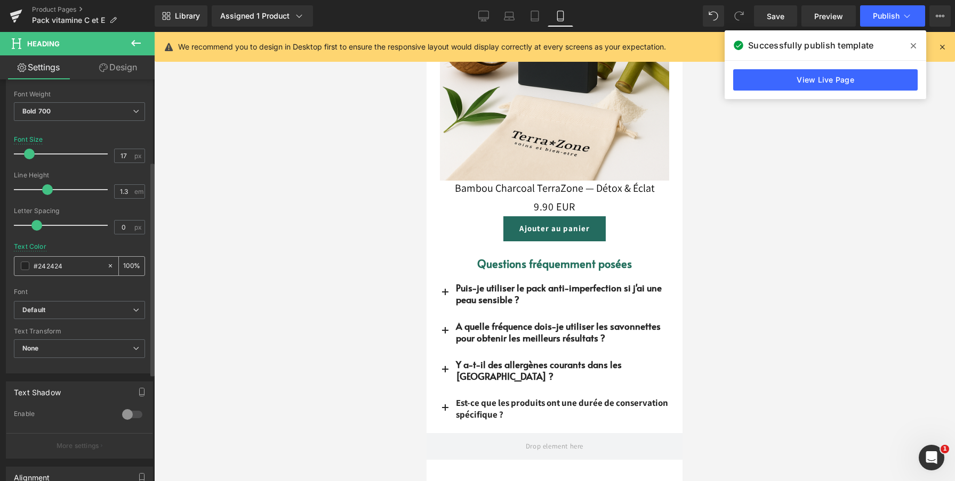
scroll to position [160, 0]
click at [76, 310] on b "Default" at bounding box center [77, 307] width 110 height 9
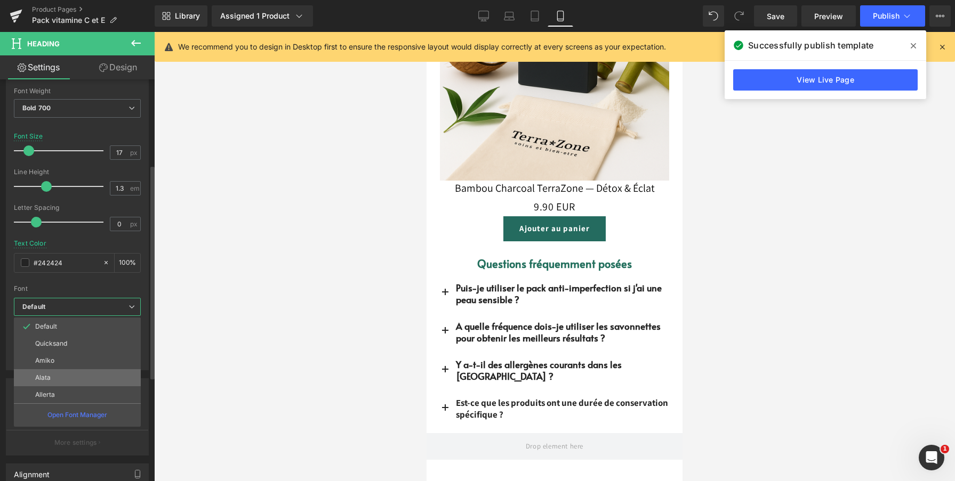
click at [76, 376] on li "Alata" at bounding box center [77, 377] width 127 height 17
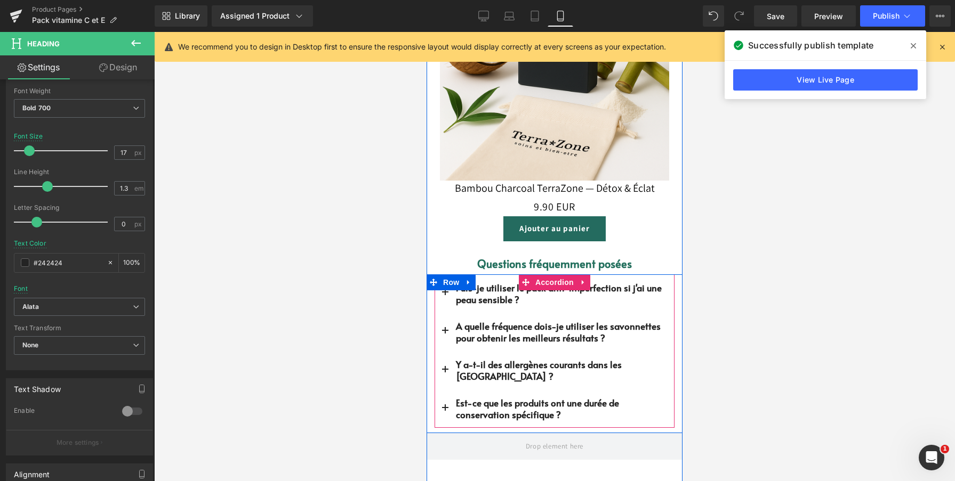
click at [445, 296] on span "button" at bounding box center [445, 296] width 0 height 0
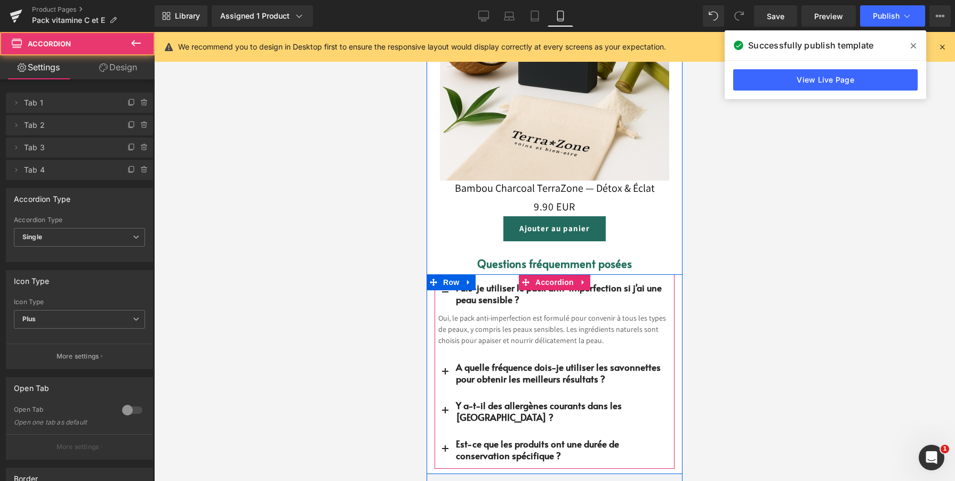
click at [444, 293] on button "button" at bounding box center [444, 293] width 21 height 38
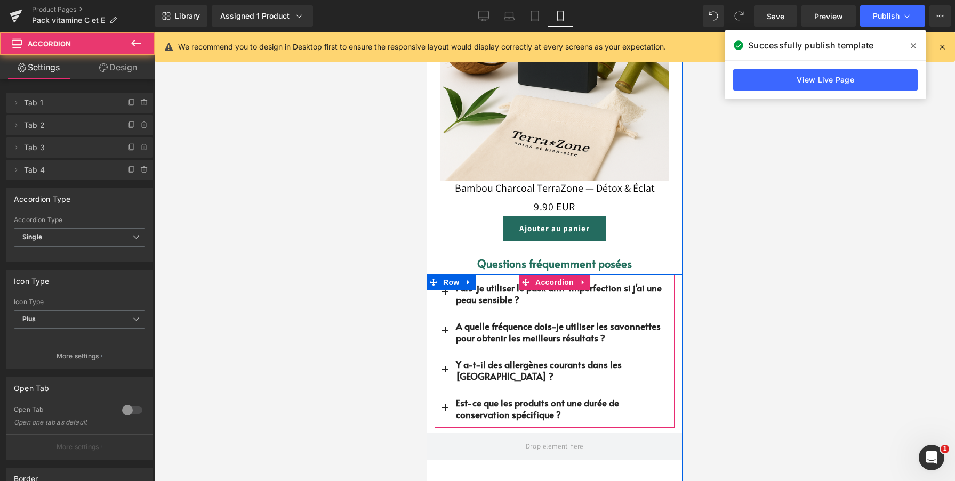
click at [445, 296] on span "button" at bounding box center [445, 296] width 0 height 0
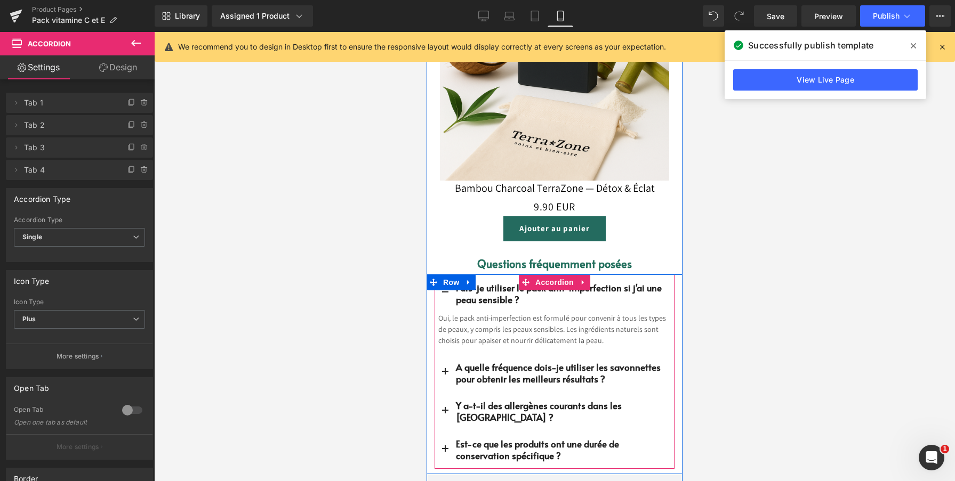
click at [445, 293] on button "button" at bounding box center [444, 293] width 21 height 38
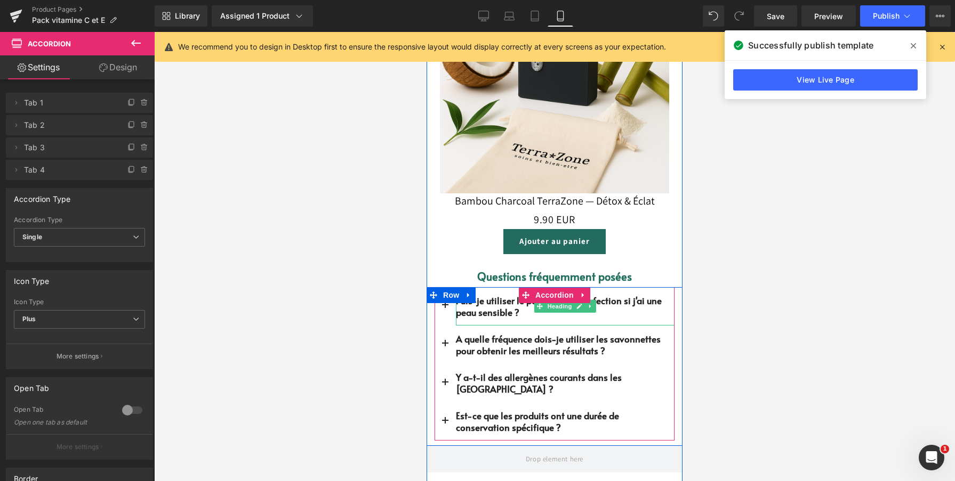
scroll to position [2990, 0]
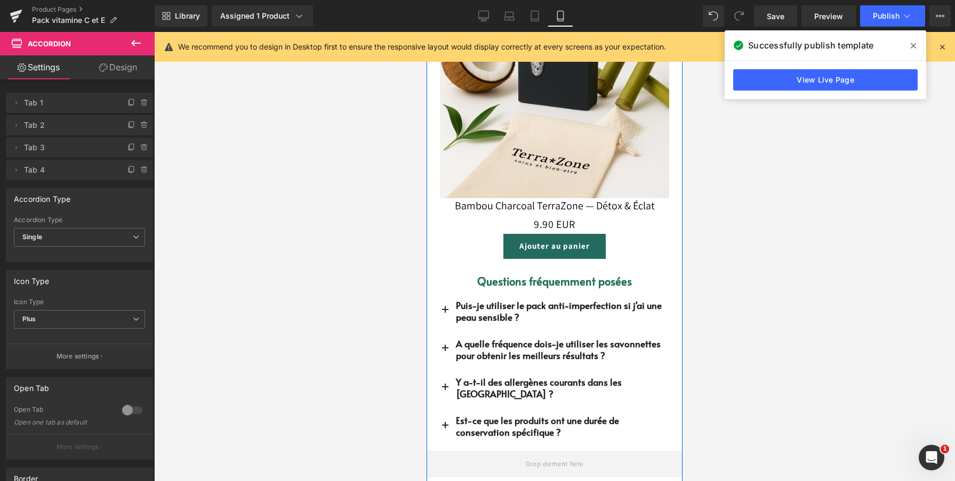
click at [501, 281] on font "Questions fréquemment posées" at bounding box center [554, 281] width 155 height 15
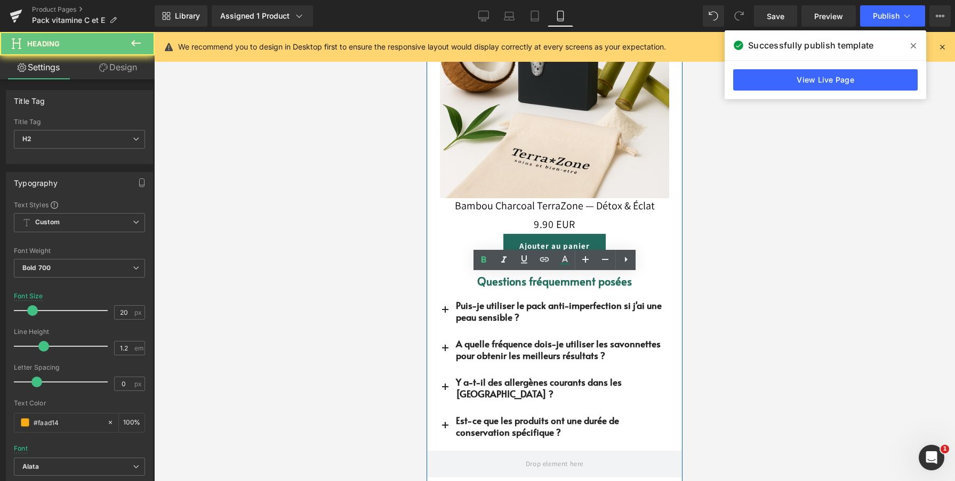
click at [501, 281] on font "Questions fréquemment posées" at bounding box center [554, 281] width 155 height 15
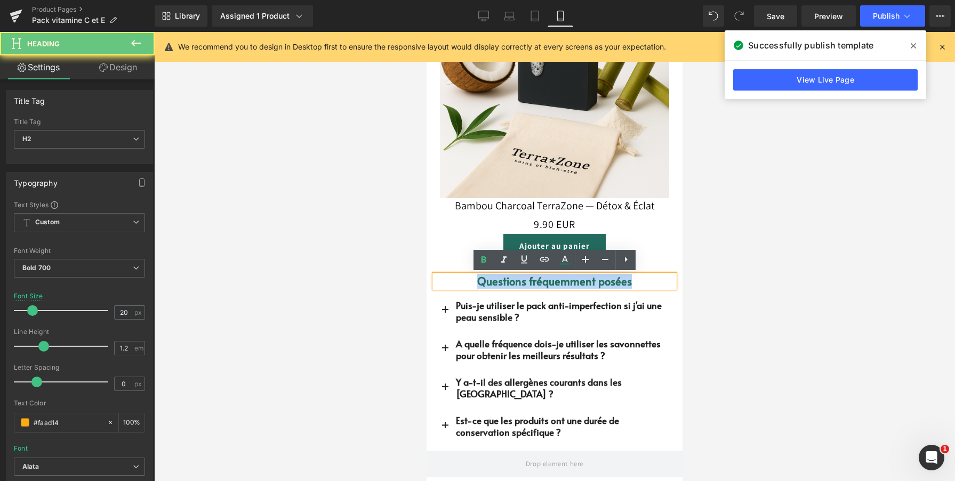
click at [501, 281] on font "Questions fréquemment posées" at bounding box center [554, 281] width 155 height 15
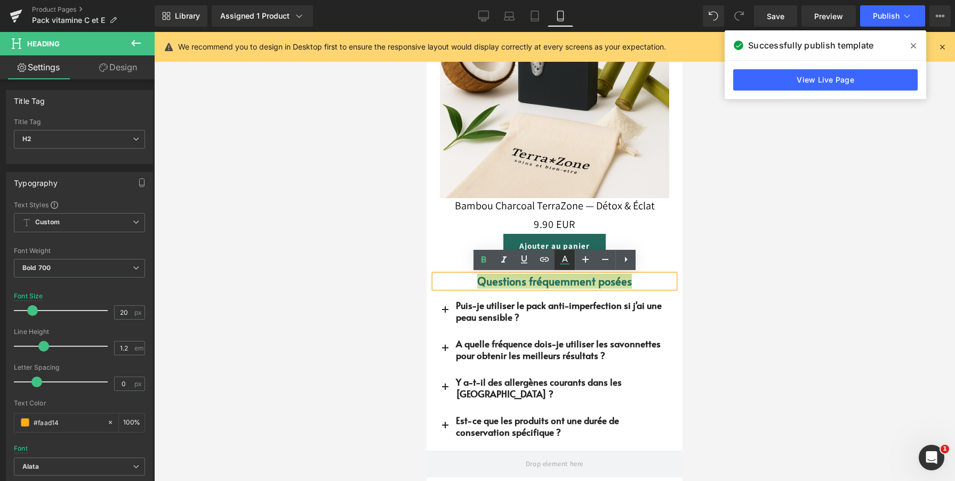
click at [561, 258] on icon at bounding box center [564, 260] width 13 height 13
type input "100"
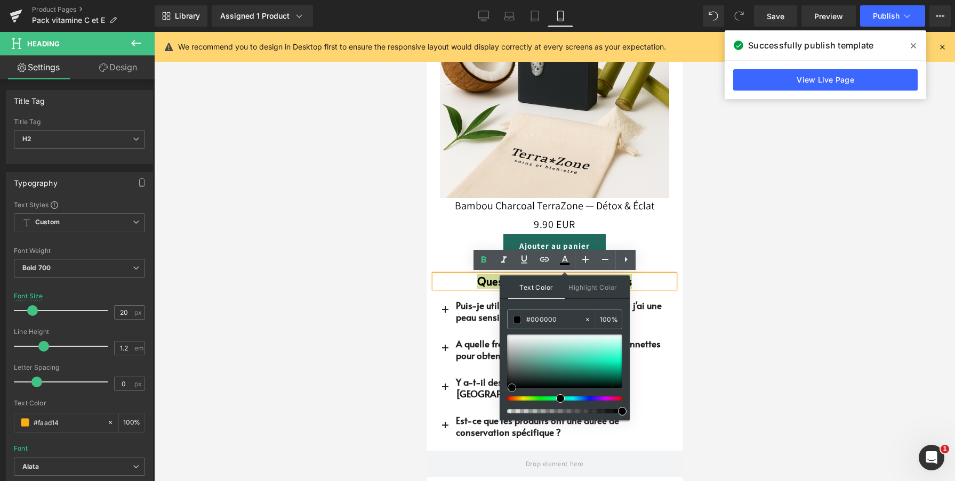
drag, startPoint x: 529, startPoint y: 370, endPoint x: 511, endPoint y: 400, distance: 35.6
click at [511, 400] on div at bounding box center [564, 374] width 115 height 79
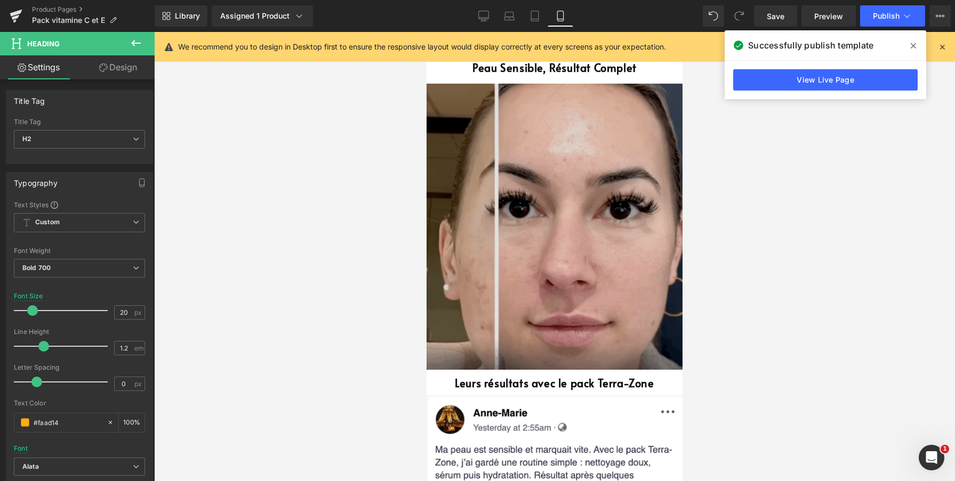
scroll to position [2211, 0]
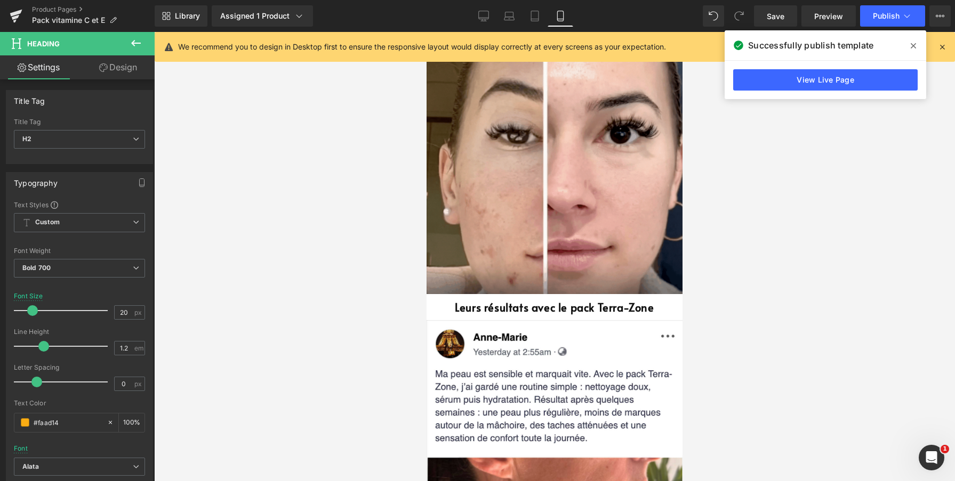
click at [578, 310] on icon at bounding box center [575, 307] width 6 height 6
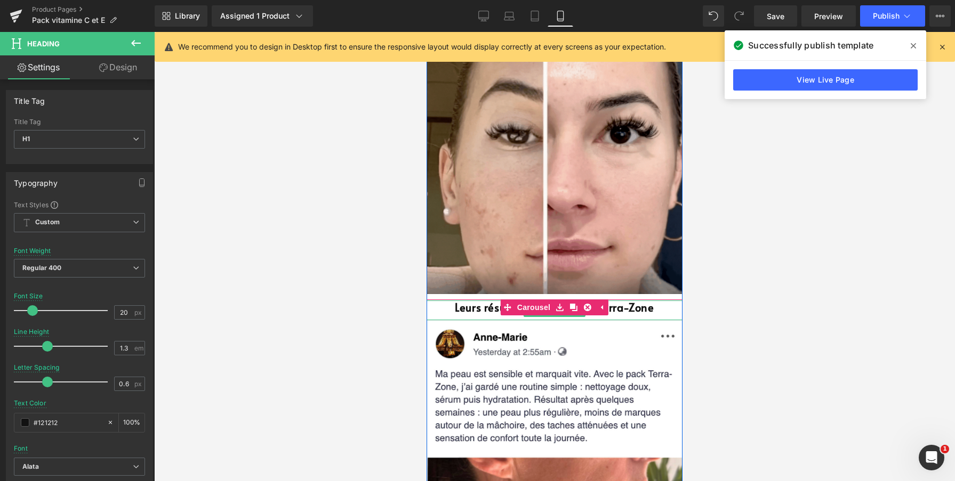
click at [625, 309] on strong "Leurs résultats avec le pack Terra-Zone" at bounding box center [554, 307] width 199 height 15
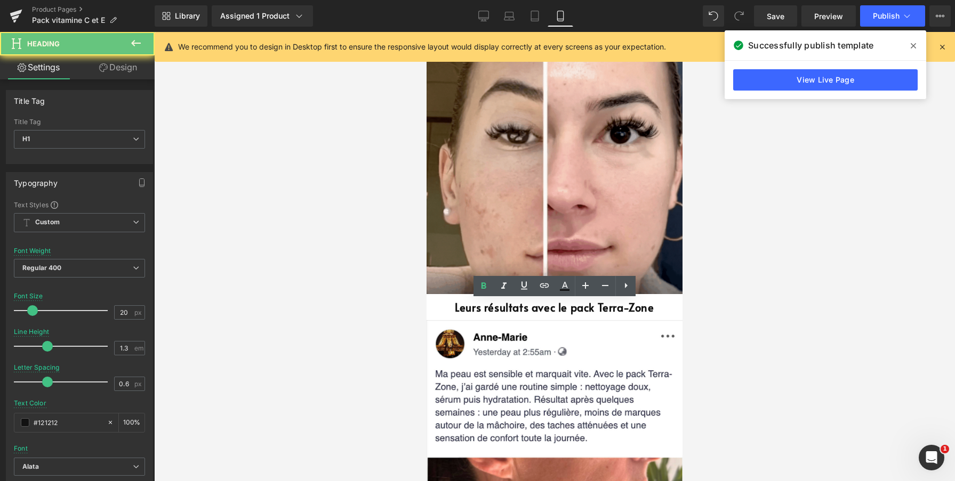
click at [612, 309] on strong "Leurs résultats avec le pack Terra-Zone" at bounding box center [554, 307] width 199 height 15
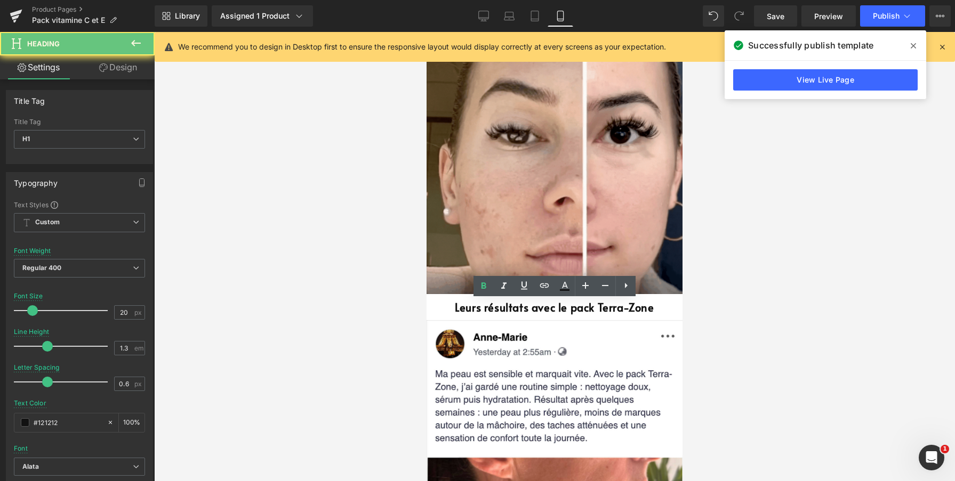
click at [612, 309] on strong "Leurs résultats avec le pack Terra-Zone" at bounding box center [554, 307] width 199 height 15
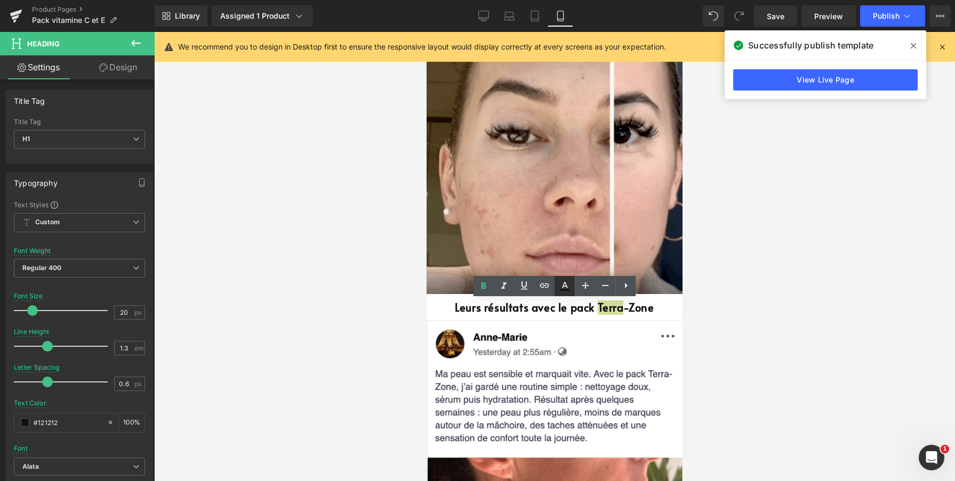
click at [565, 288] on icon at bounding box center [564, 286] width 13 height 13
type input "#121212"
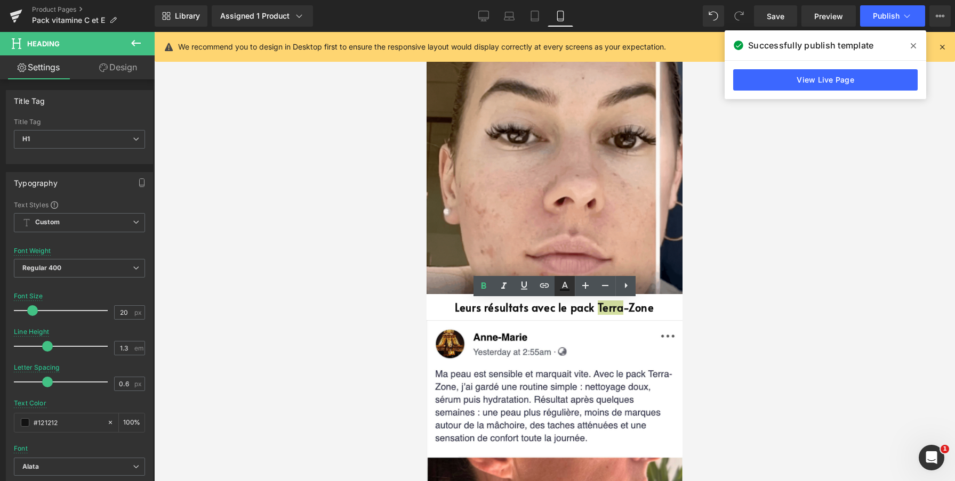
type input "100"
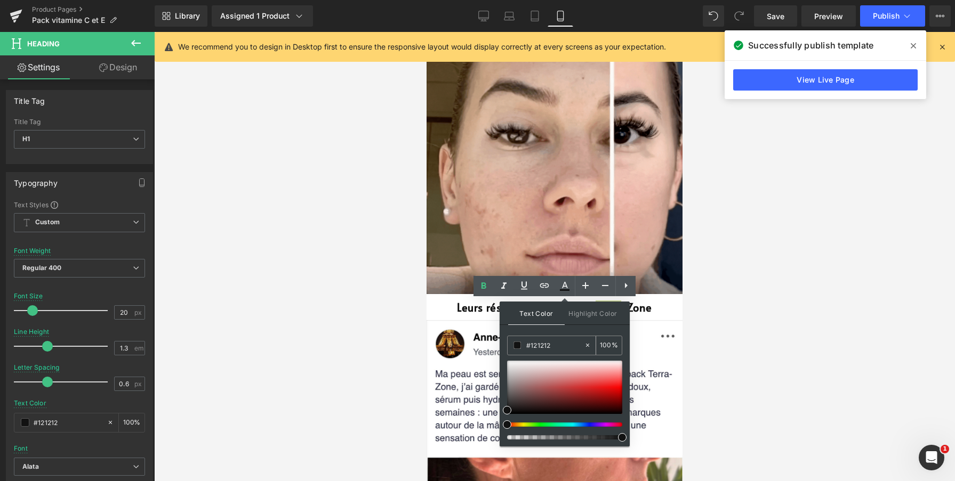
click at [536, 339] on div "#121212" at bounding box center [545, 345] width 76 height 19
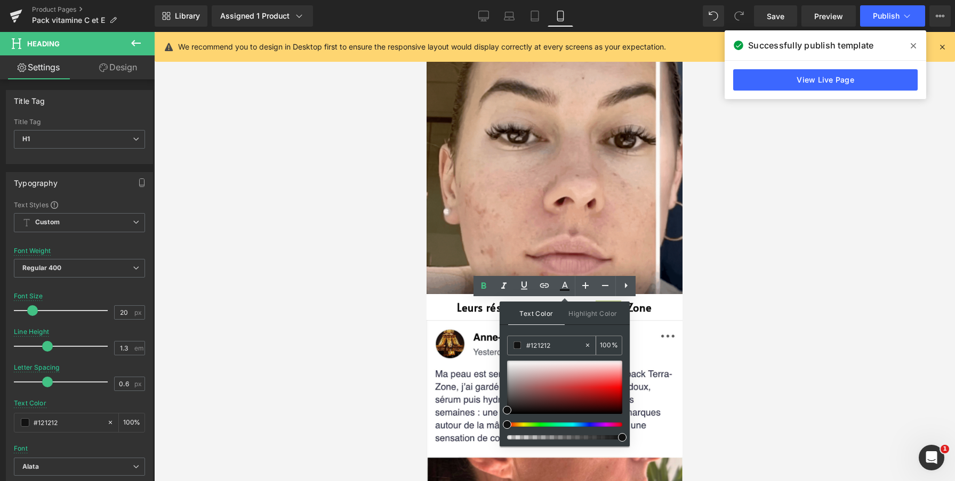
click at [538, 345] on input "#121212" at bounding box center [555, 345] width 58 height 12
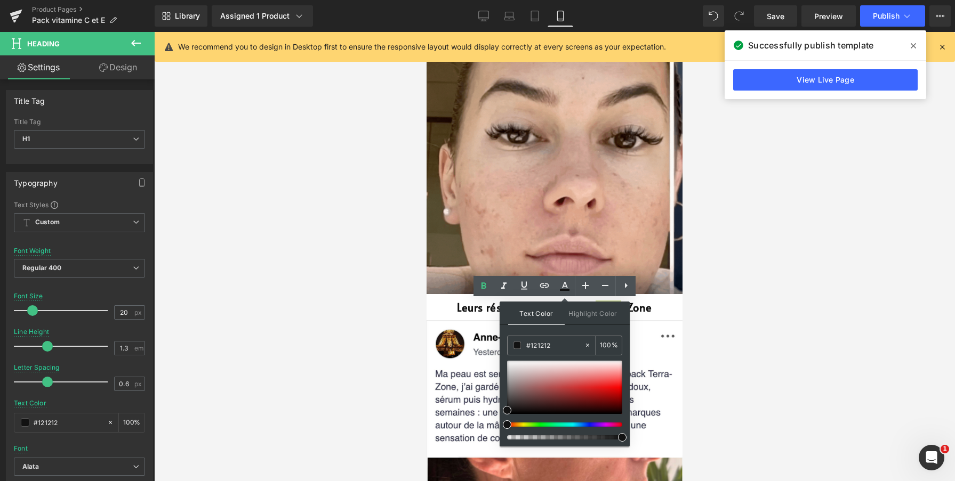
click at [538, 345] on input "#121212" at bounding box center [555, 345] width 58 height 12
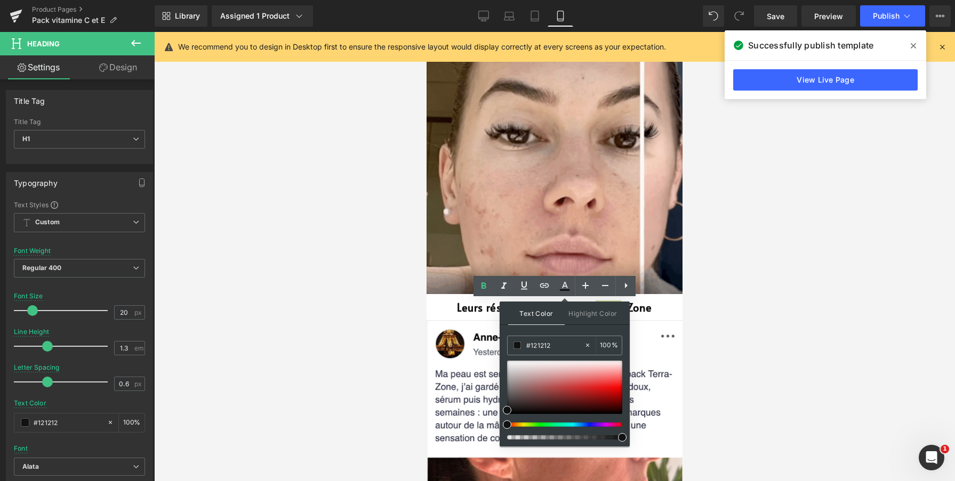
click at [715, 113] on div at bounding box center [554, 256] width 800 height 449
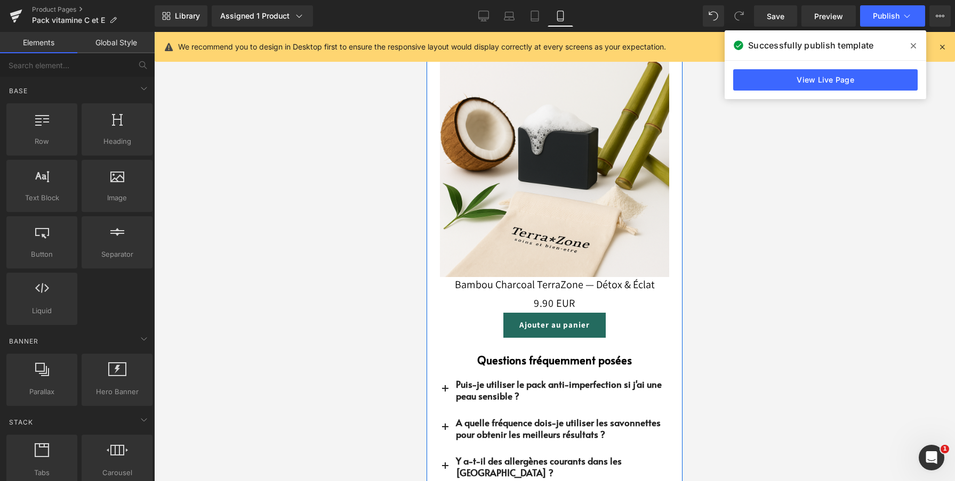
scroll to position [2978, 0]
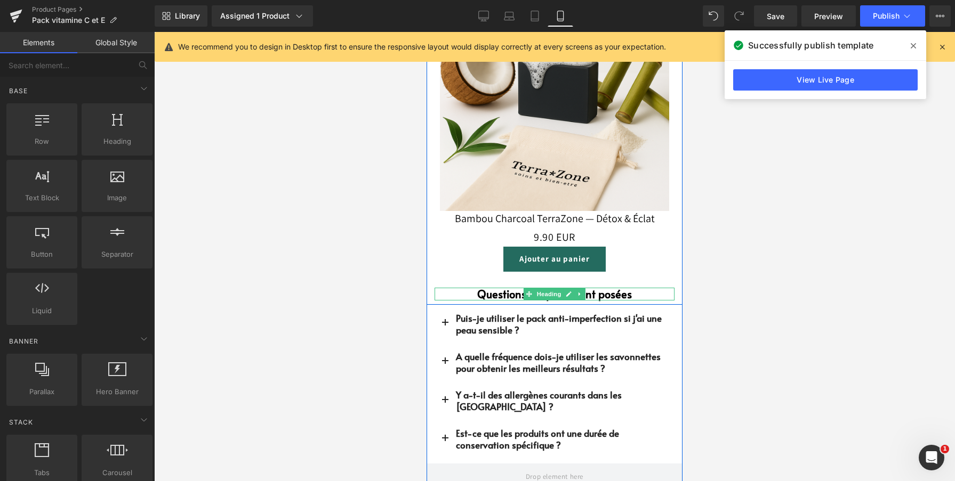
click at [608, 292] on font "Questions fréquemment posées" at bounding box center [554, 294] width 155 height 15
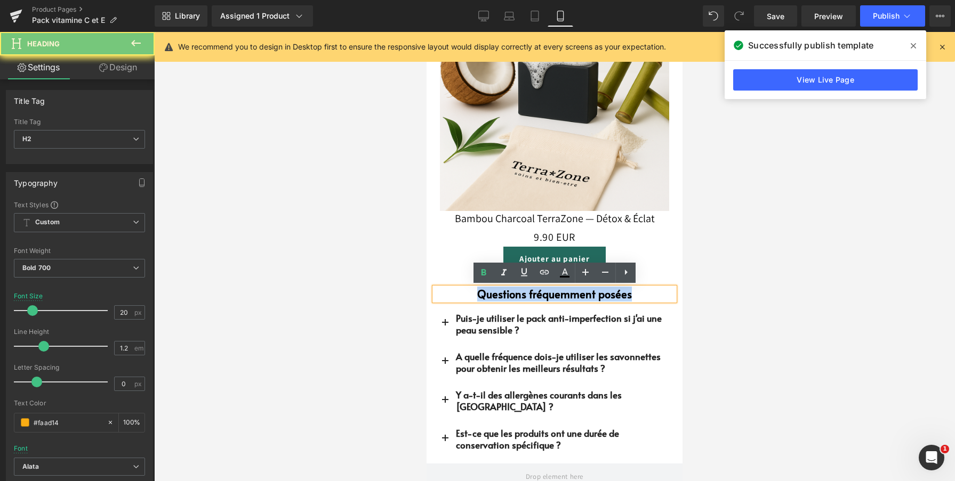
click at [608, 292] on font "Questions fréquemment posées" at bounding box center [554, 294] width 155 height 15
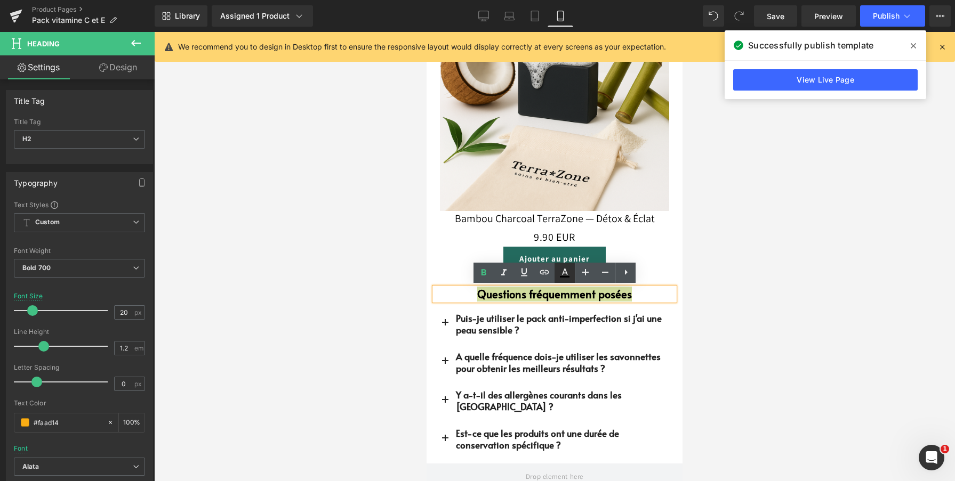
click at [569, 270] on icon at bounding box center [564, 272] width 13 height 13
type input "#000000"
type input "100"
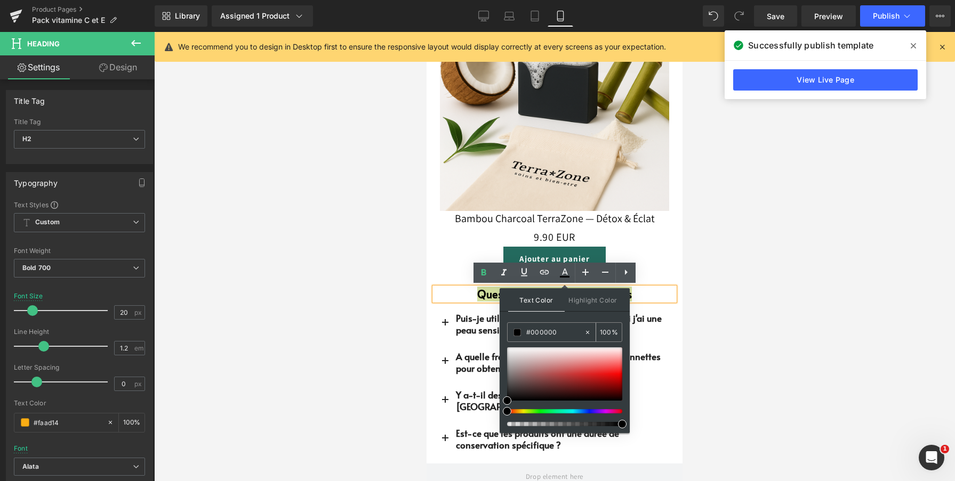
click at [539, 329] on input "#000000" at bounding box center [555, 333] width 58 height 12
paste input "121212"
type input "#121212"
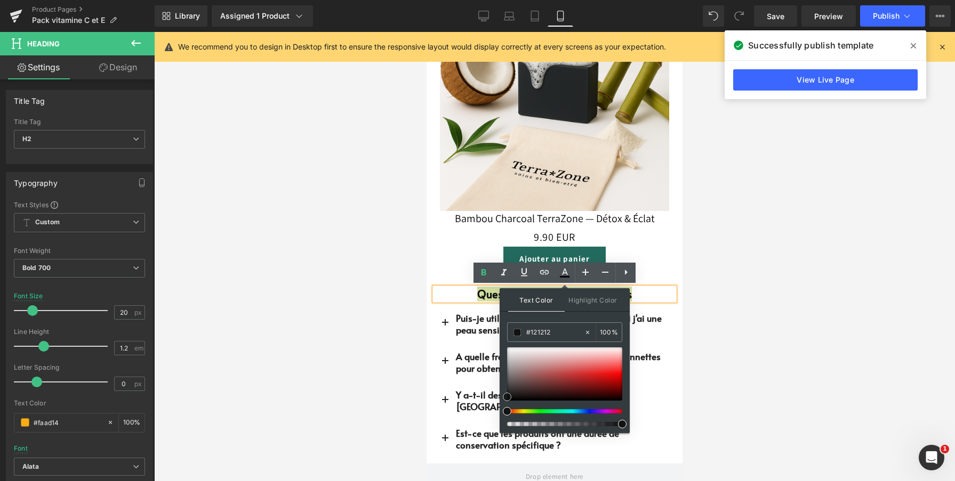
click at [506, 398] on span at bounding box center [507, 397] width 9 height 9
click at [737, 323] on div at bounding box center [554, 256] width 800 height 449
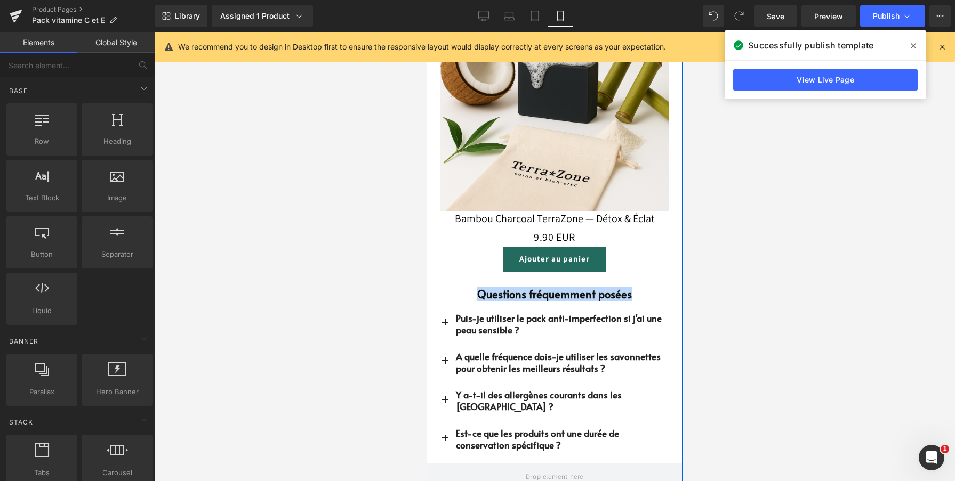
click at [638, 294] on h2 "Questions fréquemment posées" at bounding box center [554, 294] width 240 height 13
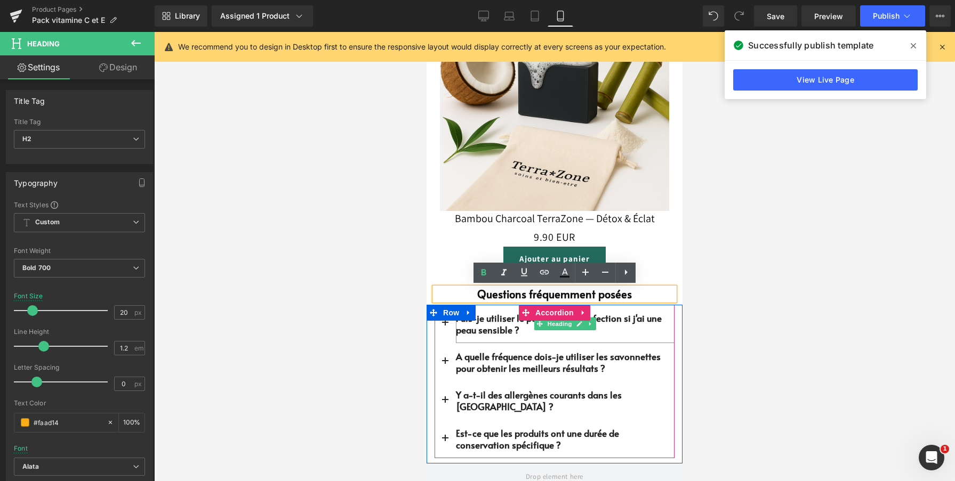
click at [607, 318] on font "Puis-je utiliser le pack anti-imperfection si j'ai une peau sensible ?" at bounding box center [559, 324] width 206 height 25
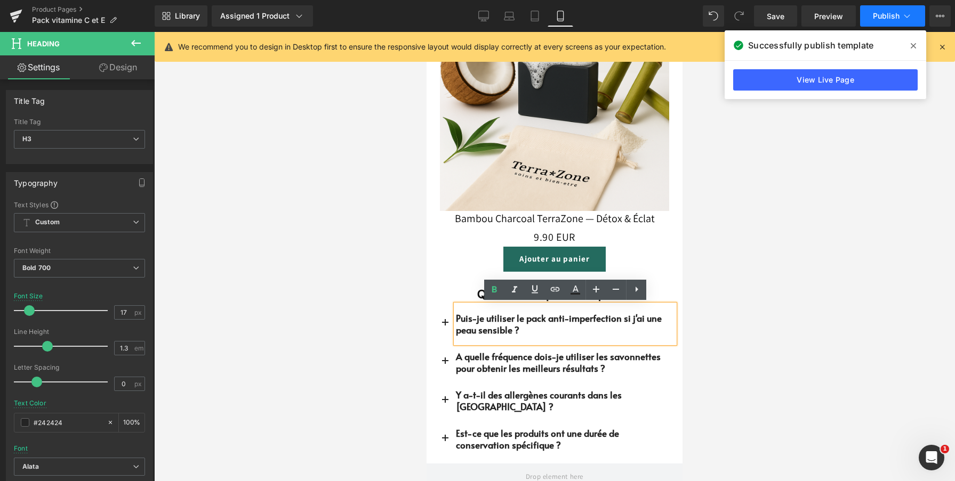
click at [878, 17] on span "Publish" at bounding box center [885, 16] width 27 height 9
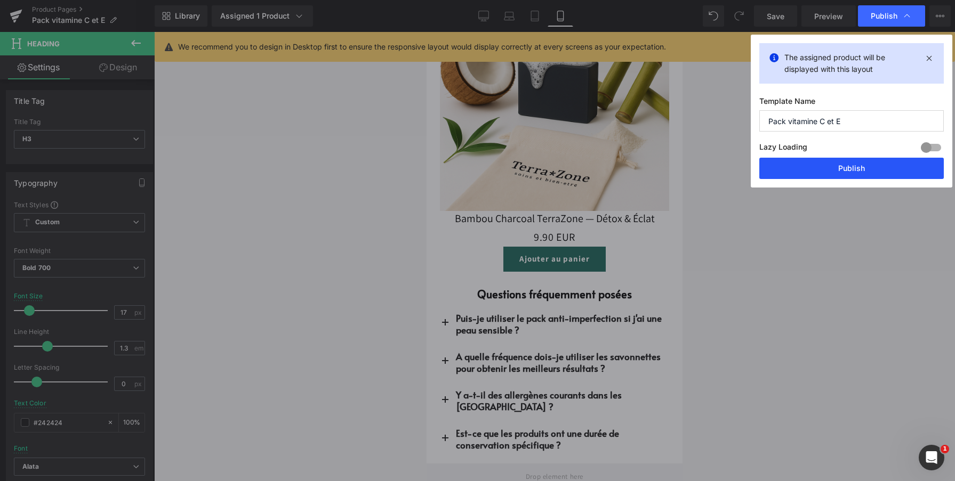
click at [839, 171] on button "Publish" at bounding box center [851, 168] width 184 height 21
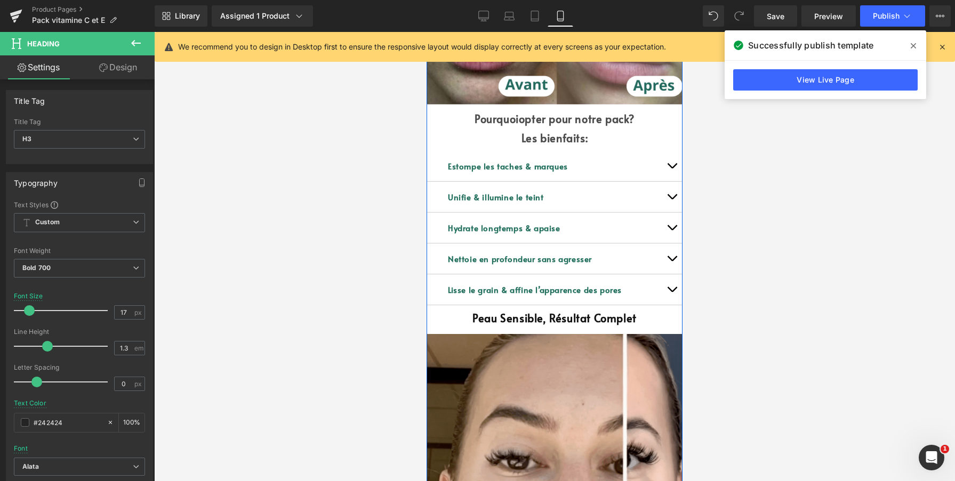
scroll to position [1882, 0]
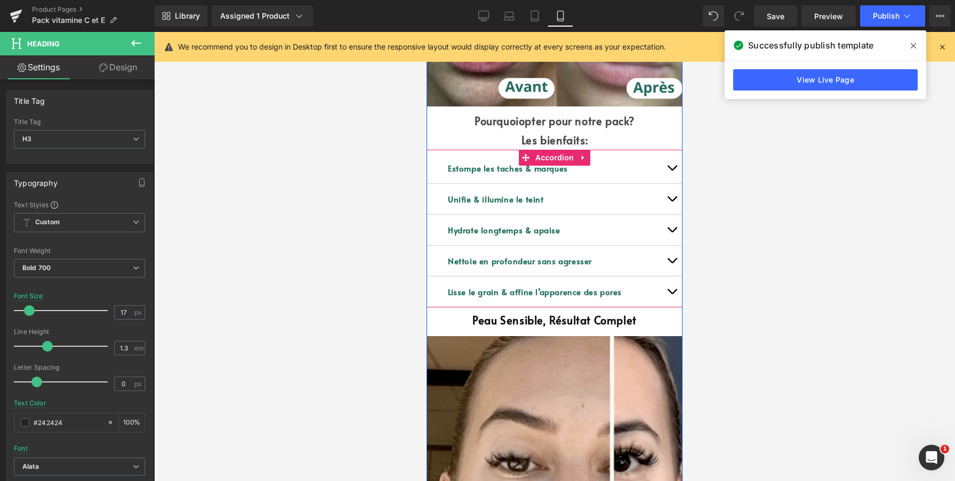
click at [650, 158] on div "Estompe les taches & marques Text Block" at bounding box center [554, 168] width 256 height 31
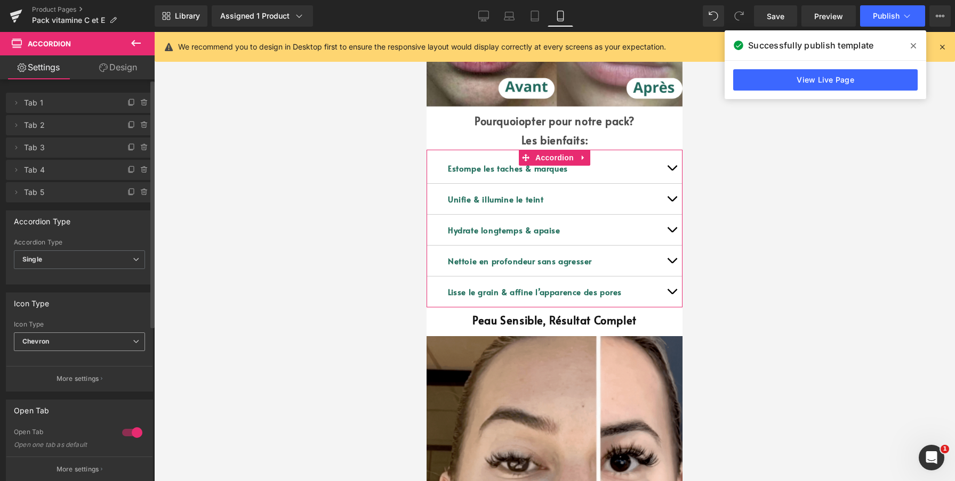
click at [74, 341] on span "Chevron" at bounding box center [79, 342] width 131 height 19
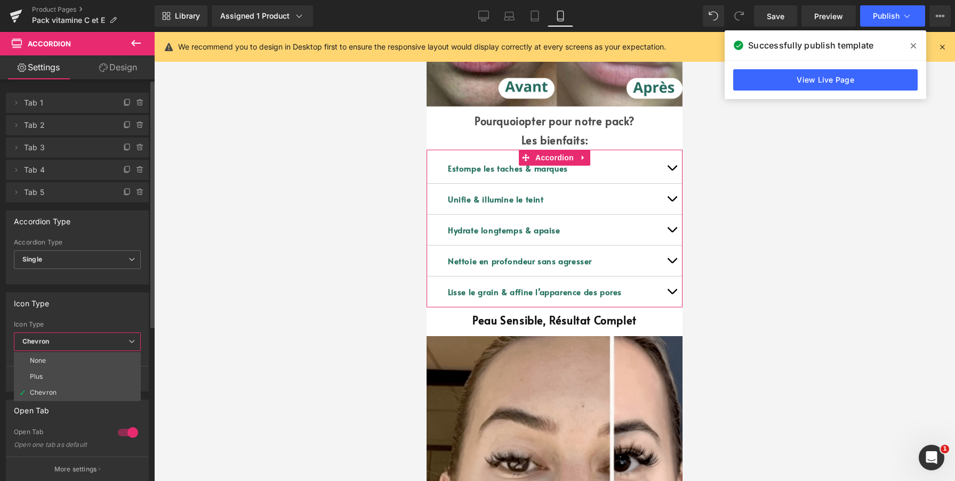
click at [74, 339] on span "Chevron" at bounding box center [77, 342] width 127 height 19
click at [71, 262] on span "Single" at bounding box center [79, 259] width 131 height 19
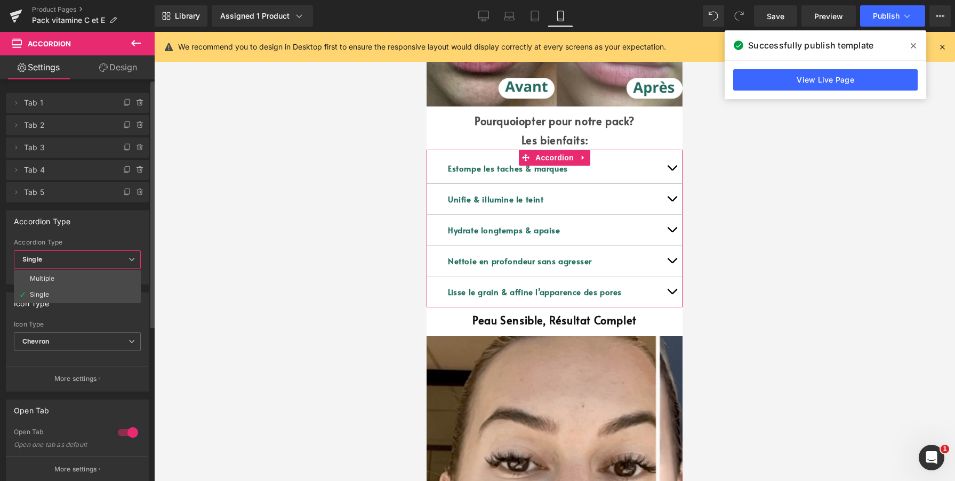
click at [71, 262] on span "Single" at bounding box center [77, 259] width 127 height 19
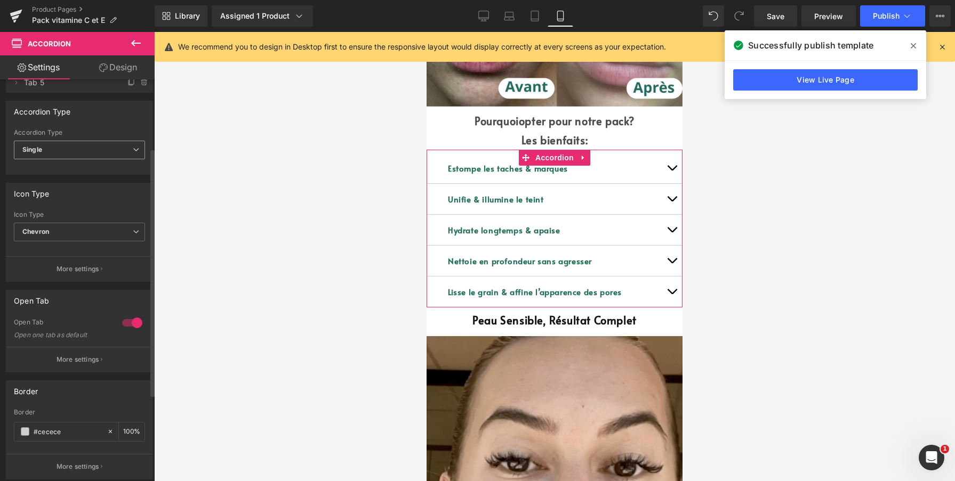
scroll to position [111, 0]
click at [125, 320] on div at bounding box center [132, 321] width 26 height 17
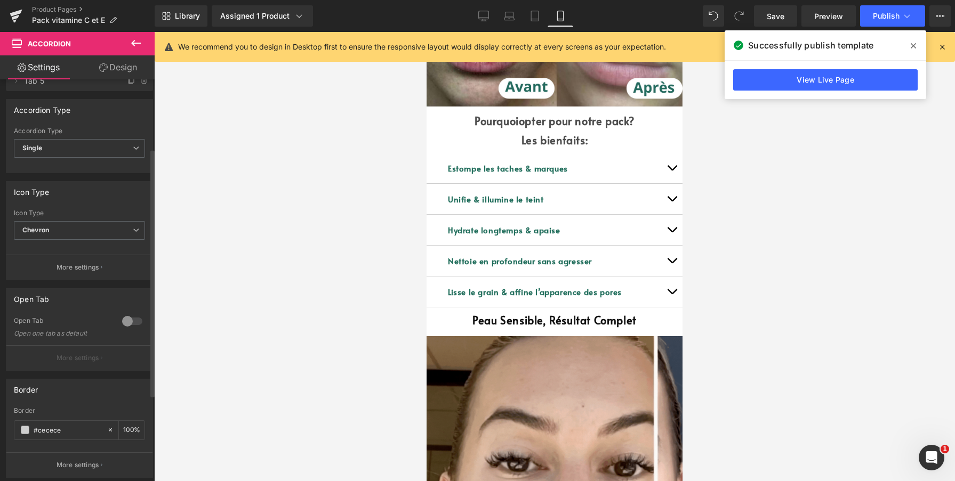
click at [125, 320] on div at bounding box center [132, 321] width 26 height 17
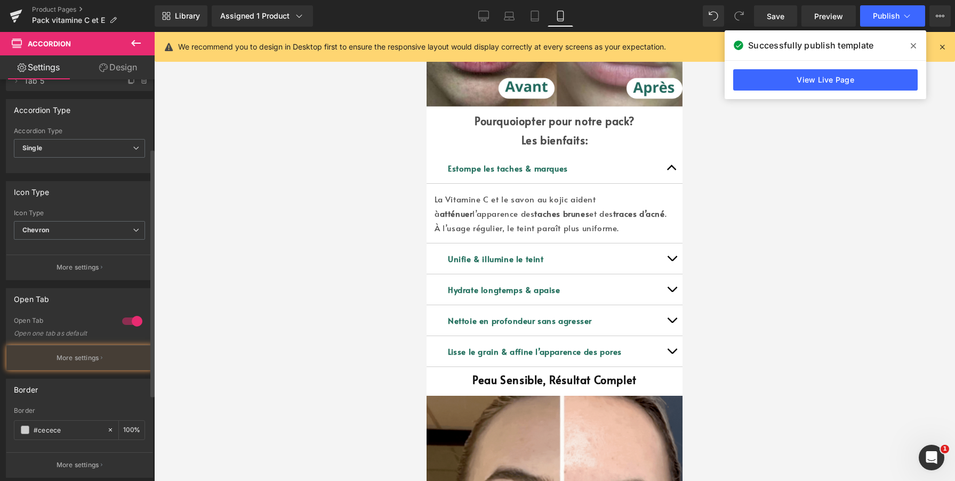
click at [125, 320] on div at bounding box center [132, 321] width 26 height 17
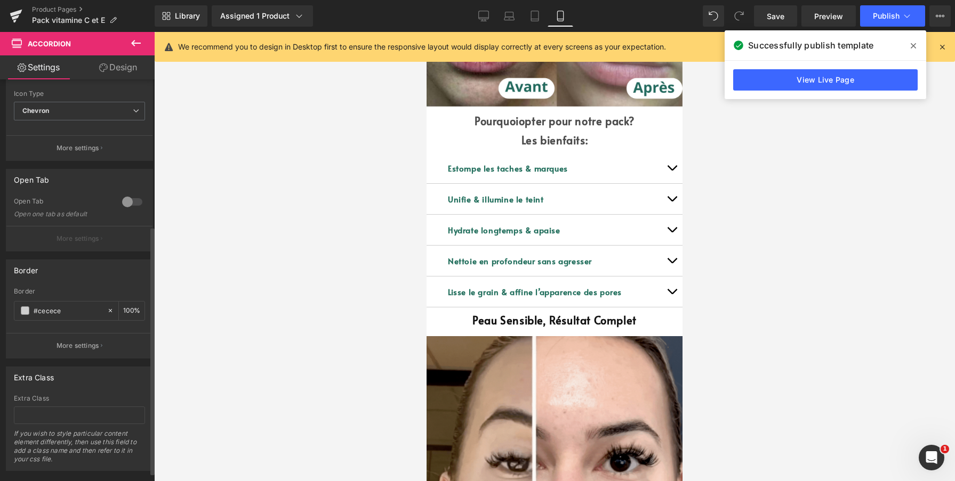
scroll to position [239, 0]
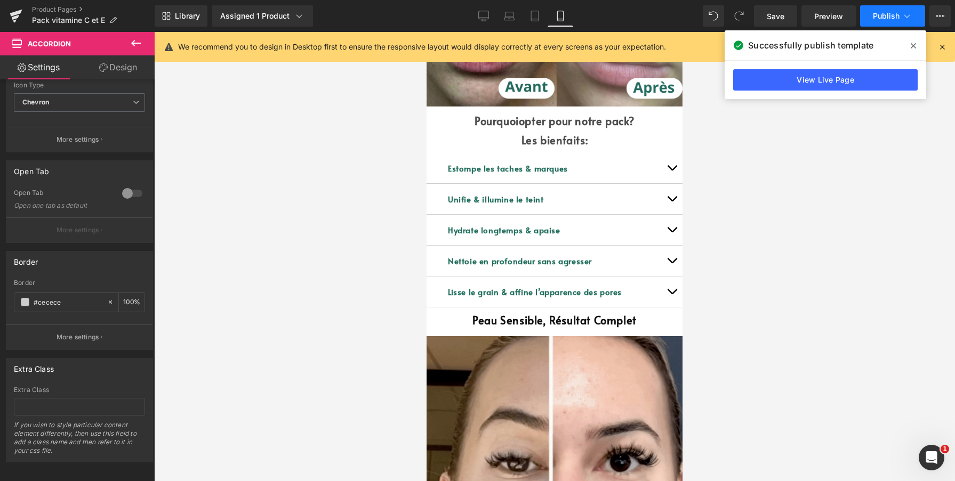
click at [869, 17] on button "Publish" at bounding box center [892, 15] width 65 height 21
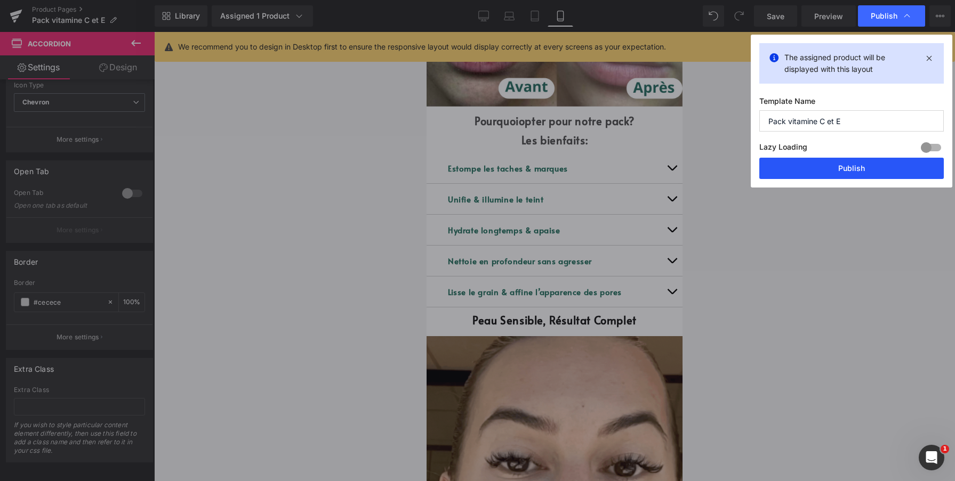
click at [826, 169] on button "Publish" at bounding box center [851, 168] width 184 height 21
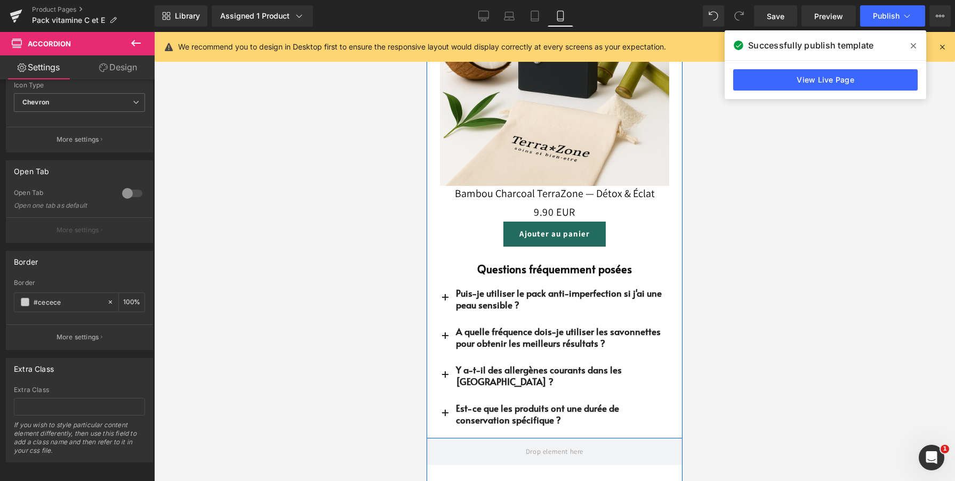
scroll to position [3005, 0]
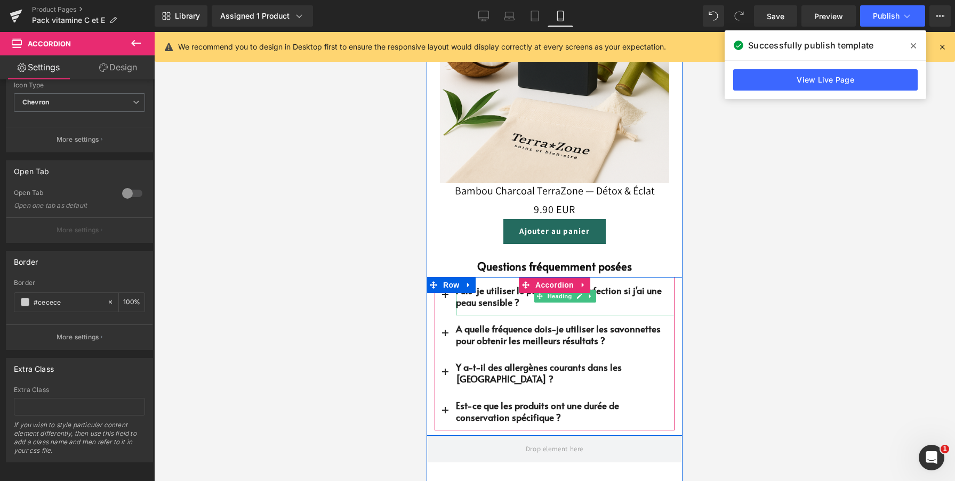
click at [662, 289] on h3 "Puis-je utiliser le pack anti-imperfection si j'ai une peau sensible ?" at bounding box center [565, 296] width 219 height 23
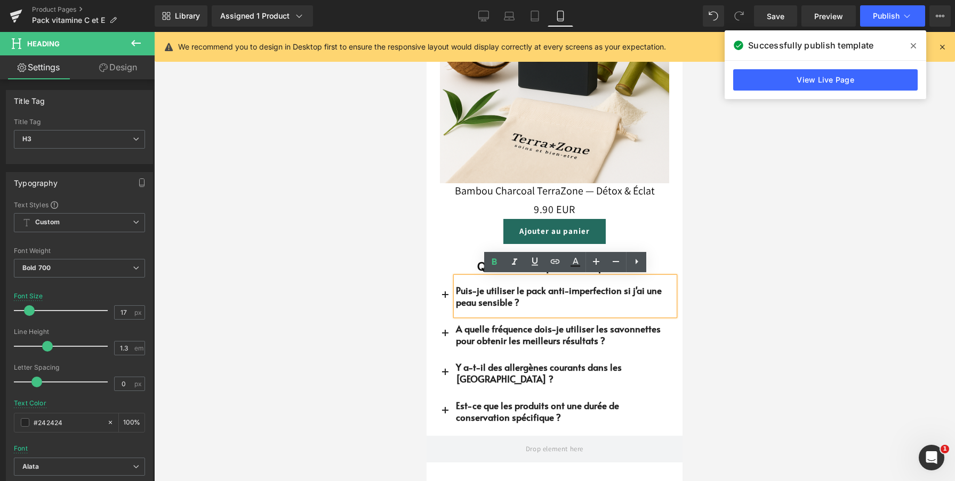
click at [445, 298] on span "button" at bounding box center [445, 298] width 0 height 0
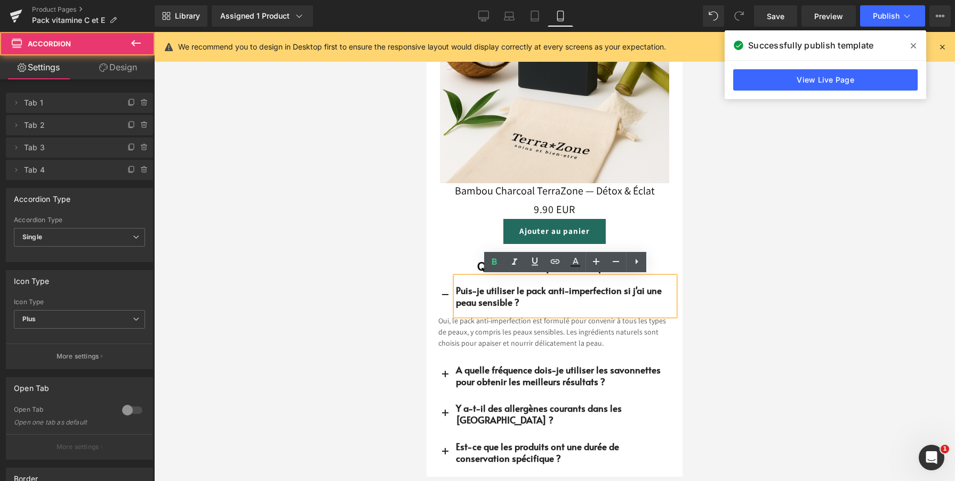
click at [445, 298] on span "button" at bounding box center [445, 298] width 0 height 0
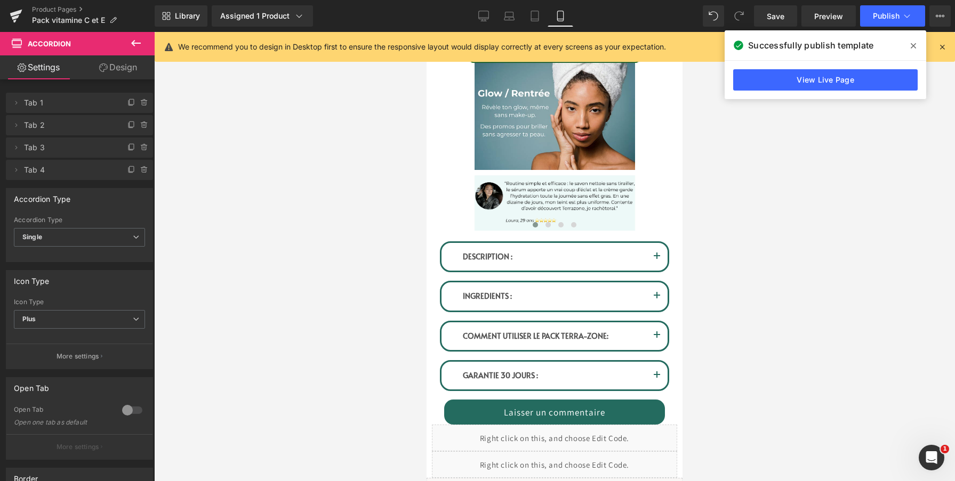
scroll to position [670, 0]
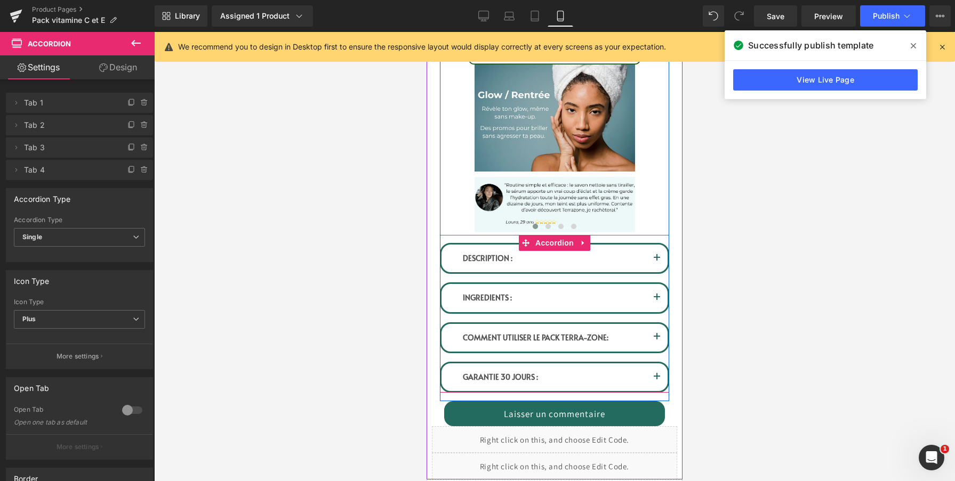
click at [657, 261] on span "button" at bounding box center [657, 261] width 0 height 0
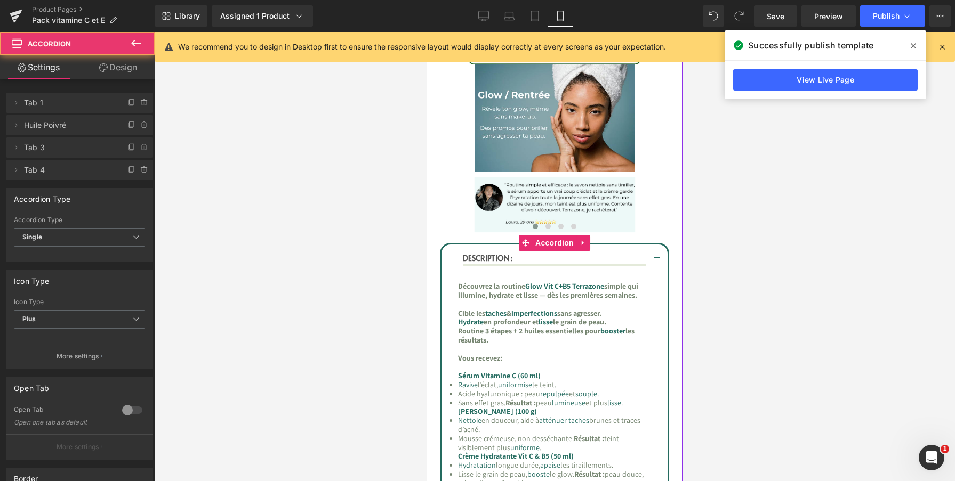
click at [657, 262] on span "button" at bounding box center [657, 262] width 0 height 0
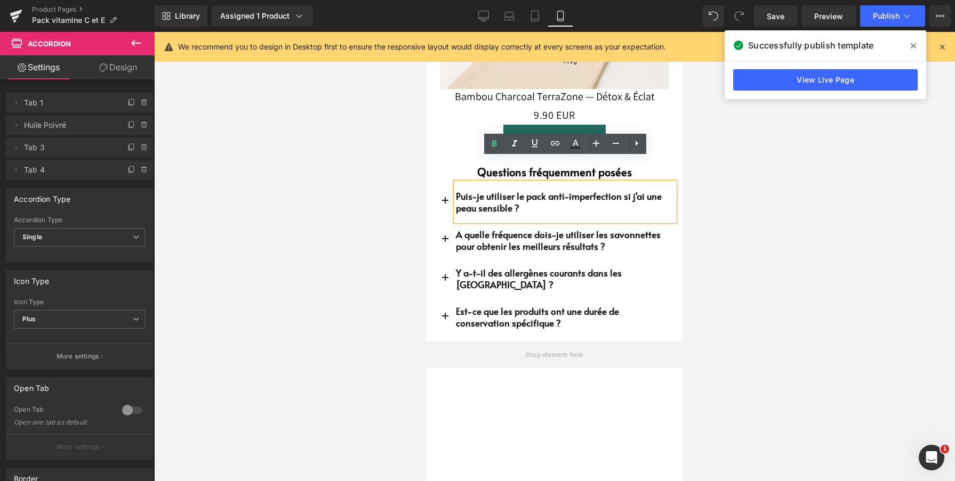
scroll to position [3092, 0]
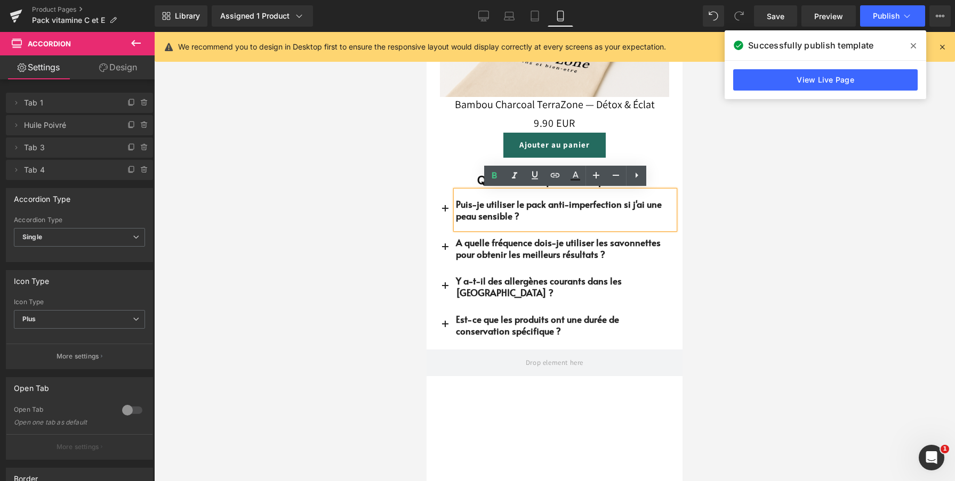
click at [446, 208] on button "button" at bounding box center [444, 210] width 21 height 38
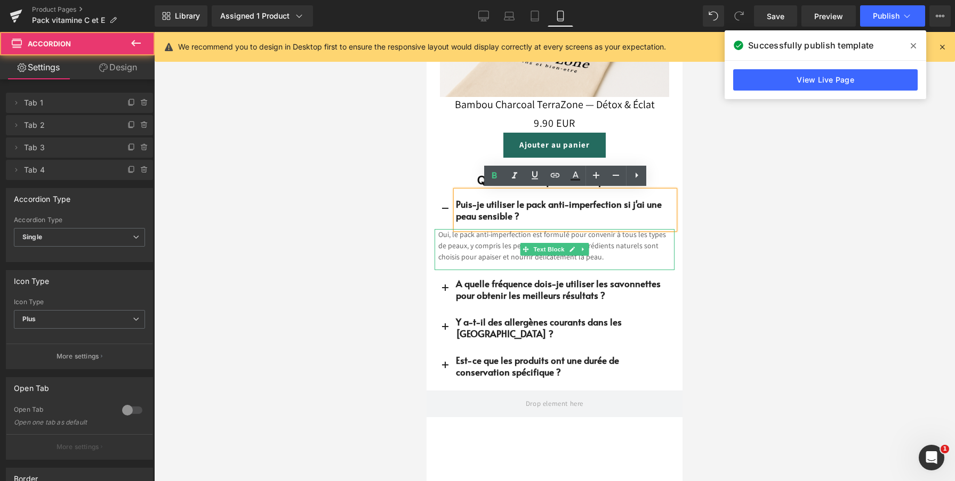
click at [478, 249] on font "Oui, le pack anti-imperfection est formulé pour convenir à tous les types de pe…" at bounding box center [552, 240] width 228 height 21
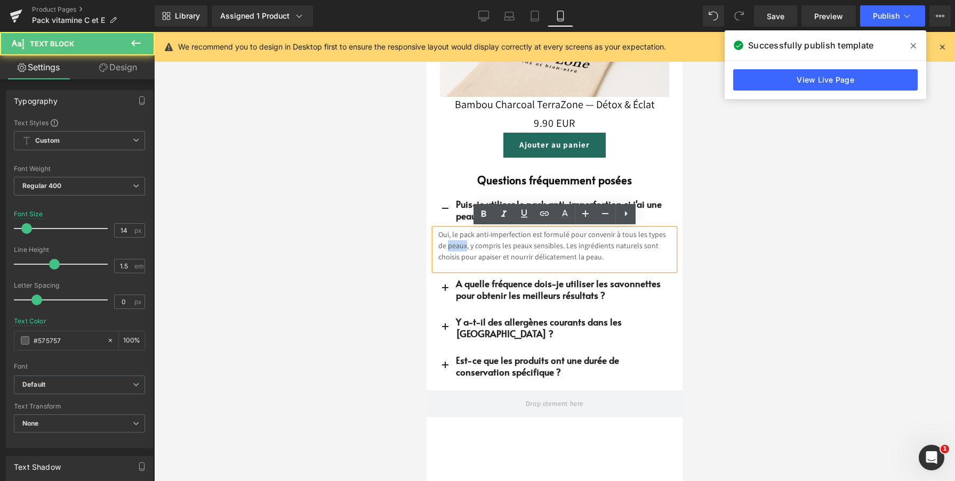
click at [478, 249] on font "Oui, le pack anti-imperfection est formulé pour convenir à tous les types de pe…" at bounding box center [552, 240] width 228 height 21
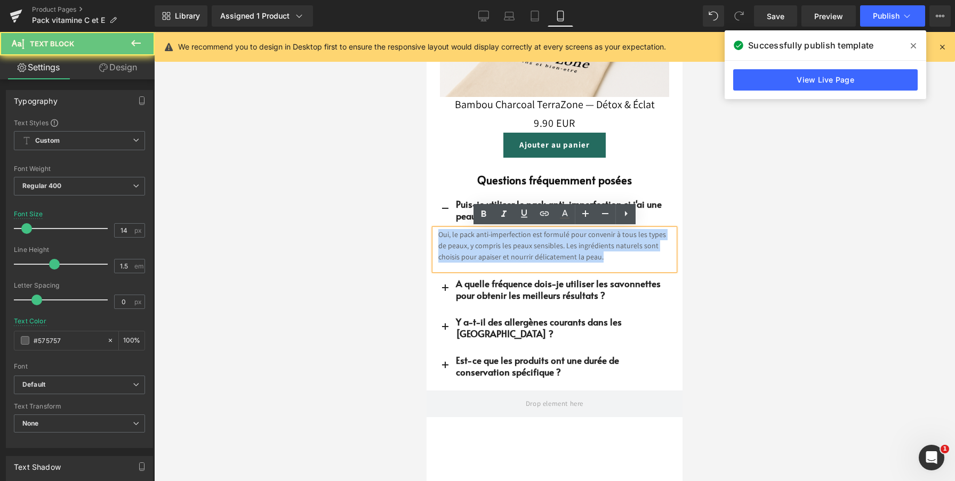
click at [478, 249] on font "Oui, le pack anti-imperfection est formulé pour convenir à tous les types de pe…" at bounding box center [552, 240] width 228 height 21
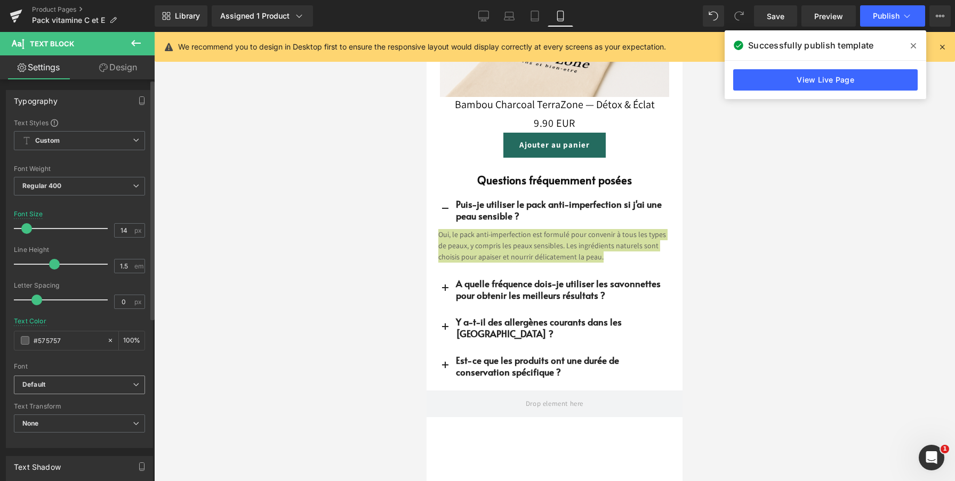
click at [119, 379] on span "Default" at bounding box center [79, 385] width 131 height 19
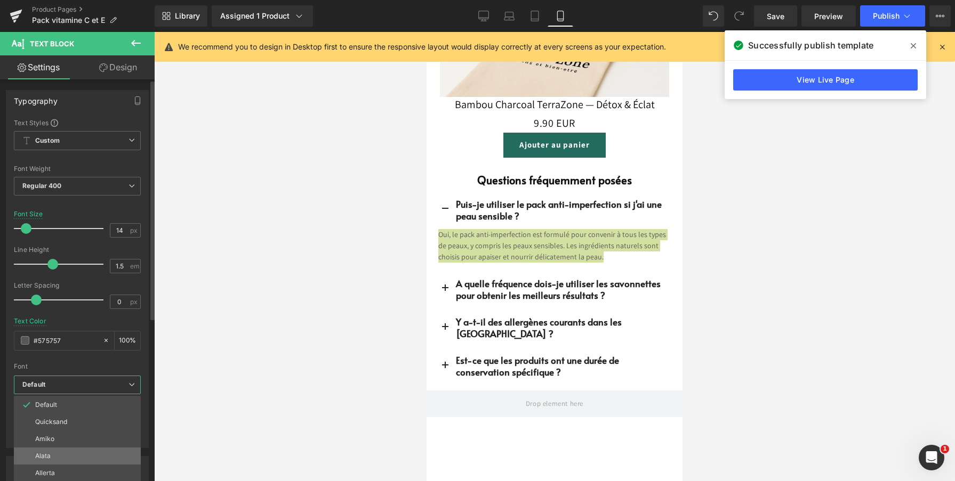
click at [61, 450] on li "Alata" at bounding box center [77, 456] width 127 height 17
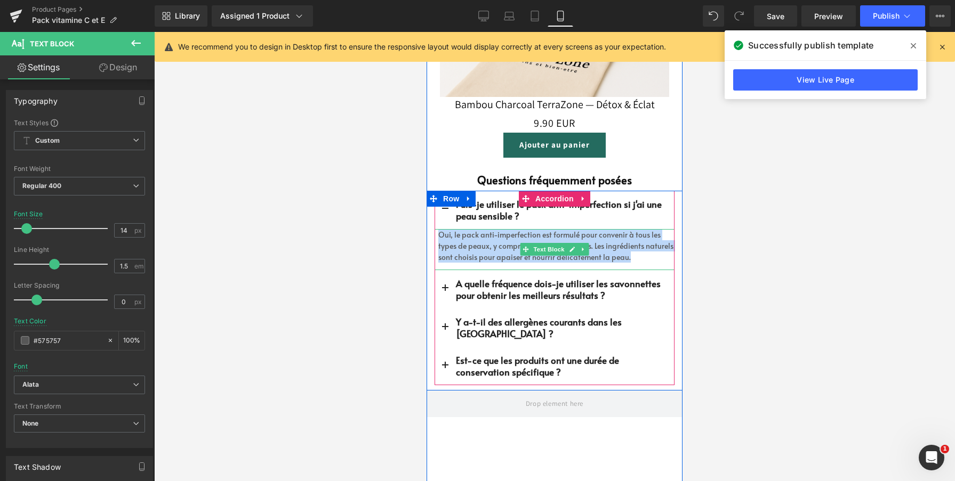
click at [489, 245] on font "Oui, le pack anti-imperfection est formulé pour convenir à tous les types de pe…" at bounding box center [549, 240] width 222 height 21
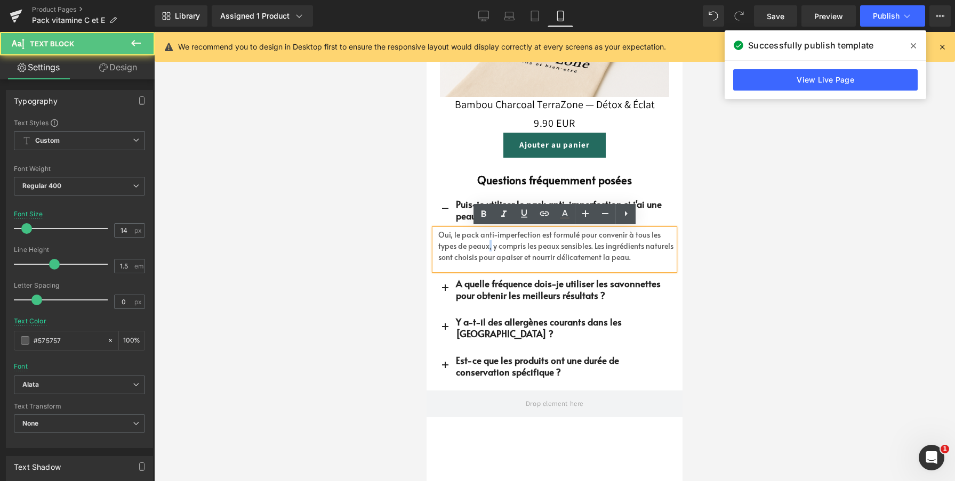
click at [489, 245] on font "Oui, le pack anti-imperfection est formulé pour convenir à tous les types de pe…" at bounding box center [549, 240] width 222 height 21
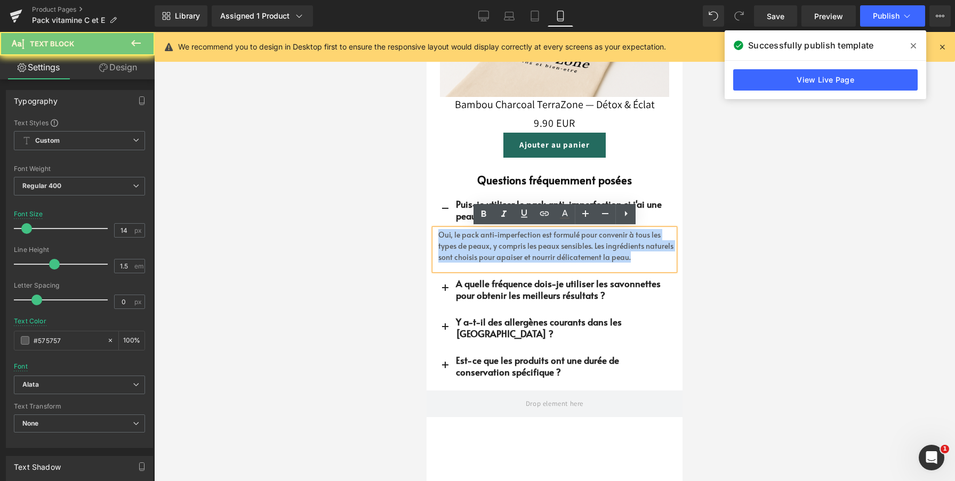
click at [489, 245] on font "Oui, le pack anti-imperfection est formulé pour convenir à tous les types de pe…" at bounding box center [549, 240] width 222 height 21
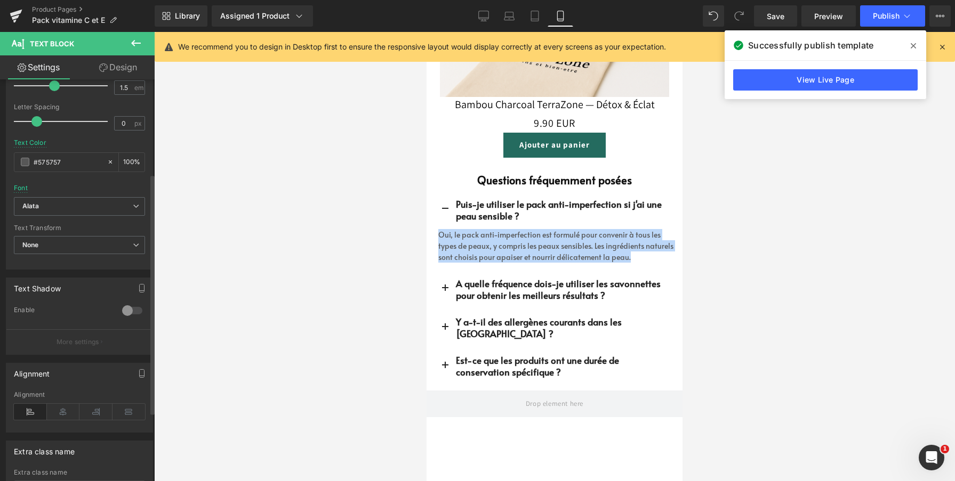
scroll to position [180, 0]
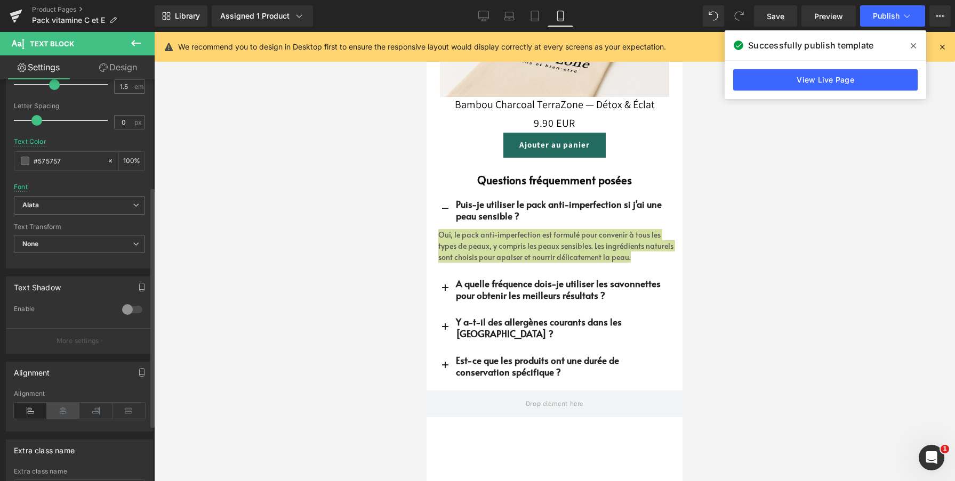
click at [70, 414] on icon at bounding box center [63, 411] width 33 height 16
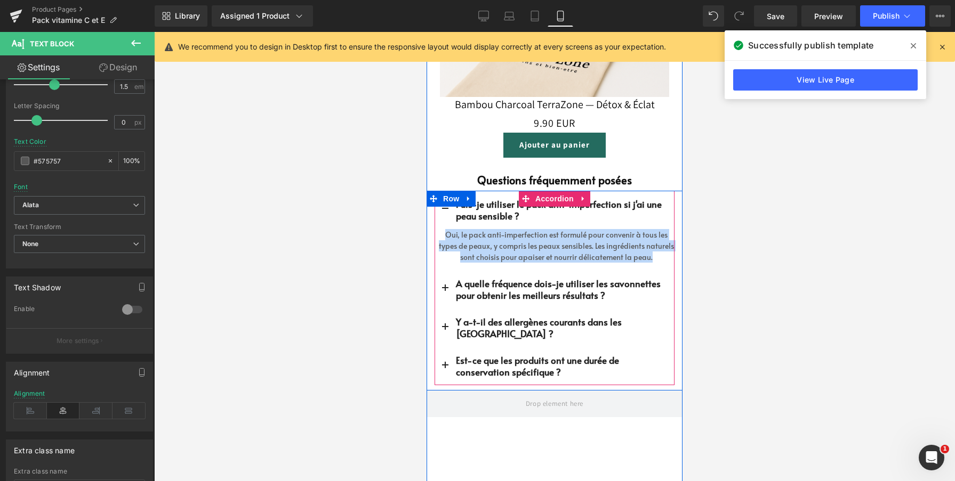
click at [447, 289] on button "button" at bounding box center [444, 289] width 21 height 38
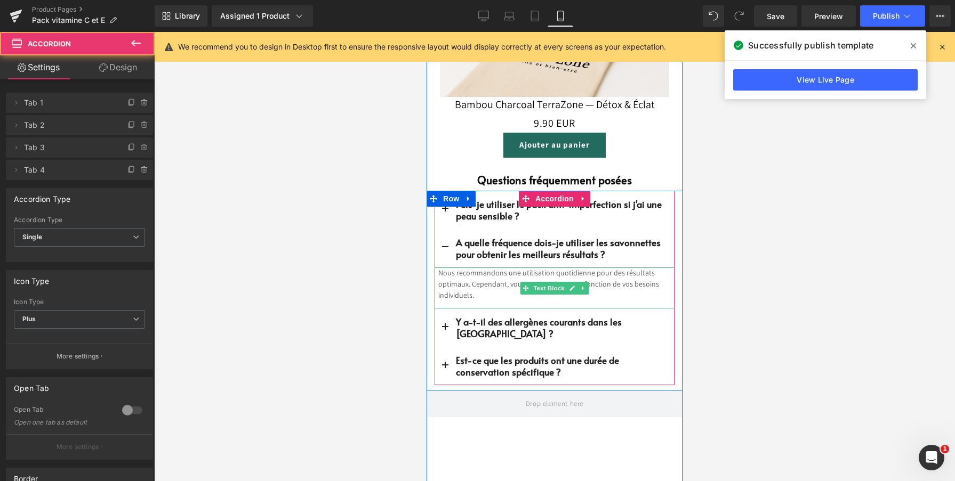
click at [475, 289] on p "Nous recommandons une utilisation quotidienne pour des résultats optimaux. Cepe…" at bounding box center [556, 285] width 236 height 34
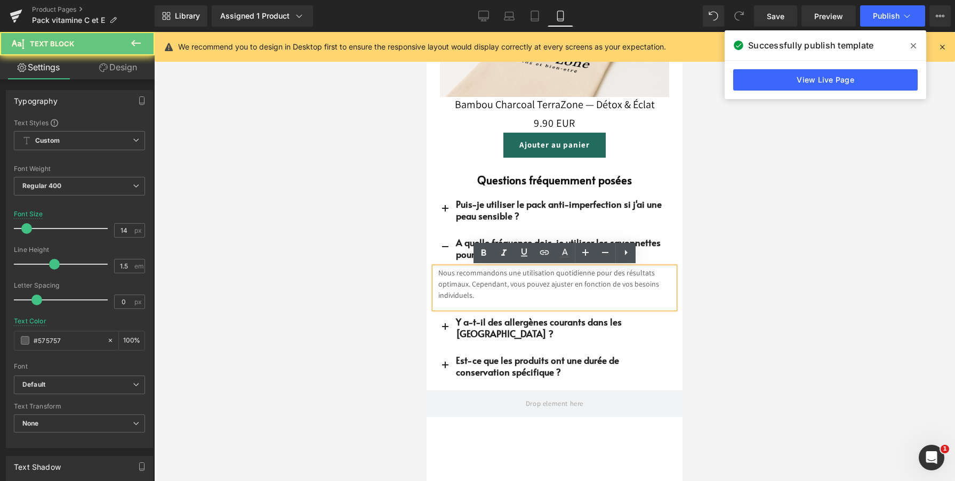
click at [475, 289] on p "Nous recommandons une utilisation quotidienne pour des résultats optimaux. Cepe…" at bounding box center [556, 285] width 236 height 34
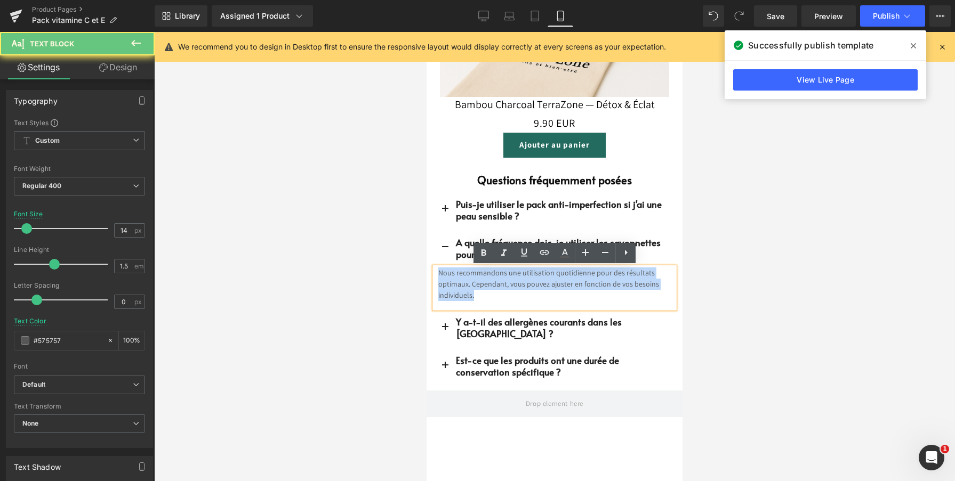
click at [475, 289] on p "Nous recommandons une utilisation quotidienne pour des résultats optimaux. Cepe…" at bounding box center [556, 285] width 236 height 34
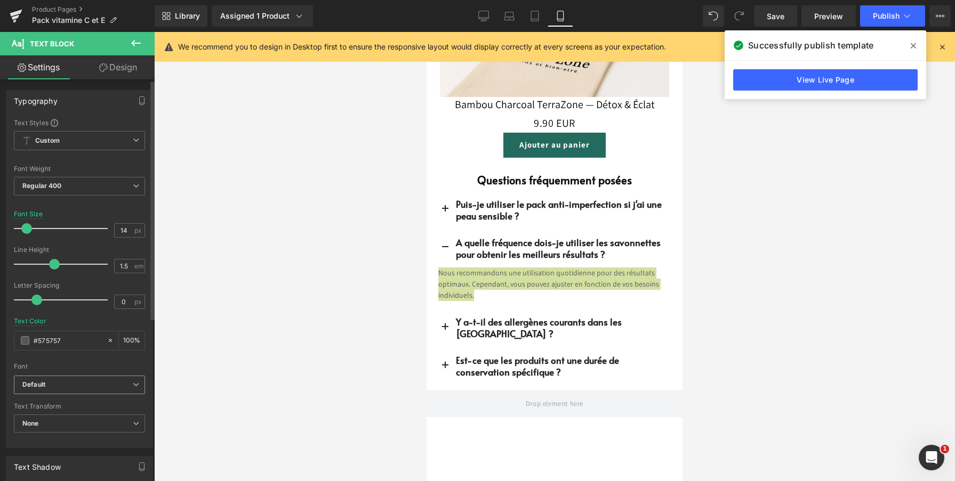
click at [75, 384] on b "Default" at bounding box center [77, 385] width 110 height 9
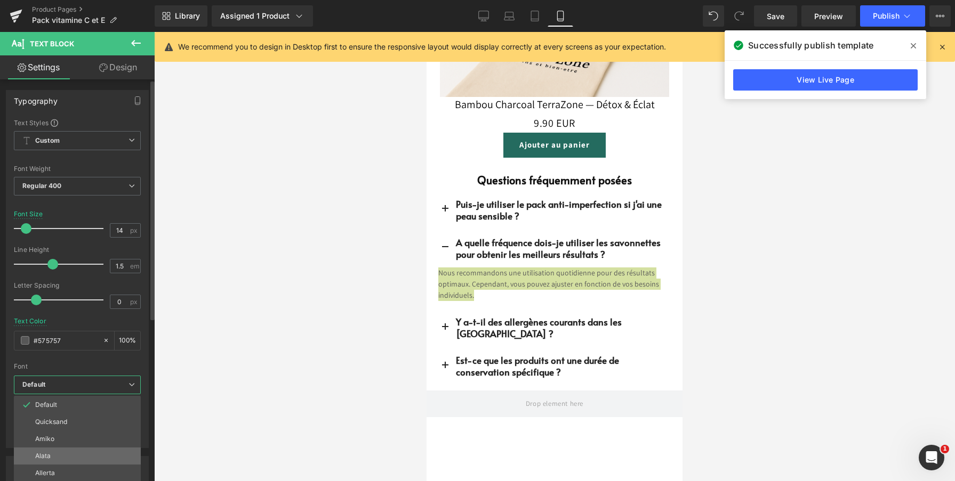
click at [56, 451] on li "Alata" at bounding box center [77, 456] width 127 height 17
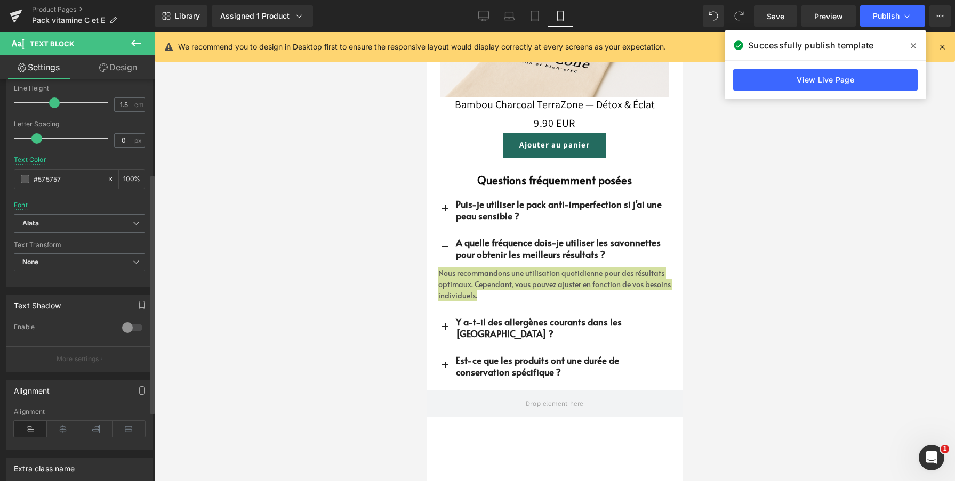
scroll to position [170, 0]
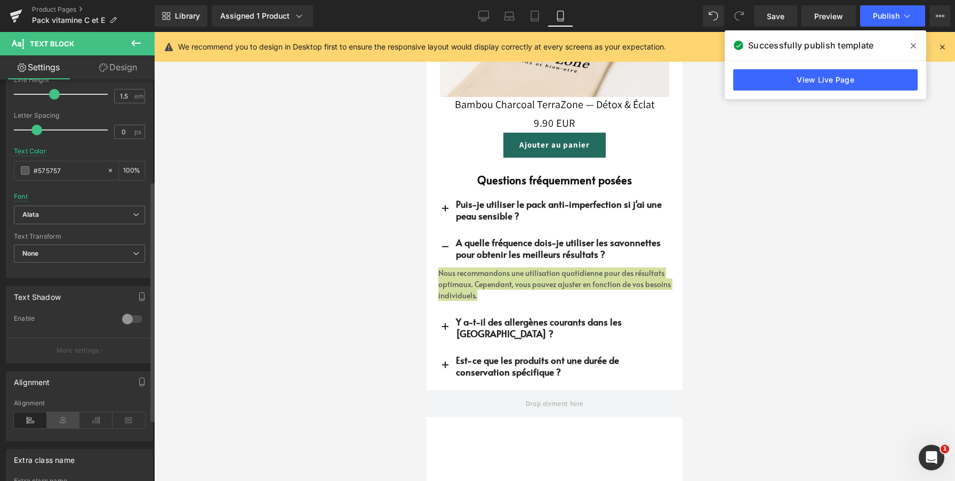
click at [58, 422] on icon at bounding box center [63, 421] width 33 height 16
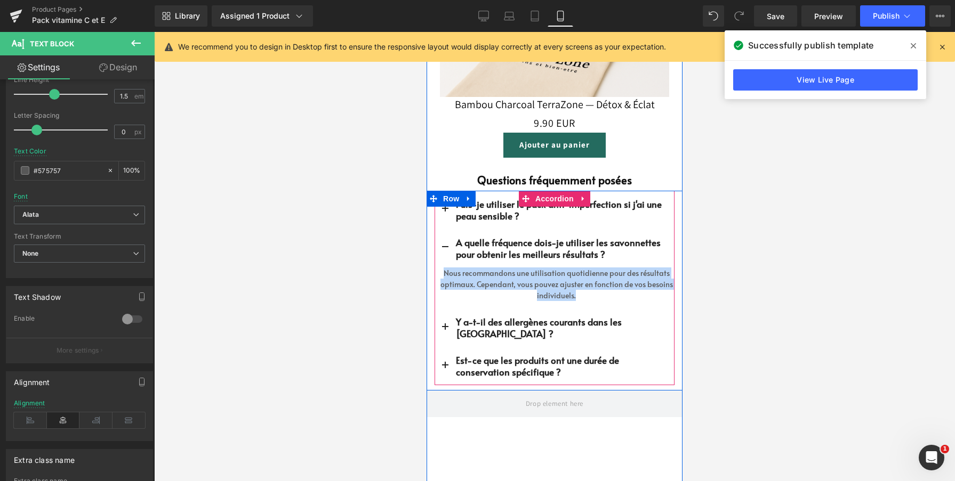
click at [445, 330] on span "button" at bounding box center [445, 330] width 0 height 0
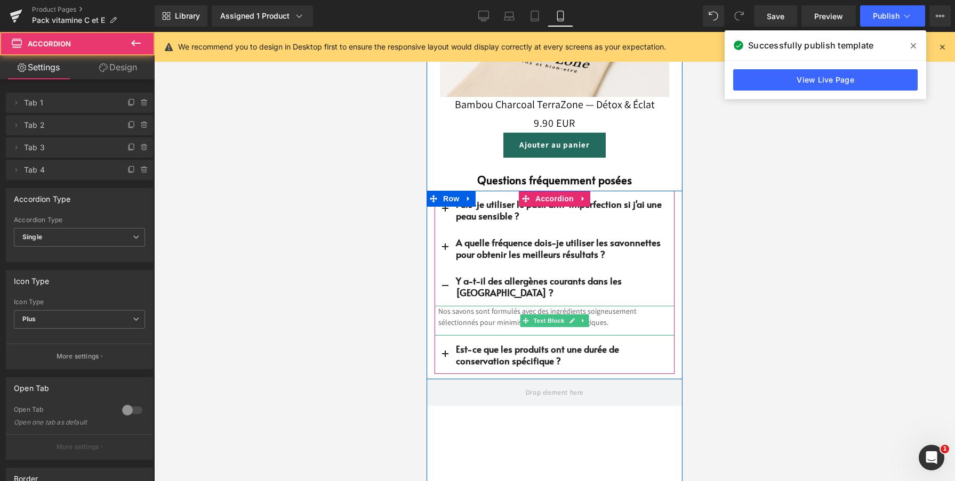
click at [463, 319] on div "Nos savons sont formulés avec des ingrédients soigneusement sélectionnés pour m…" at bounding box center [554, 321] width 240 height 30
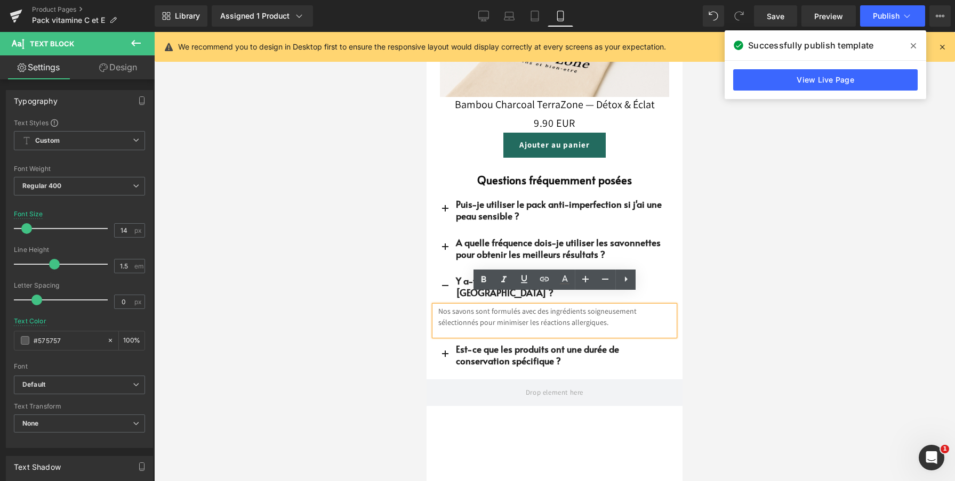
click at [466, 311] on font "Nos savons sont formulés avec des ingrédients soigneusement sélectionnés pour m…" at bounding box center [537, 316] width 198 height 21
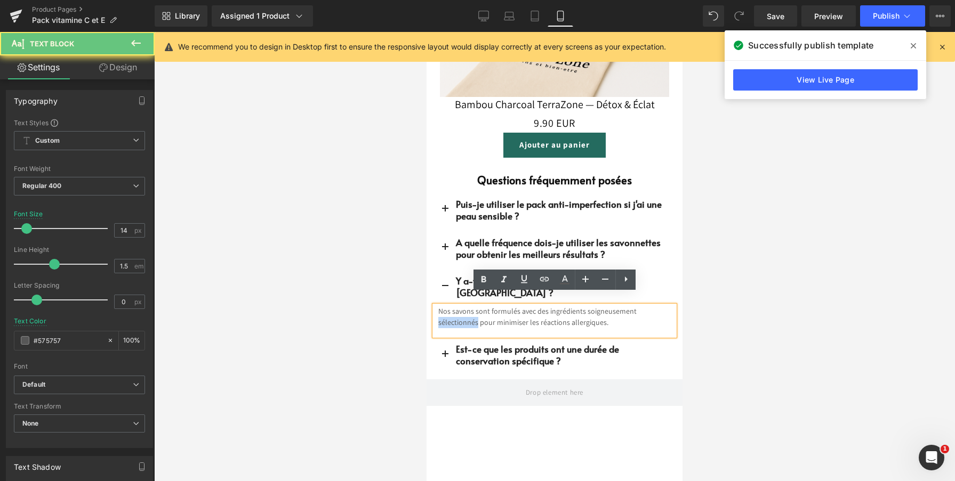
click at [466, 311] on font "Nos savons sont formulés avec des ingrédients soigneusement sélectionnés pour m…" at bounding box center [537, 316] width 198 height 21
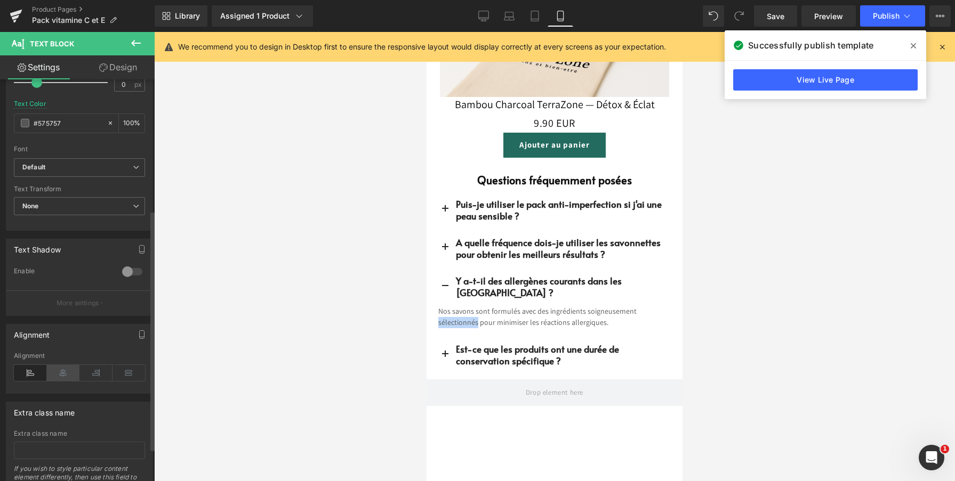
scroll to position [219, 0]
click at [71, 374] on icon at bounding box center [63, 372] width 33 height 16
click at [86, 162] on b "Default" at bounding box center [77, 166] width 110 height 9
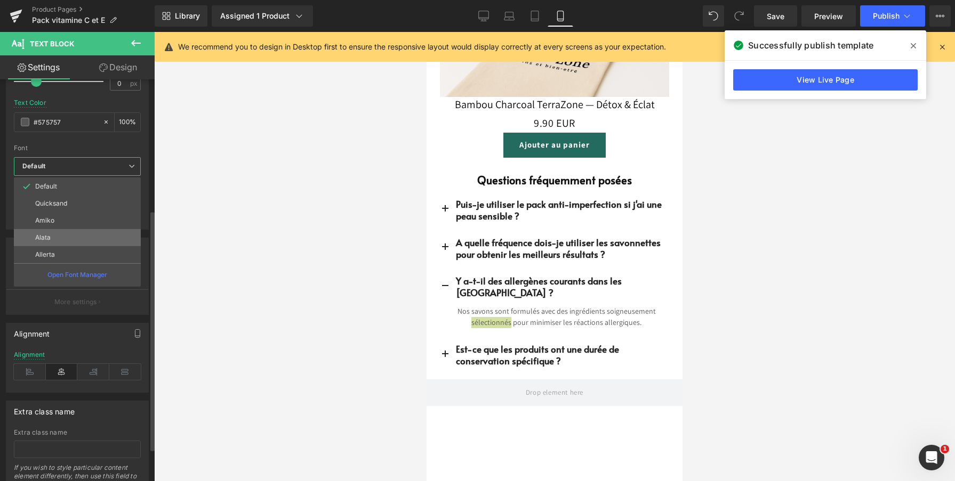
click at [62, 239] on li "Alata" at bounding box center [77, 237] width 127 height 17
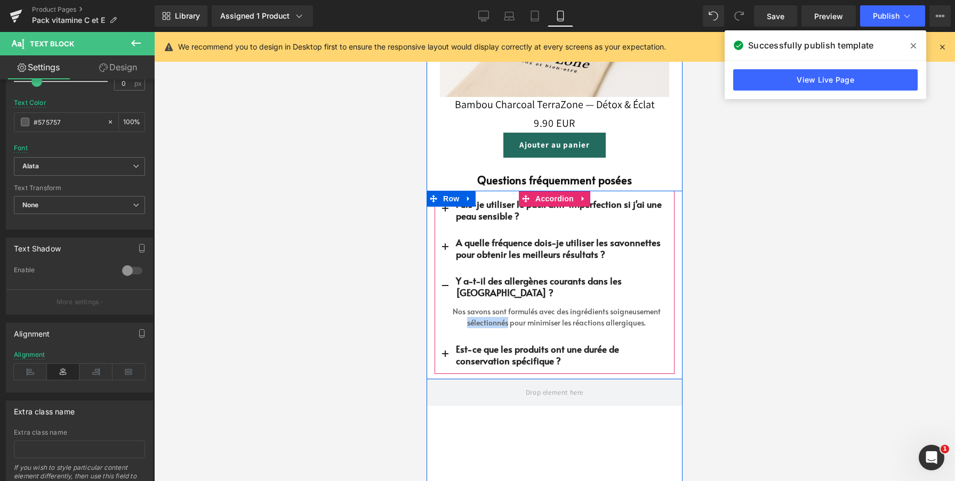
click at [444, 345] on button "button" at bounding box center [444, 355] width 21 height 38
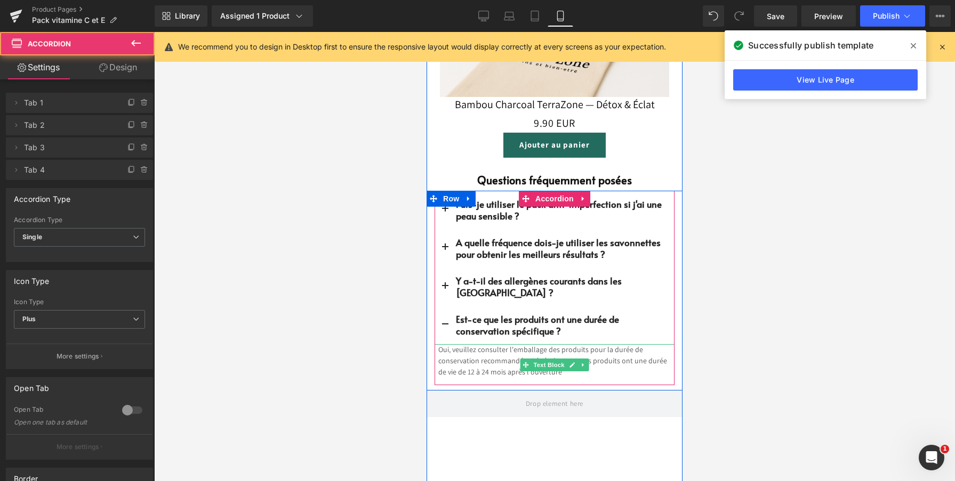
click at [469, 346] on font "Oui, veuillez consulter l'emballage des produits pour la durée de conservation …" at bounding box center [552, 361] width 229 height 32
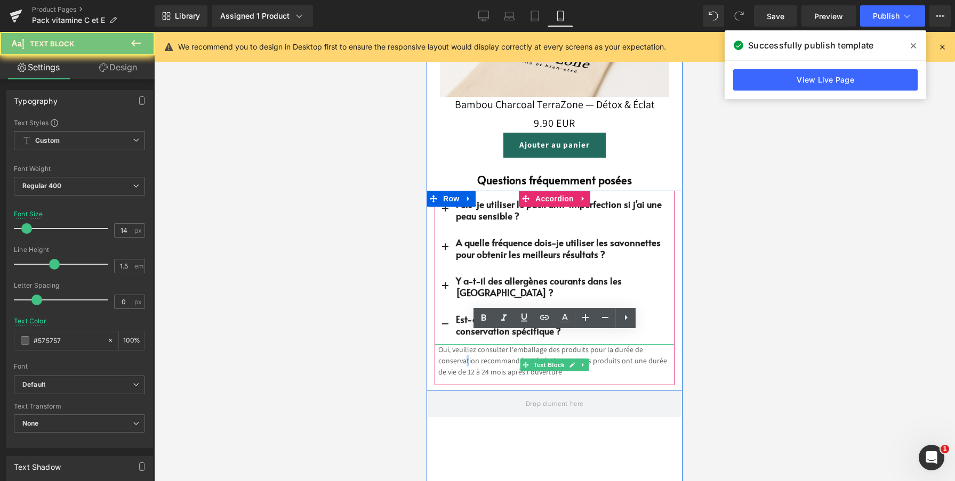
click at [469, 346] on font "Oui, veuillez consulter l'emballage des produits pour la durée de conservation …" at bounding box center [552, 361] width 229 height 32
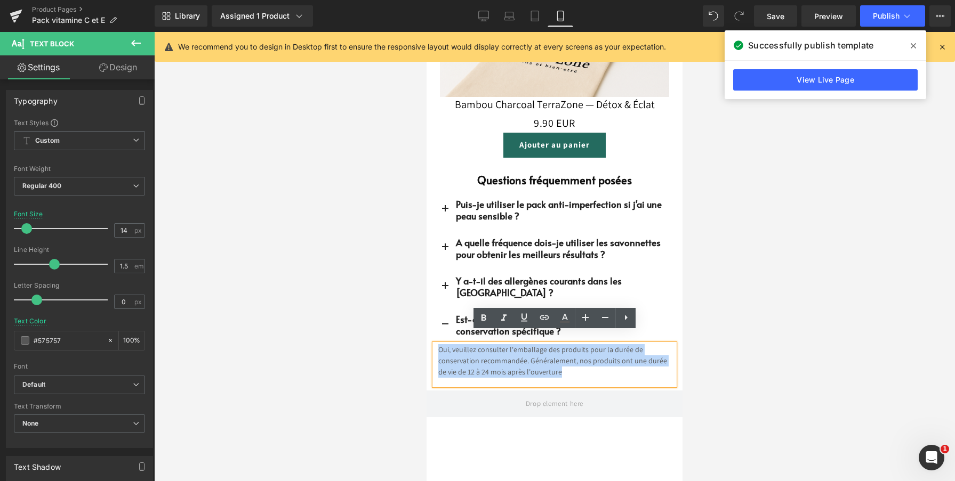
click at [469, 346] on font "Oui, veuillez consulter l'emballage des produits pour la durée de conservation …" at bounding box center [552, 361] width 229 height 32
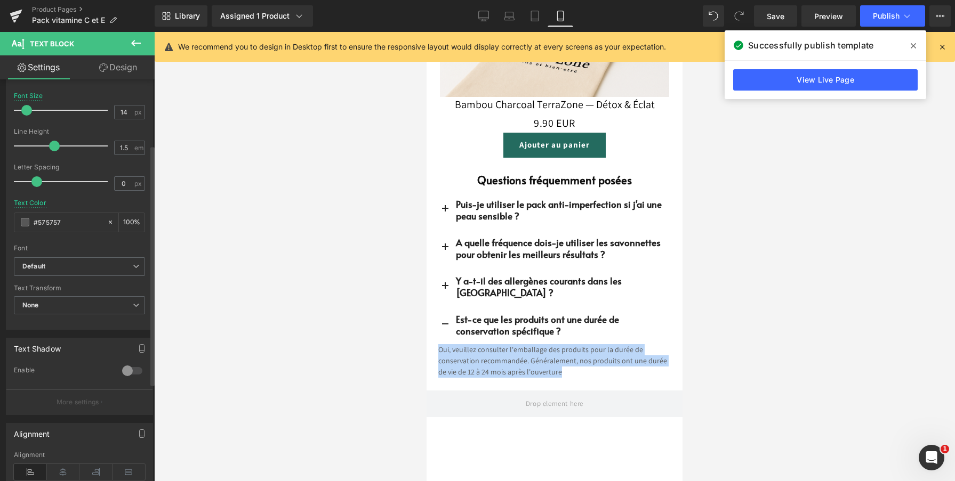
scroll to position [123, 0]
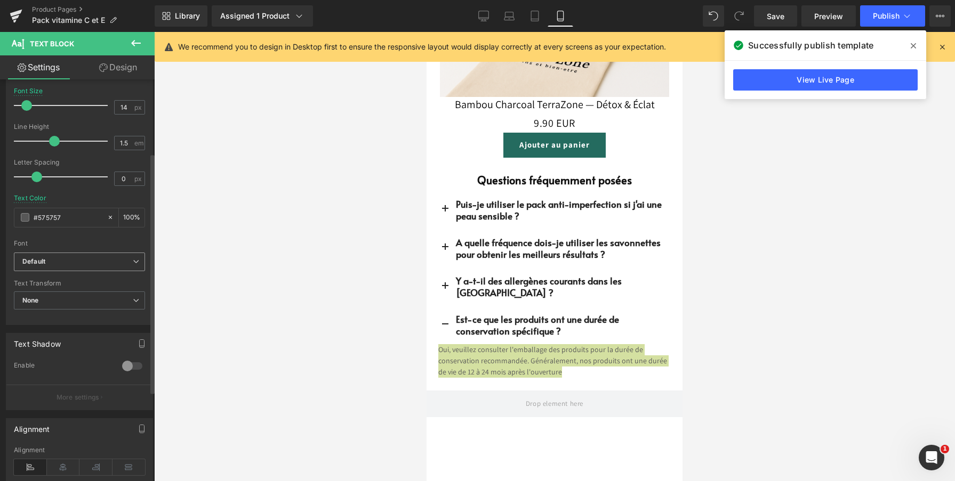
click at [85, 255] on span "Default" at bounding box center [79, 262] width 131 height 19
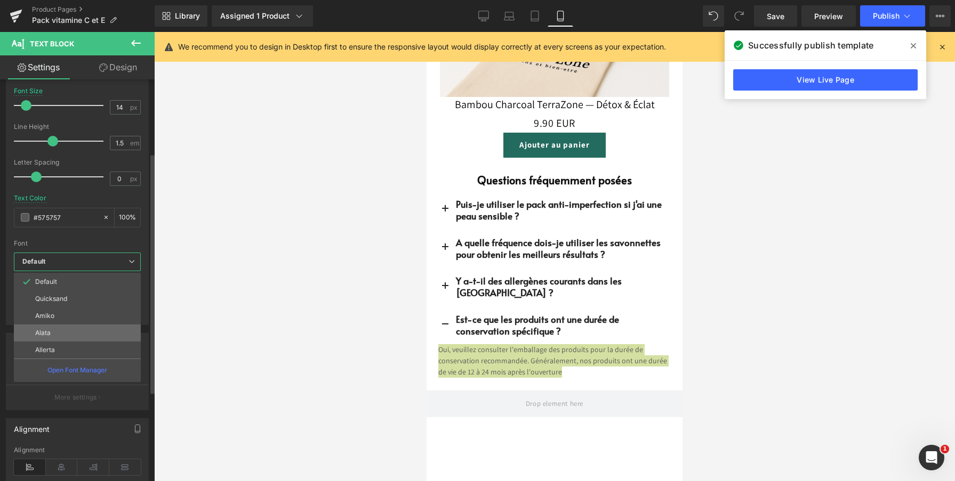
click at [82, 335] on li "Alata" at bounding box center [77, 333] width 127 height 17
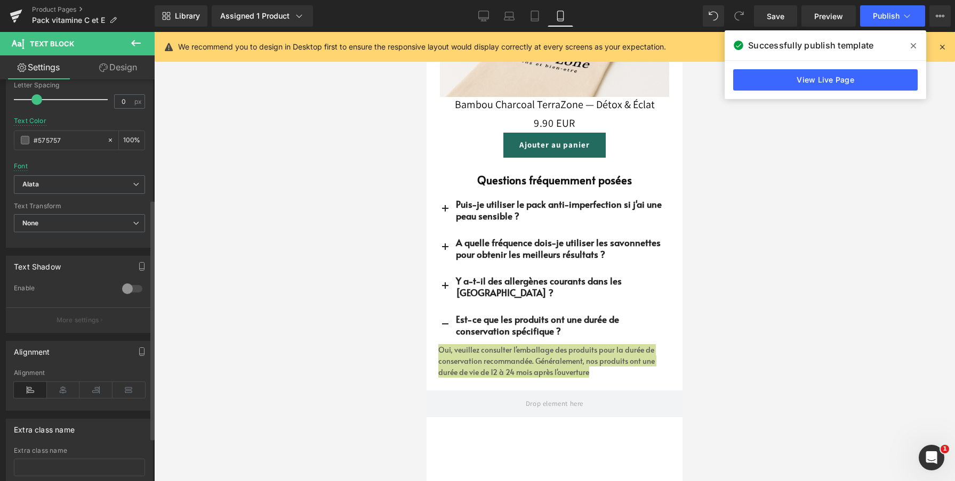
scroll to position [273, 0]
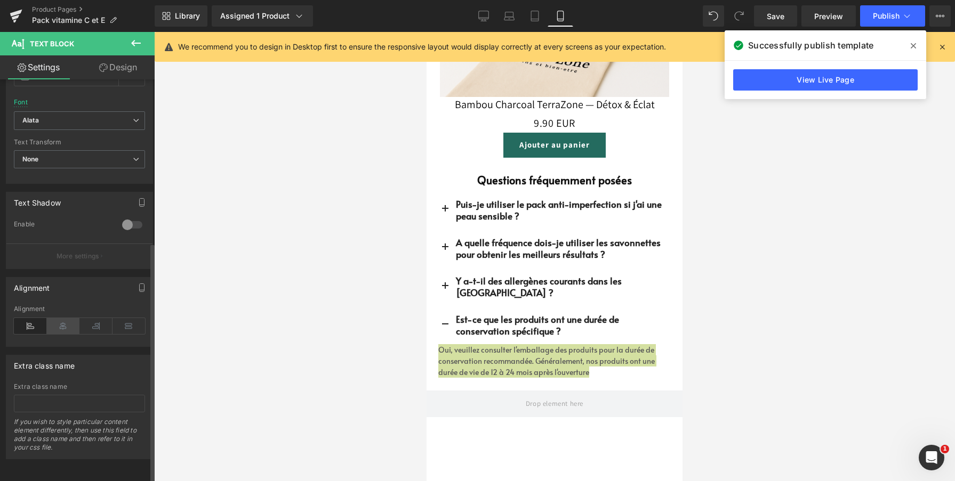
click at [69, 322] on icon at bounding box center [63, 326] width 33 height 16
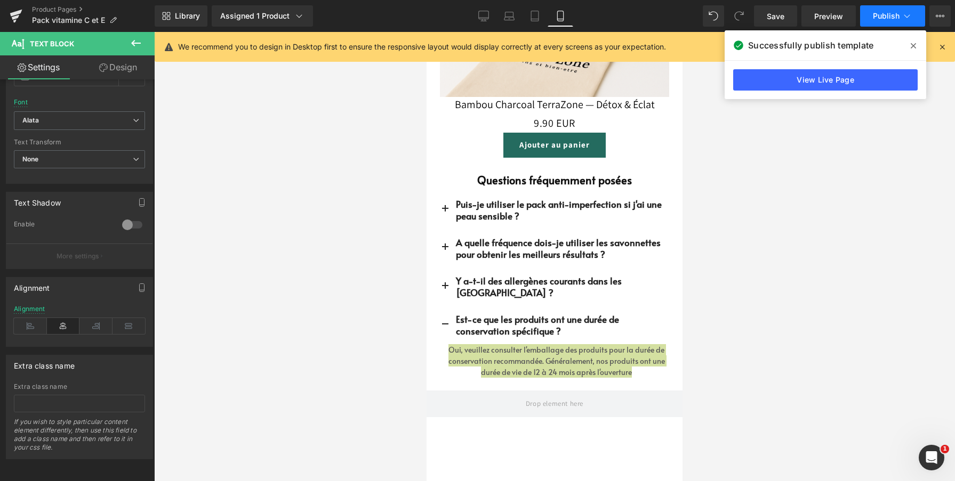
click at [876, 19] on span "Publish" at bounding box center [885, 16] width 27 height 9
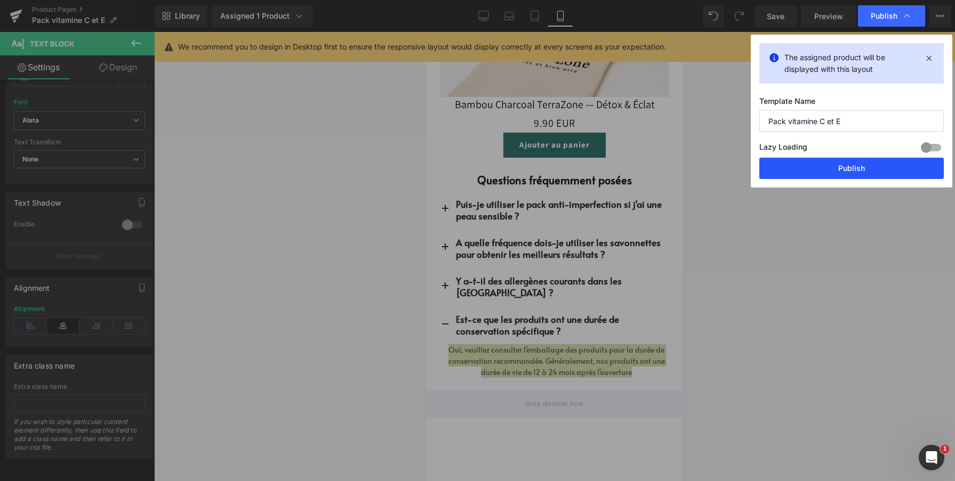
click at [832, 174] on button "Publish" at bounding box center [851, 168] width 184 height 21
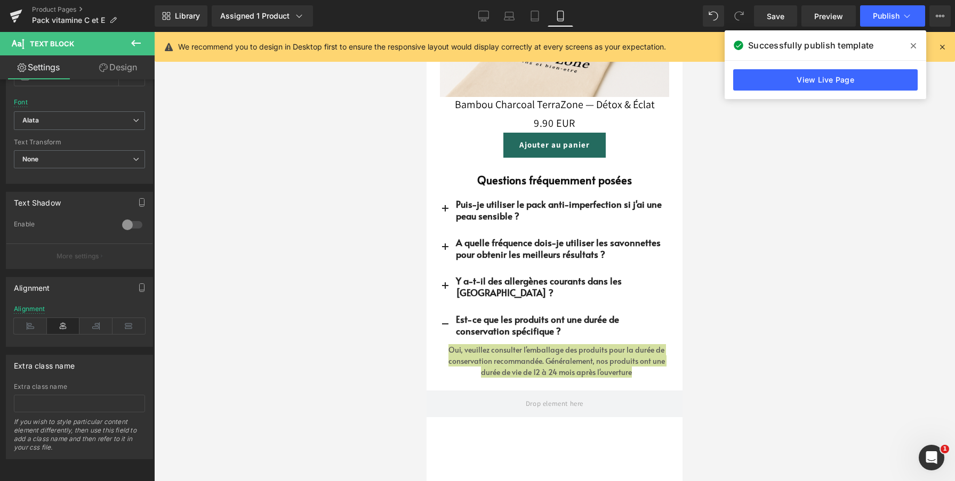
click at [782, 345] on div at bounding box center [554, 256] width 800 height 449
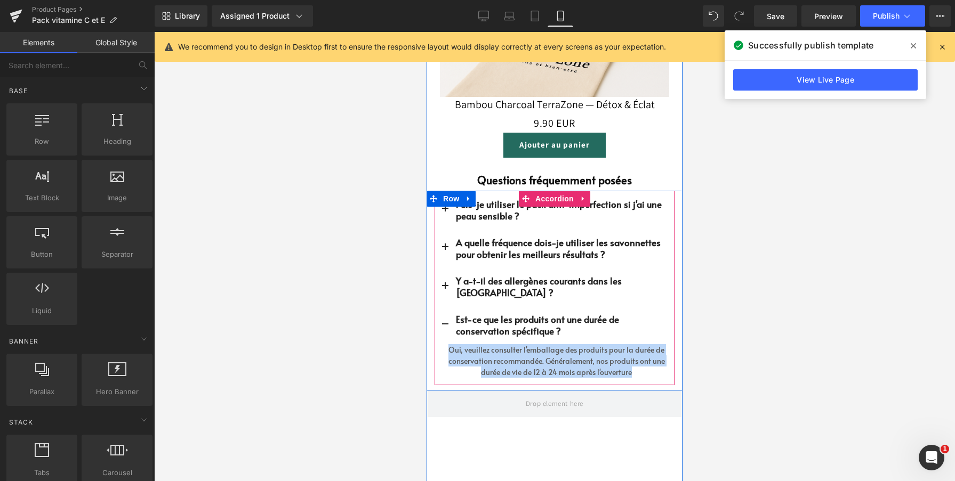
click at [439, 314] on button "button" at bounding box center [444, 325] width 21 height 38
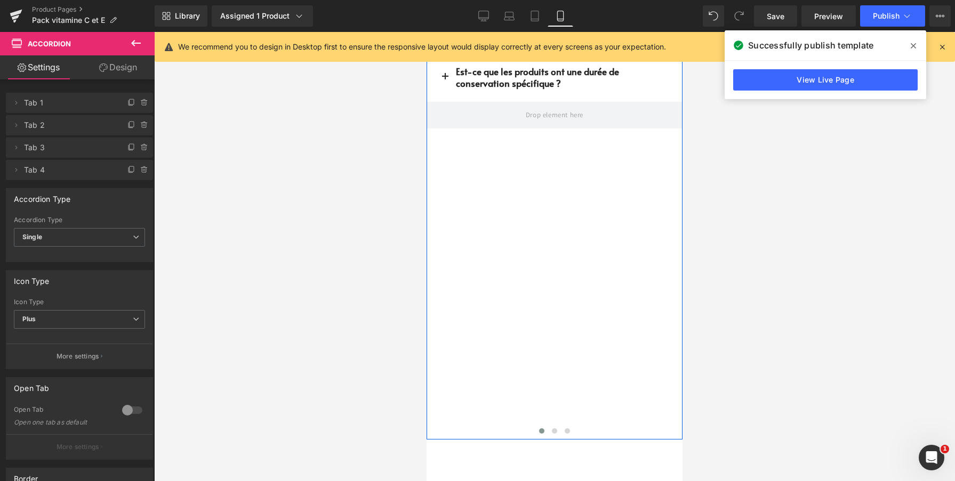
scroll to position [3351, 0]
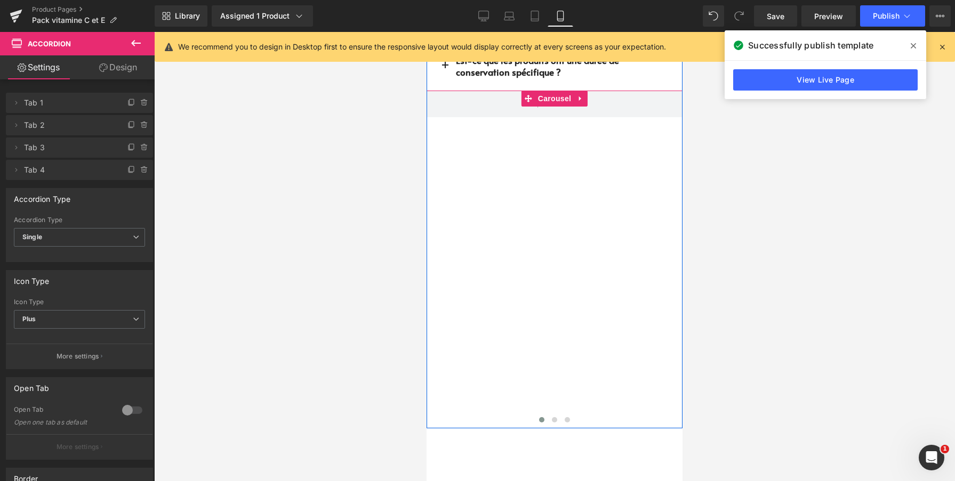
click at [583, 291] on div at bounding box center [813, 260] width 775 height 338
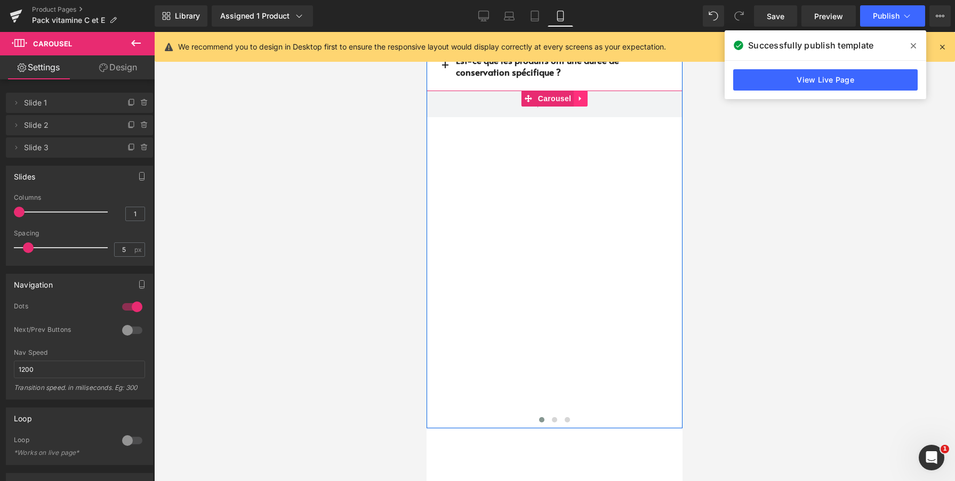
click at [578, 91] on link at bounding box center [580, 99] width 14 height 16
click at [586, 95] on icon at bounding box center [587, 98] width 7 height 7
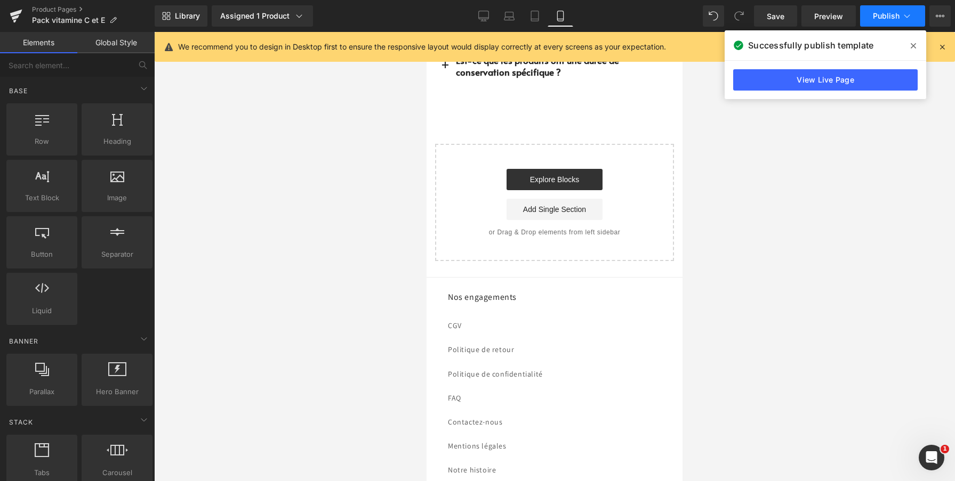
click at [880, 18] on span "Publish" at bounding box center [885, 16] width 27 height 9
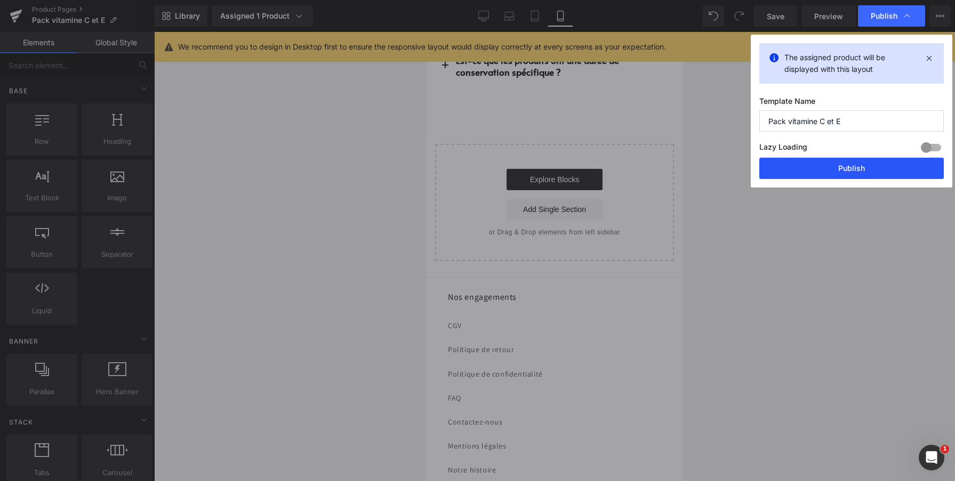
click at [841, 166] on button "Publish" at bounding box center [851, 168] width 184 height 21
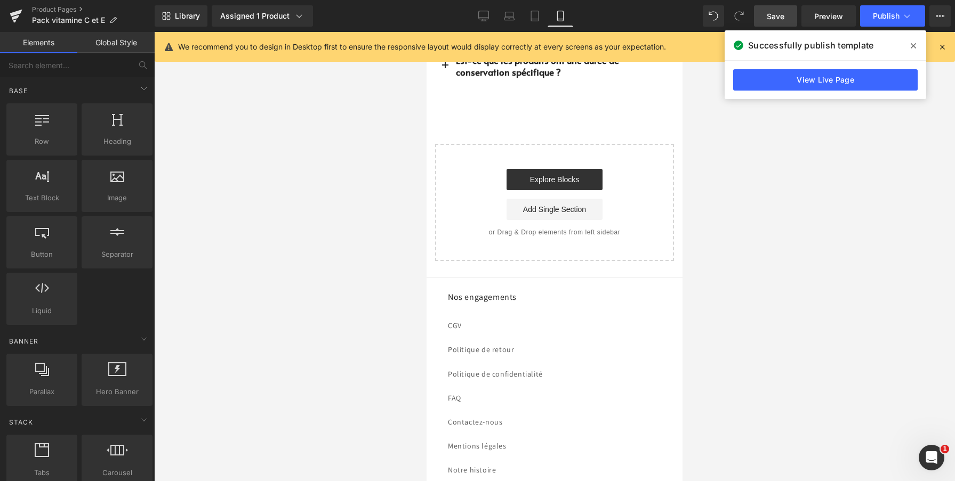
click at [787, 19] on link "Save" at bounding box center [775, 15] width 43 height 21
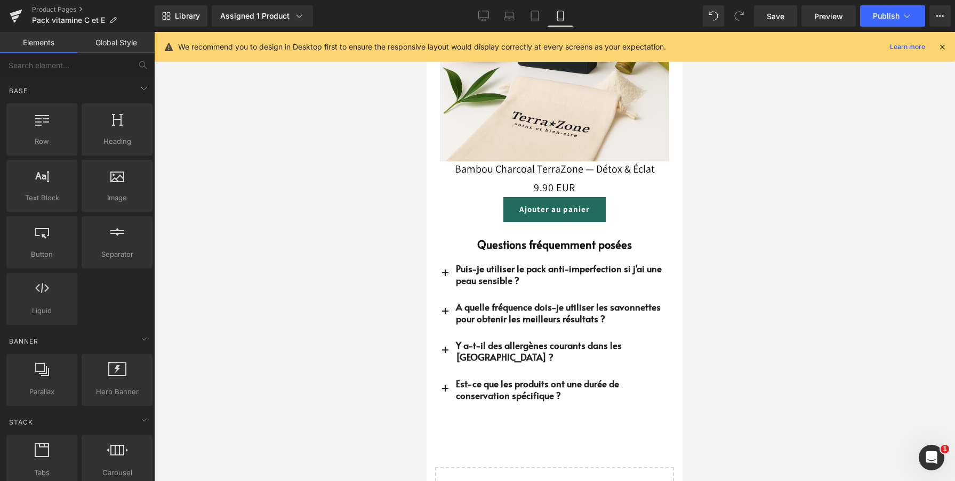
scroll to position [3003, 0]
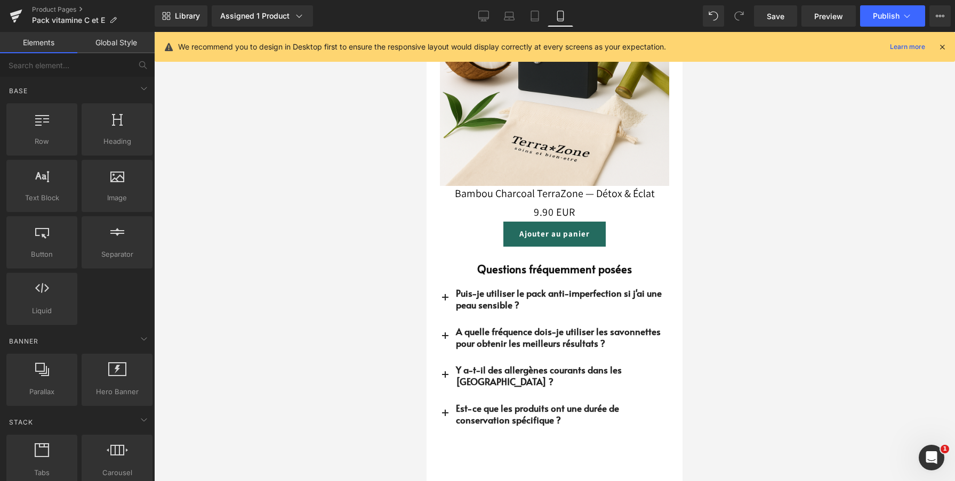
click at [448, 298] on button "button" at bounding box center [444, 299] width 21 height 38
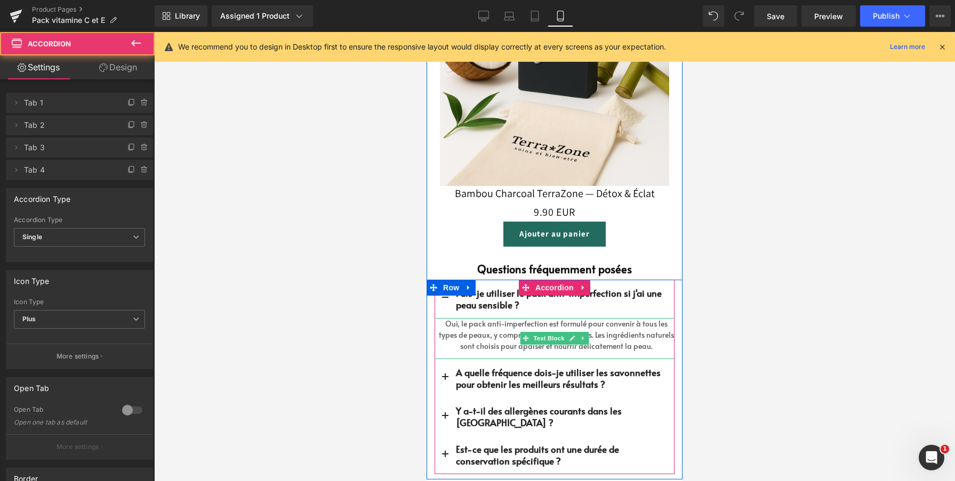
click at [469, 329] on font "Oui, le pack anti-imperfection est formulé pour convenir à tous les types de pe…" at bounding box center [553, 329] width 229 height 21
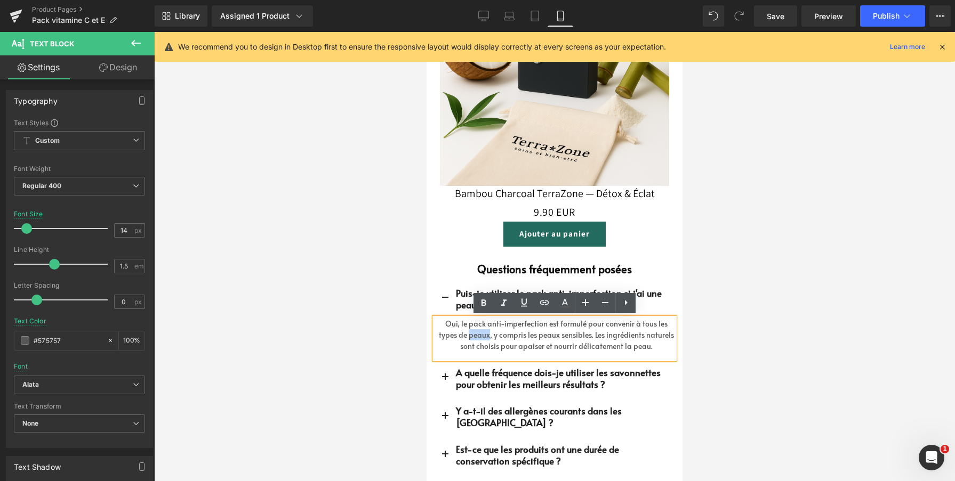
click at [469, 329] on font "Oui, le pack anti-imperfection est formulé pour convenir à tous les types de pe…" at bounding box center [553, 329] width 229 height 21
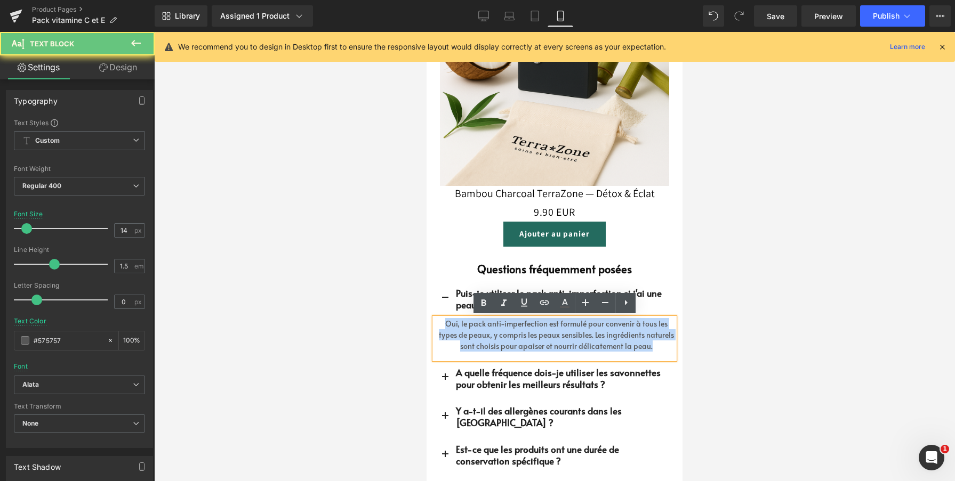
click at [469, 329] on font "Oui, le pack anti-imperfection est formulé pour convenir à tous les types de pe…" at bounding box center [553, 329] width 229 height 21
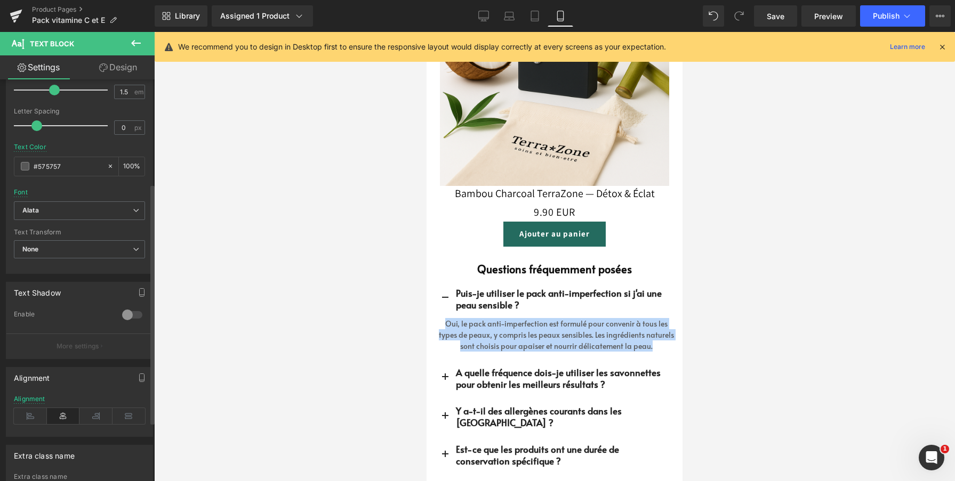
scroll to position [188, 0]
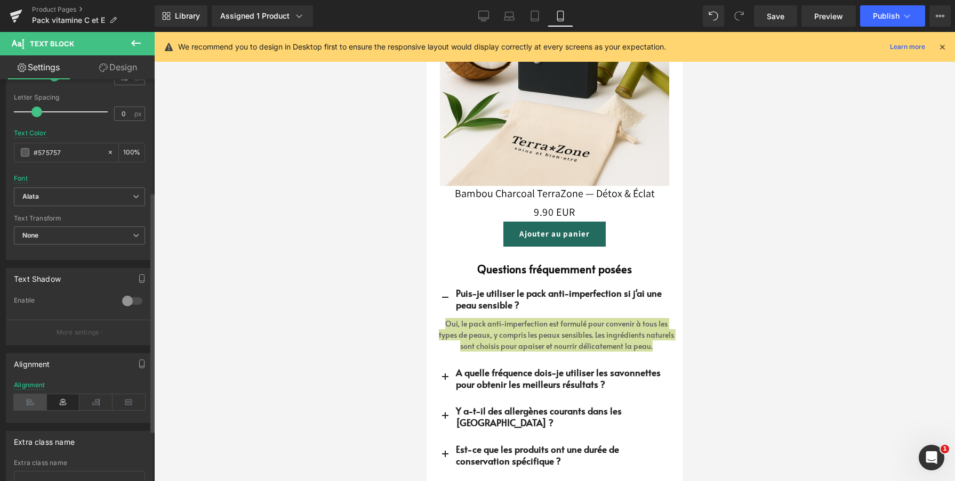
click at [29, 397] on icon at bounding box center [30, 402] width 33 height 16
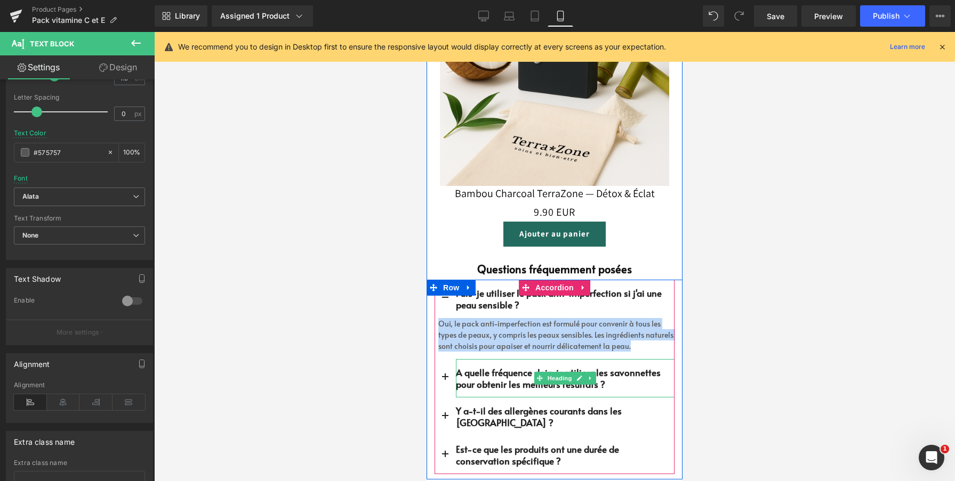
click at [486, 376] on font "A quelle fréquence dois-je utiliser les savonnettes pour obtenir les meilleurs …" at bounding box center [558, 378] width 205 height 25
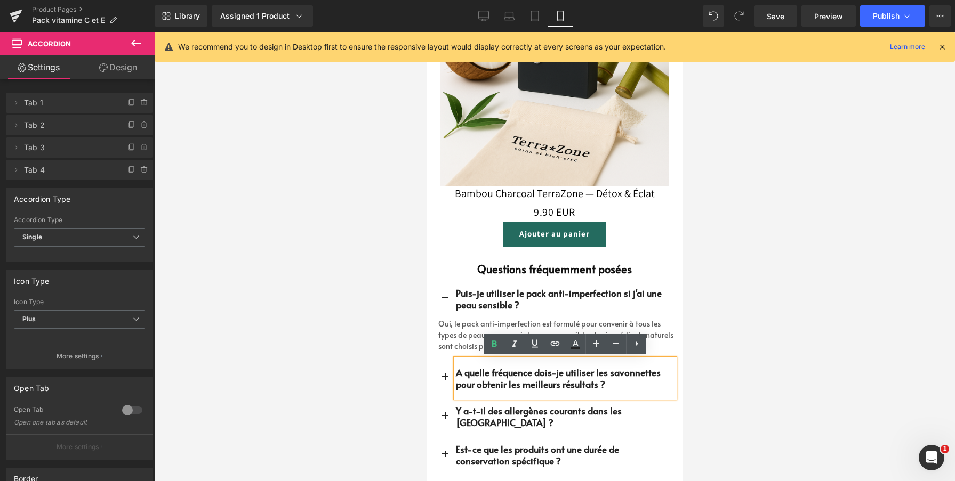
click at [447, 378] on button "button" at bounding box center [444, 378] width 21 height 38
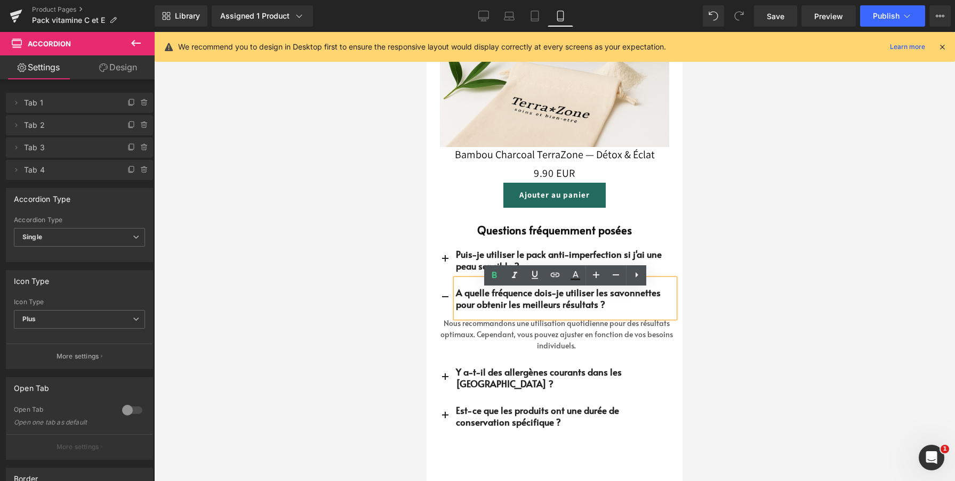
scroll to position [3042, 0]
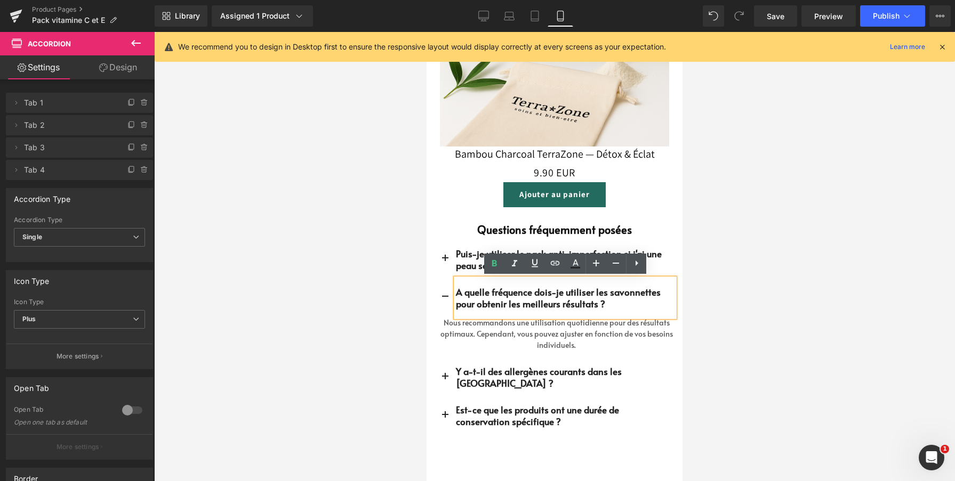
click at [460, 334] on p "Nous recommandons une utilisation quotidienne pour des résultats optimaux. Cepe…" at bounding box center [556, 334] width 236 height 34
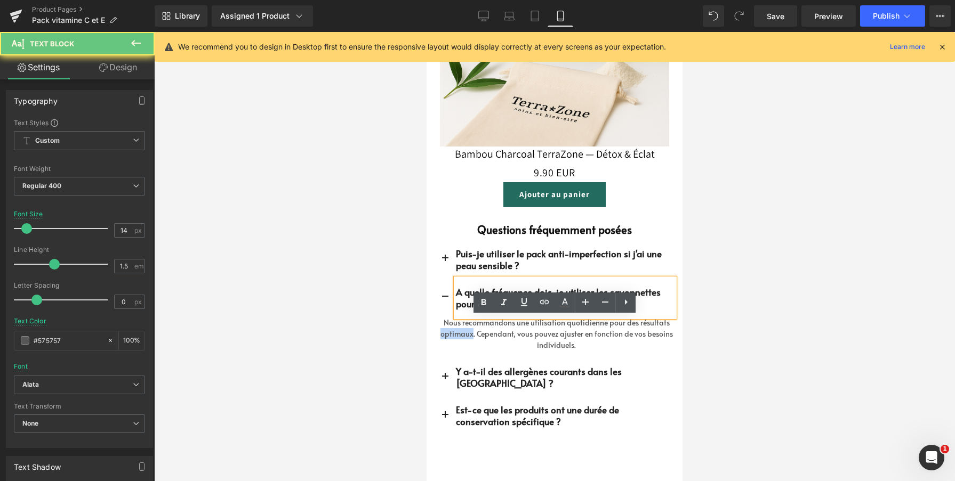
click at [460, 334] on p "Nous recommandons une utilisation quotidienne pour des résultats optimaux. Cepe…" at bounding box center [556, 334] width 236 height 34
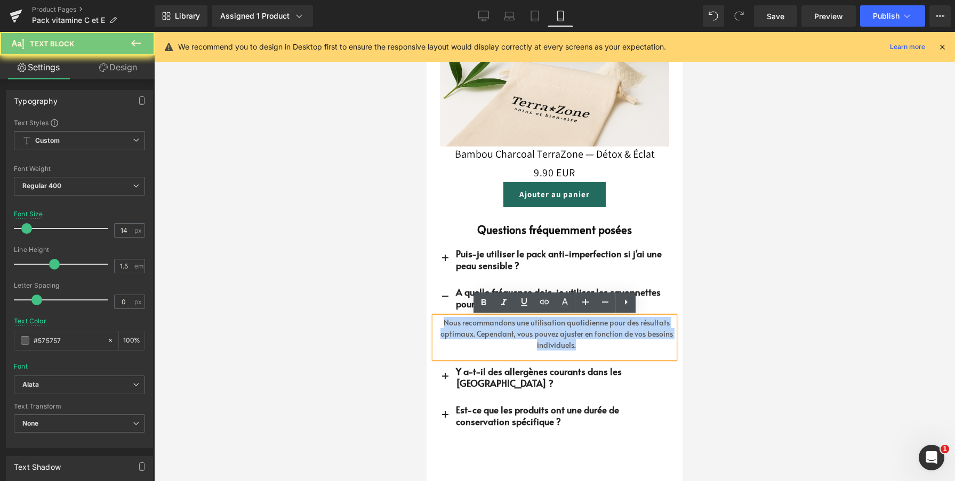
click at [460, 334] on p "Nous recommandons une utilisation quotidienne pour des résultats optimaux. Cepe…" at bounding box center [556, 334] width 236 height 34
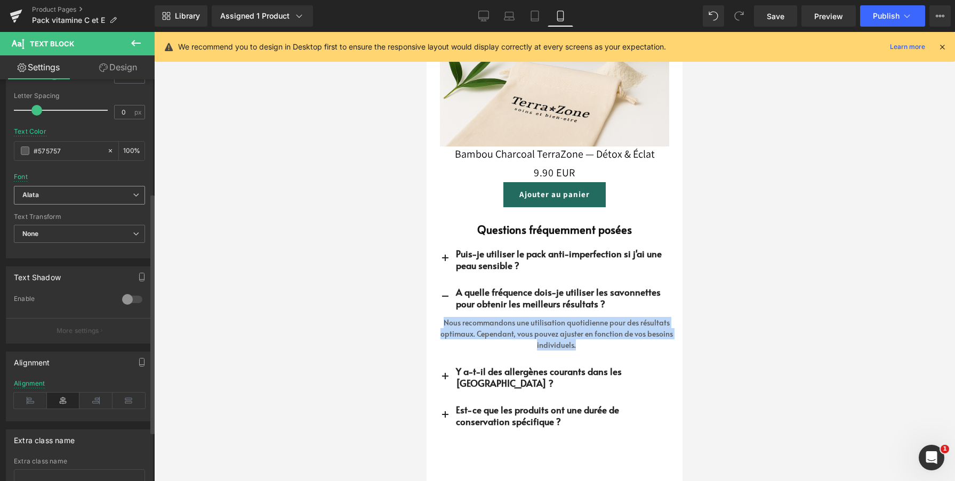
scroll to position [192, 0]
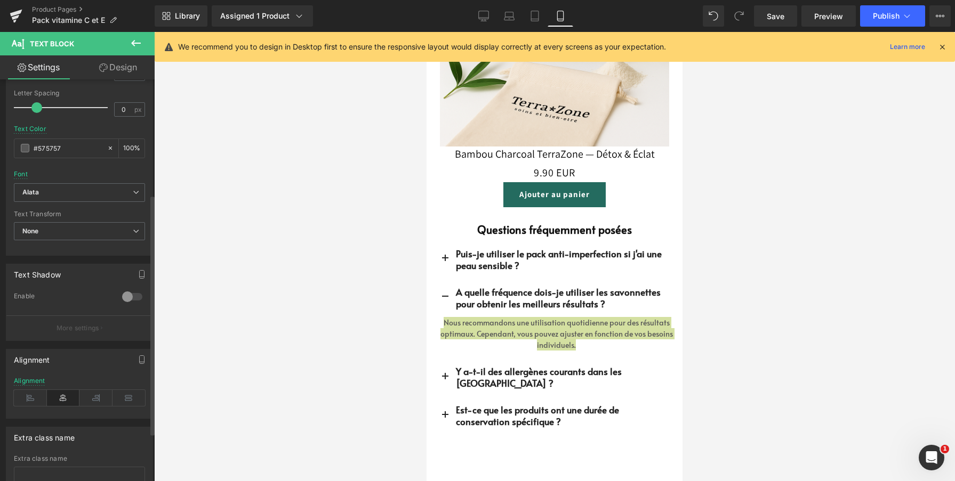
click at [13, 399] on div "Left Center Right Justify Alignment" at bounding box center [79, 397] width 146 height 41
click at [29, 400] on icon at bounding box center [30, 398] width 33 height 16
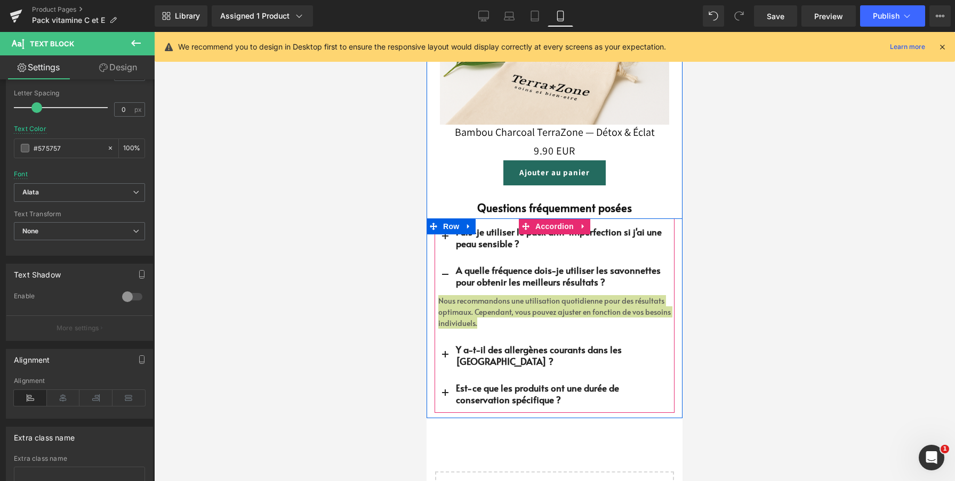
scroll to position [3070, 0]
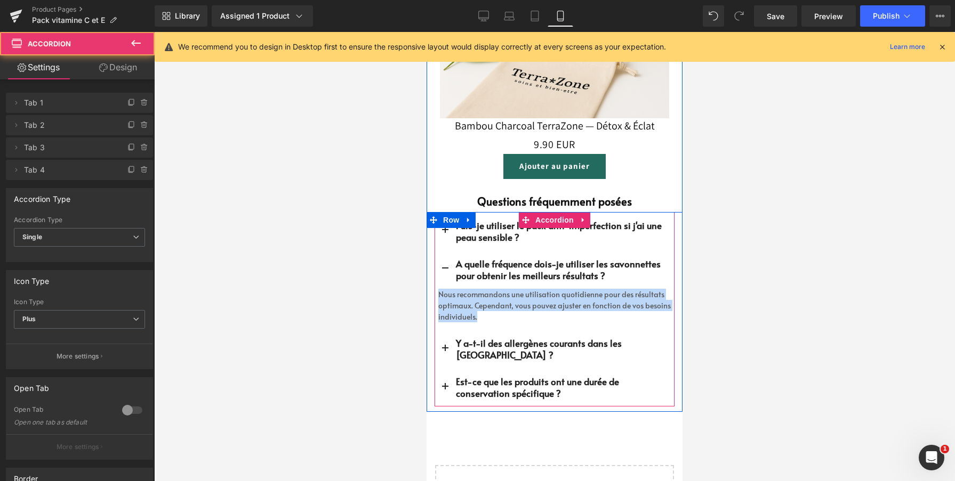
click at [443, 344] on button "button" at bounding box center [444, 349] width 21 height 38
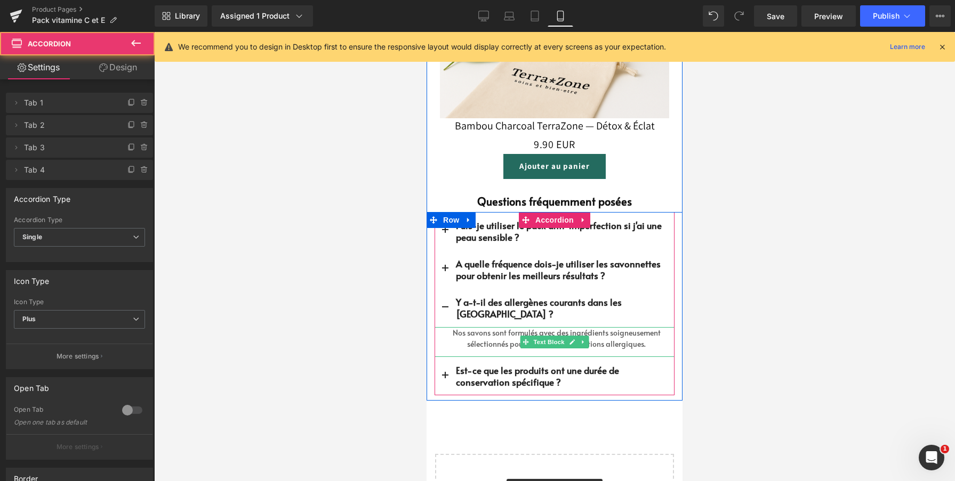
click at [468, 333] on font "Nos savons sont formulés avec des ingrédients soigneusement sélectionnés pour m…" at bounding box center [556, 338] width 208 height 21
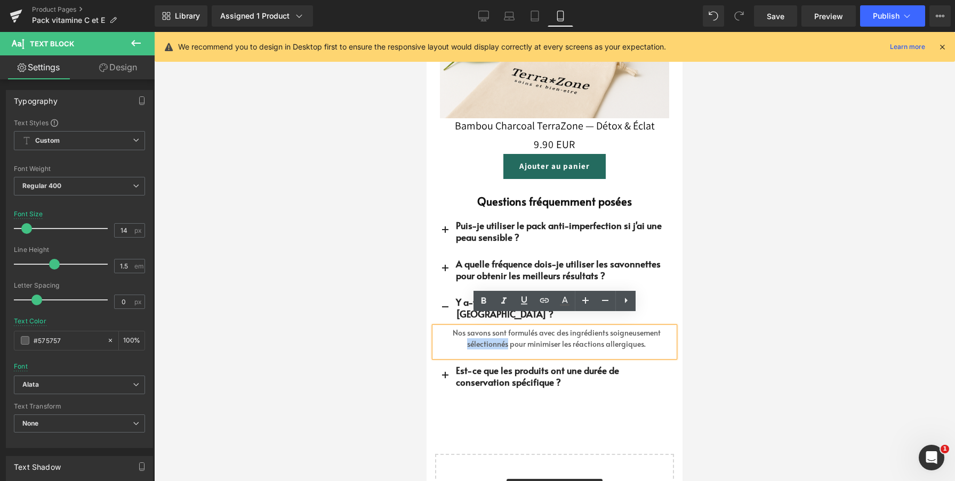
click at [468, 333] on font "Nos savons sont formulés avec des ingrédients soigneusement sélectionnés pour m…" at bounding box center [556, 338] width 208 height 21
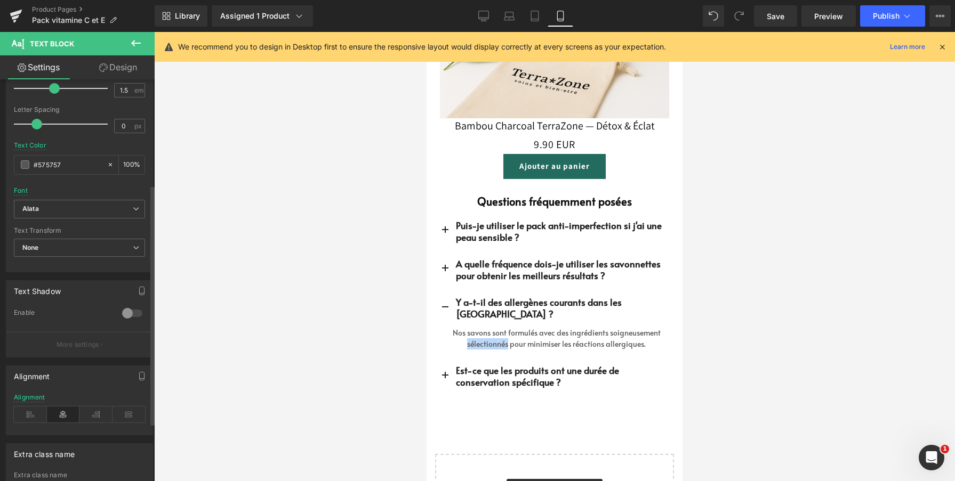
scroll to position [176, 0]
click at [31, 414] on icon at bounding box center [30, 414] width 33 height 16
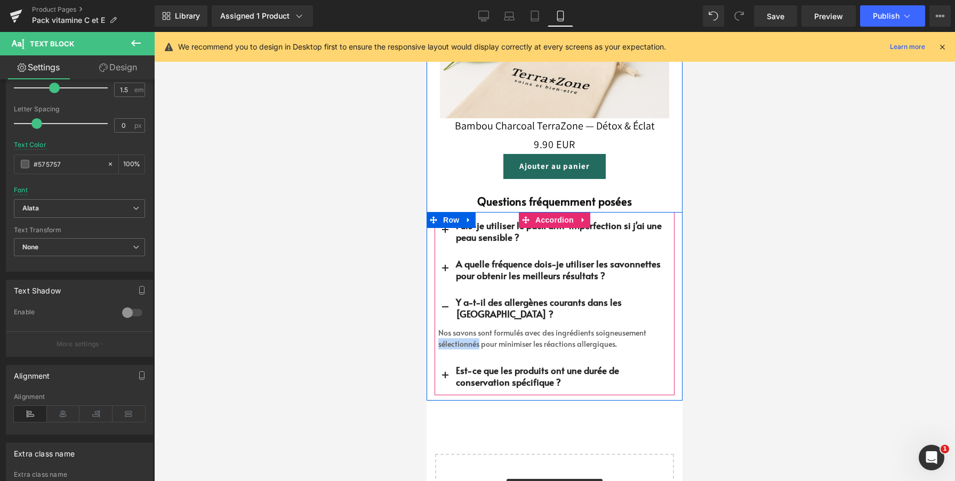
click at [445, 379] on span "button" at bounding box center [445, 379] width 0 height 0
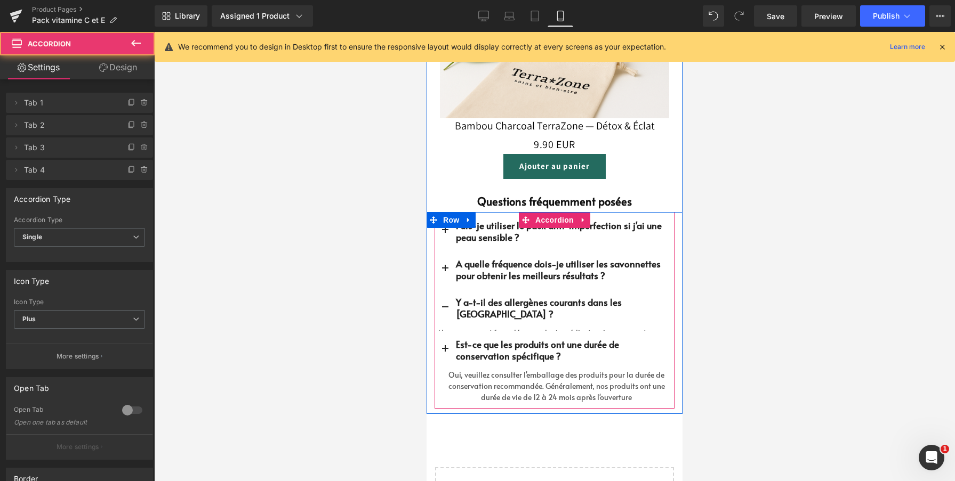
click at [459, 375] on font "Oui, veuillez consulter l'emballage des produits pour la durée de conservation …" at bounding box center [556, 386] width 216 height 33
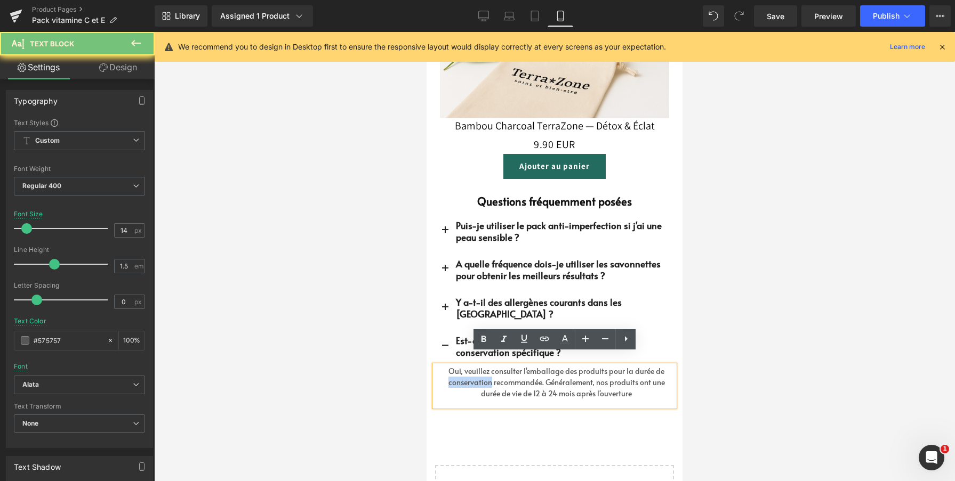
click at [459, 375] on font "Oui, veuillez consulter l'emballage des produits pour la durée de conservation …" at bounding box center [556, 382] width 216 height 33
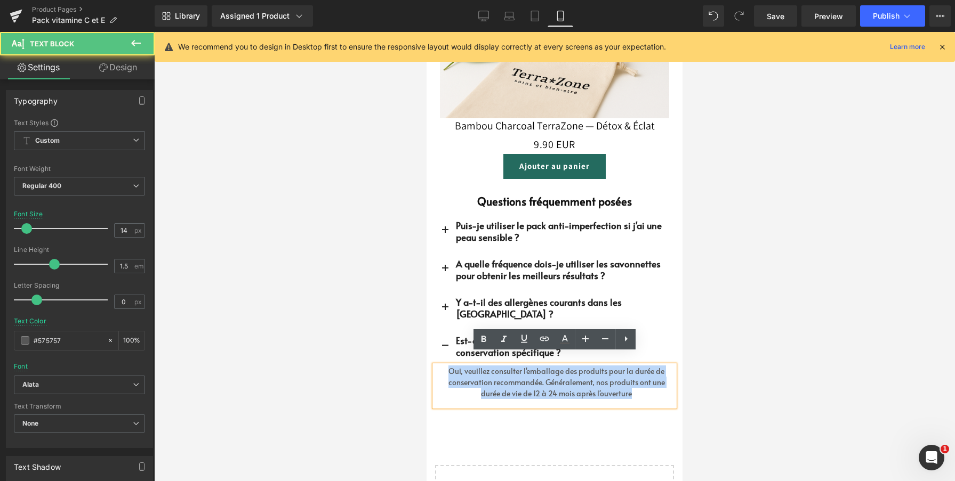
click at [459, 375] on font "Oui, veuillez consulter l'emballage des produits pour la durée de conservation …" at bounding box center [556, 382] width 216 height 33
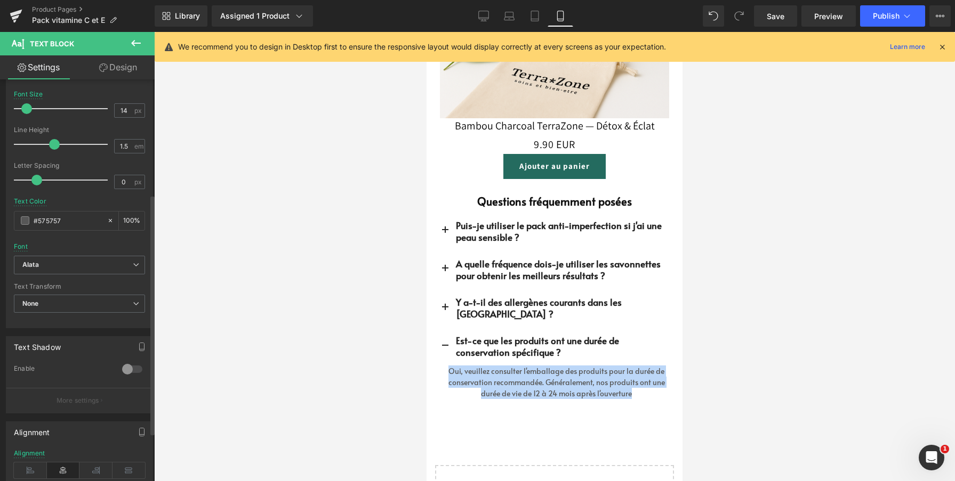
scroll to position [273, 0]
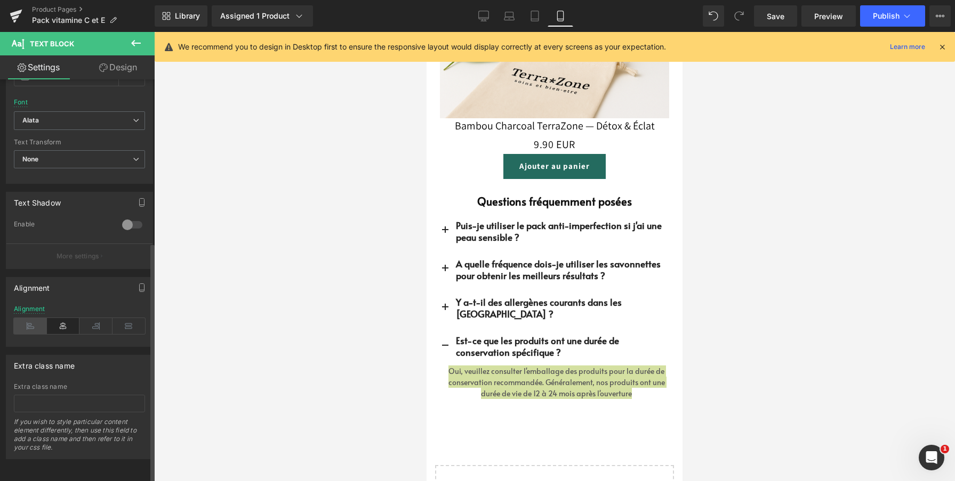
click at [37, 318] on icon at bounding box center [30, 326] width 33 height 16
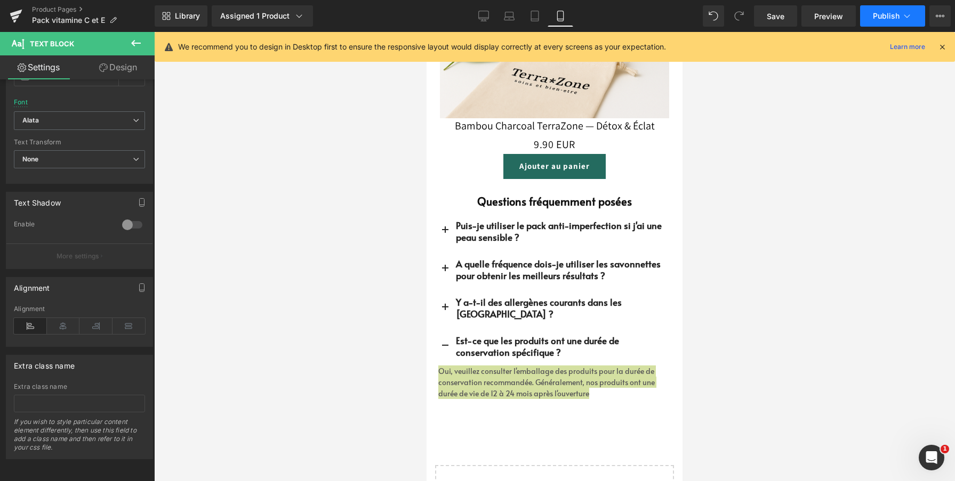
click at [889, 26] on button "Publish" at bounding box center [892, 15] width 65 height 21
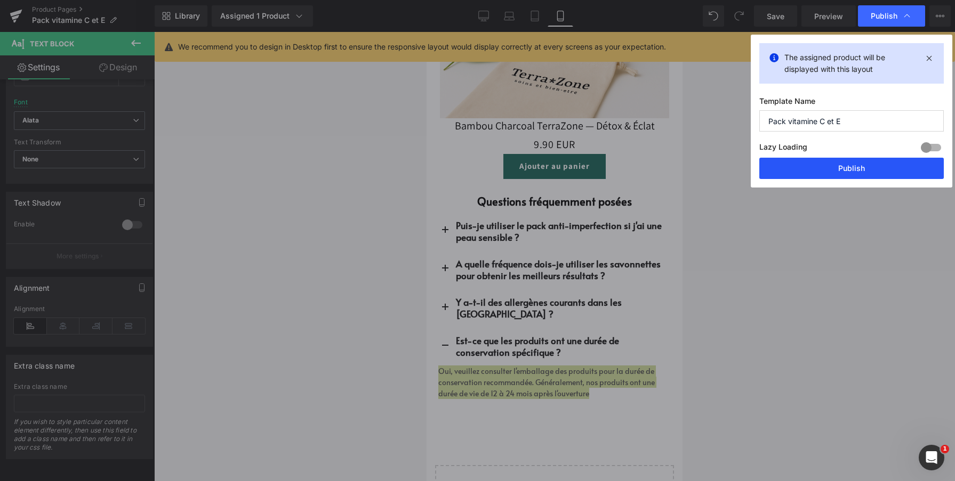
click at [855, 161] on button "Publish" at bounding box center [851, 168] width 184 height 21
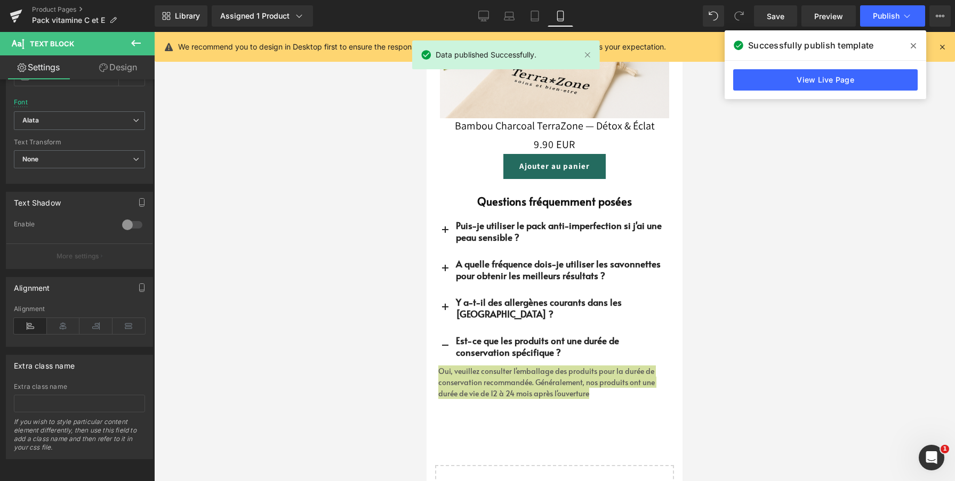
click at [799, 313] on div at bounding box center [554, 256] width 800 height 449
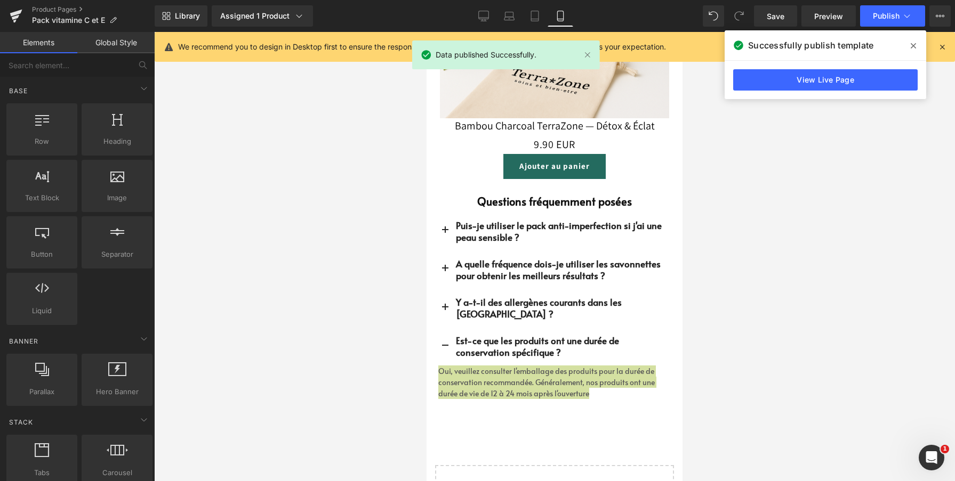
click at [374, 374] on div at bounding box center [554, 256] width 800 height 449
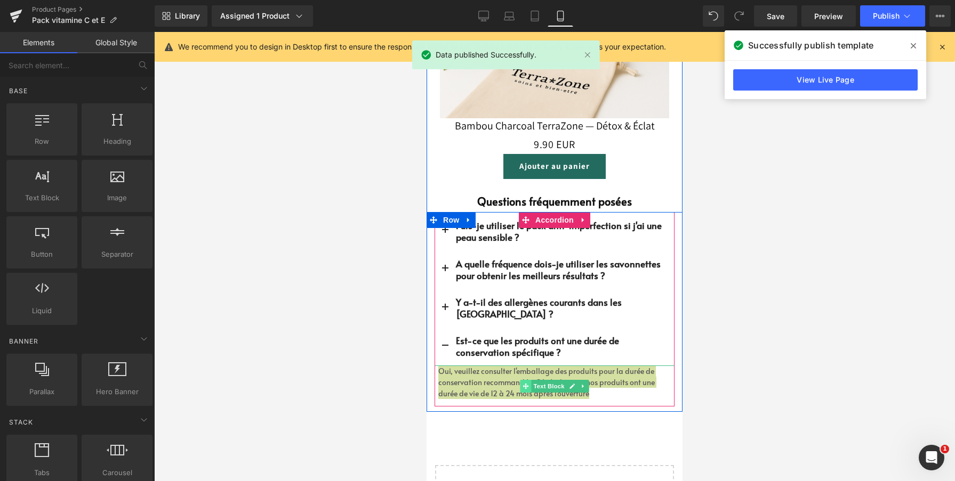
click at [530, 380] on span at bounding box center [525, 386] width 11 height 13
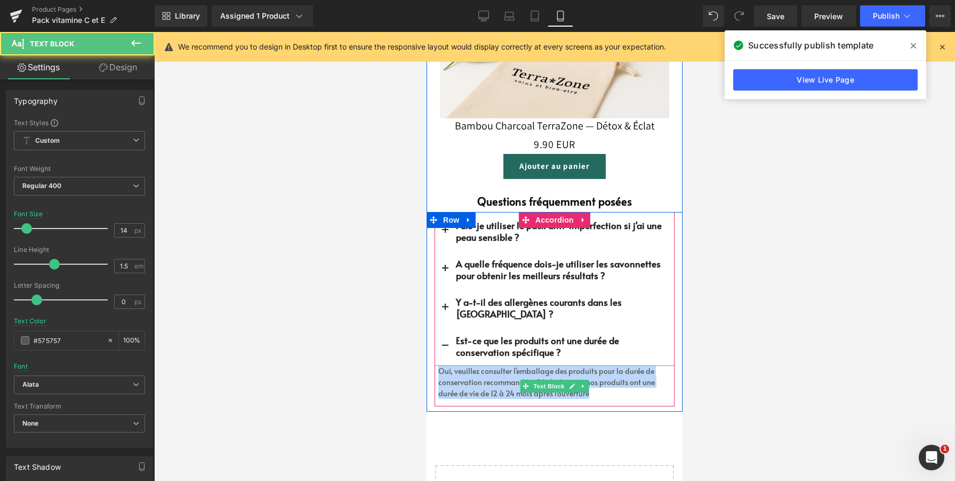
click at [459, 376] on font "Oui, veuillez consulter l'emballage des produits pour la durée de conservation …" at bounding box center [546, 382] width 216 height 33
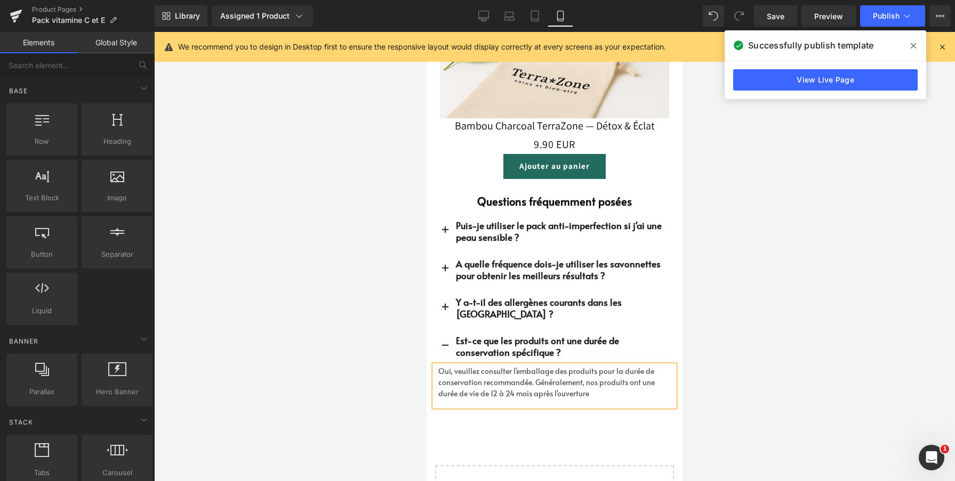
click at [725, 367] on div at bounding box center [554, 256] width 800 height 449
click at [785, 21] on link "Save" at bounding box center [775, 15] width 43 height 21
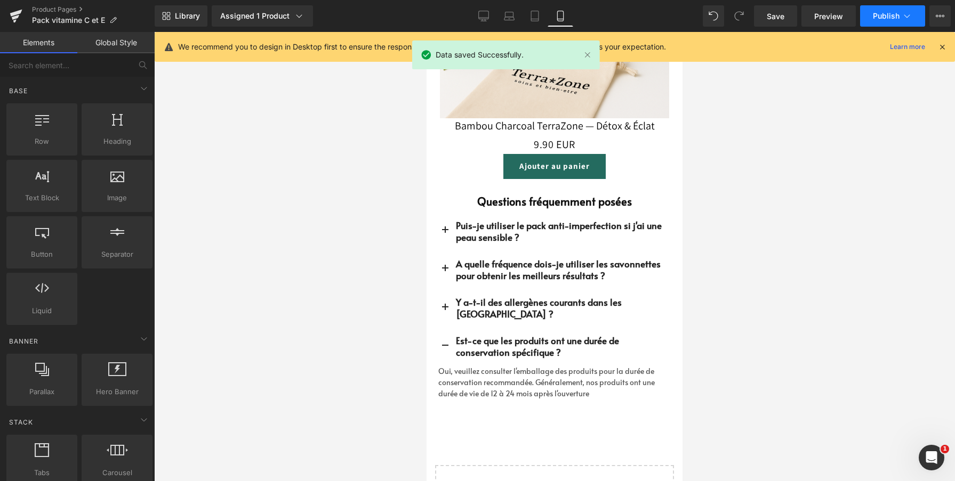
click at [867, 9] on button "Publish" at bounding box center [892, 15] width 65 height 21
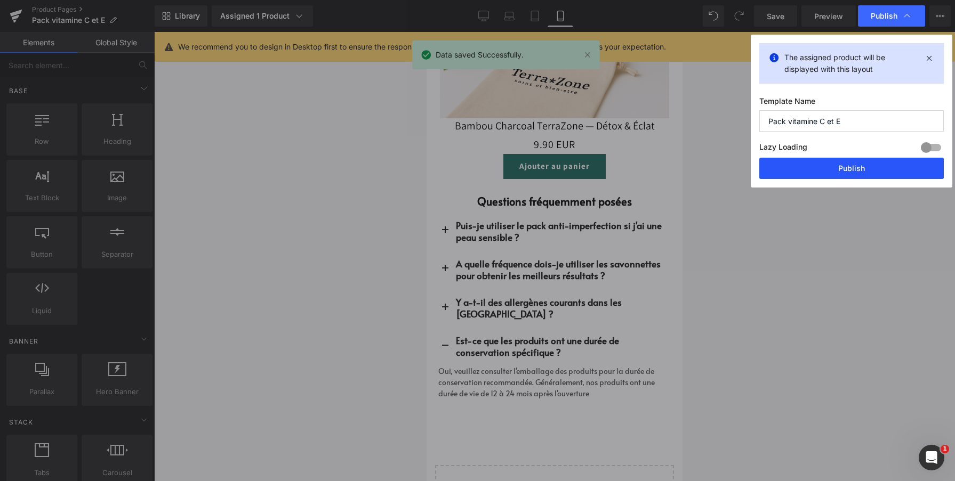
click at [787, 174] on button "Publish" at bounding box center [851, 168] width 184 height 21
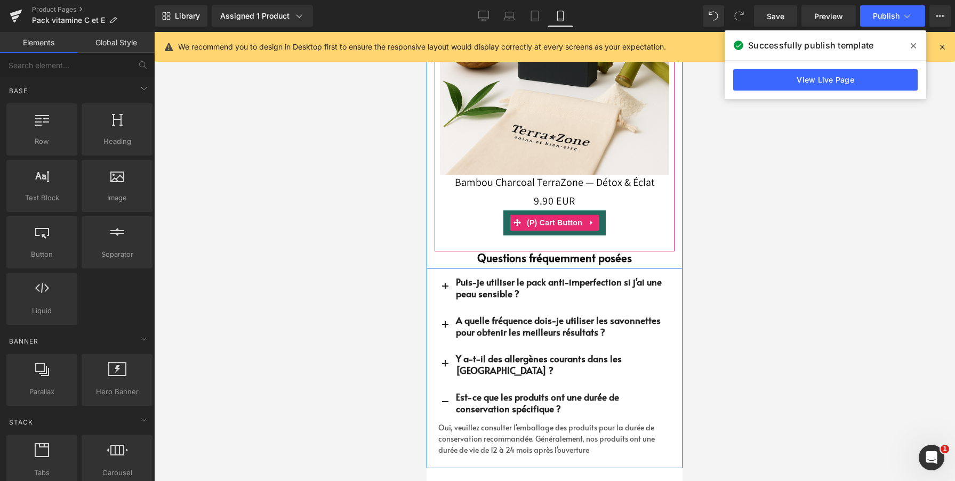
scroll to position [3010, 0]
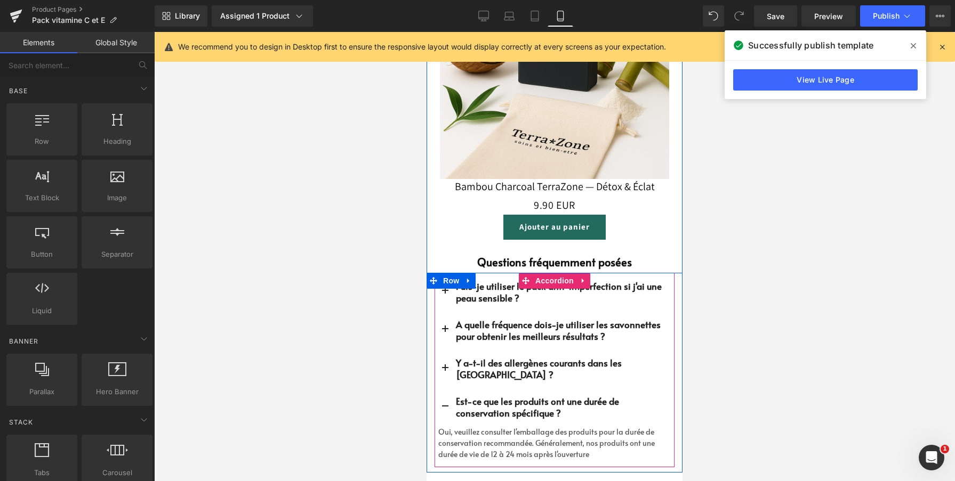
click at [445, 410] on span "button" at bounding box center [445, 410] width 0 height 0
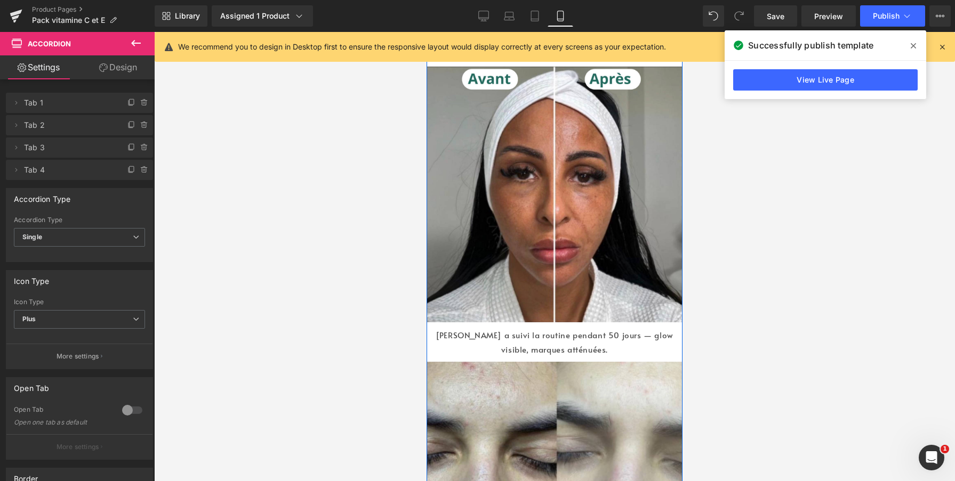
scroll to position [1373, 0]
